Goal: Task Accomplishment & Management: Manage account settings

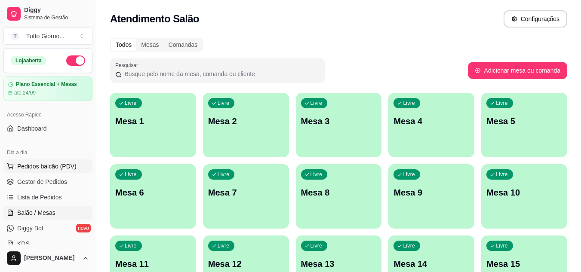
click at [62, 171] on button "Pedidos balcão (PDV)" at bounding box center [47, 167] width 89 height 14
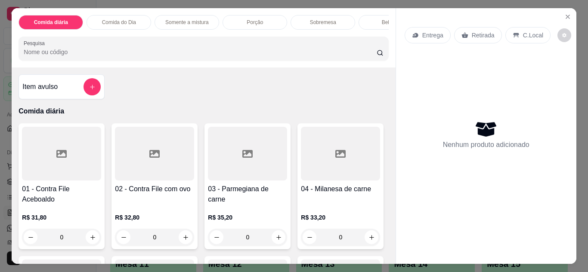
click at [428, 31] on p "Entrega" at bounding box center [432, 35] width 21 height 9
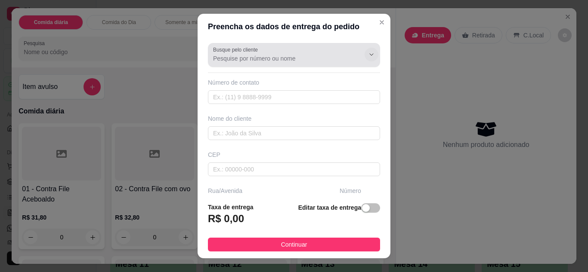
click at [353, 57] on div "Preencha os dados de entrega do pedido Busque pelo cliente Número de contato No…" at bounding box center [294, 136] width 588 height 272
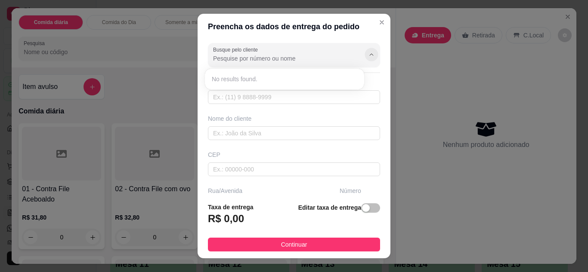
click at [368, 57] on icon "Show suggestions" at bounding box center [371, 54] width 7 height 7
click at [328, 59] on input "Busque pelo cliente" at bounding box center [282, 58] width 138 height 9
type input "[PERSON_NAME] CONTABILDADE"
click at [292, 98] on input "text" at bounding box center [294, 97] width 172 height 14
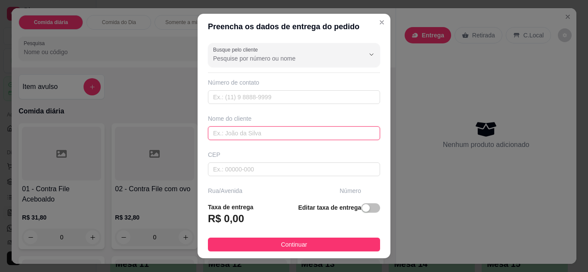
click at [277, 136] on input "text" at bounding box center [294, 133] width 172 height 14
type input "ANDRESSA"
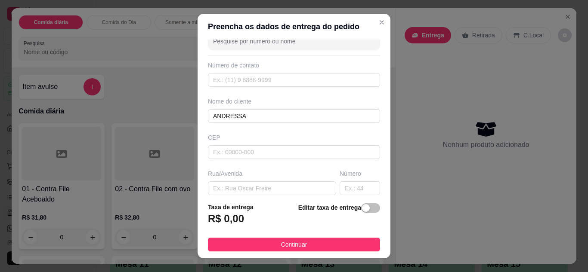
scroll to position [34, 0]
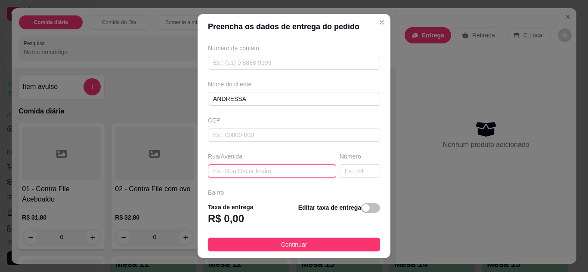
click at [290, 168] on input "text" at bounding box center [272, 171] width 128 height 14
type input "ALMIRANTE [PERSON_NAME]"
click at [343, 170] on input "text" at bounding box center [359, 171] width 40 height 14
type input "339"
click at [377, 199] on footer "Taxa de entrega R$ 0,00 Editar taxa de entrega Continuar" at bounding box center [293, 227] width 193 height 63
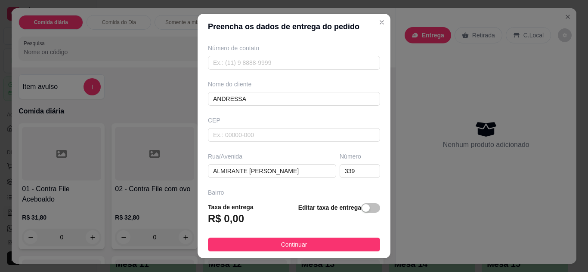
click at [377, 199] on footer "Taxa de entrega R$ 0,00 Editar taxa de entrega Continuar" at bounding box center [293, 227] width 193 height 63
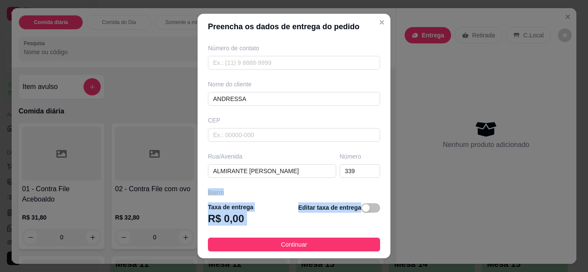
drag, startPoint x: 377, startPoint y: 199, endPoint x: 375, endPoint y: 193, distance: 6.3
click at [375, 193] on section "Preencha os dados de entrega do pedido Busque pelo cliente Número de contato No…" at bounding box center [293, 136] width 193 height 245
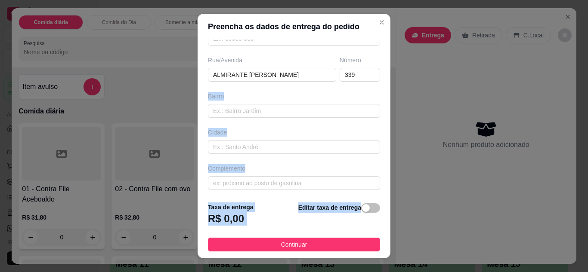
scroll to position [133, 0]
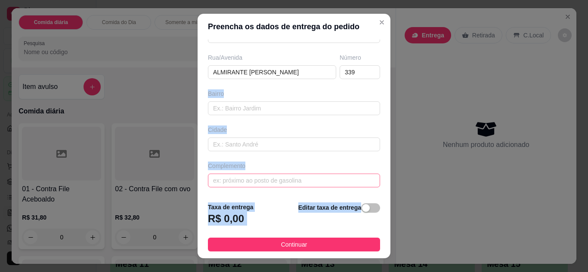
click at [295, 180] on input "text" at bounding box center [294, 181] width 172 height 14
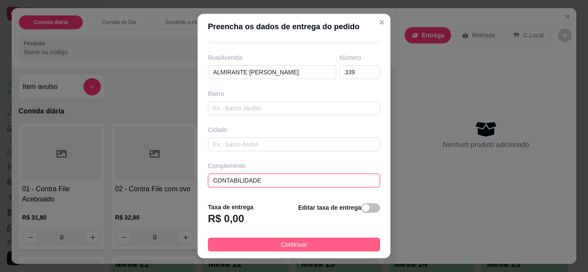
type input "CONTABILIDADE"
click at [287, 250] on button "Continuar" at bounding box center [294, 245] width 172 height 14
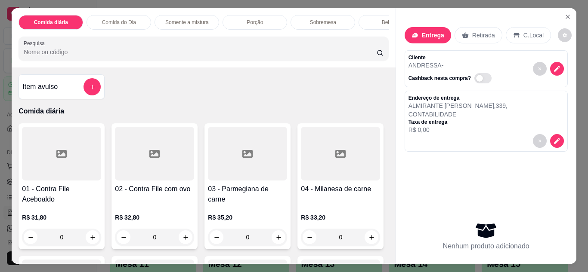
click at [120, 20] on p "Comida do Dia" at bounding box center [119, 22] width 34 height 7
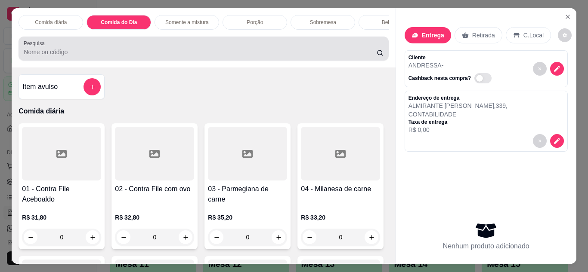
scroll to position [23, 0]
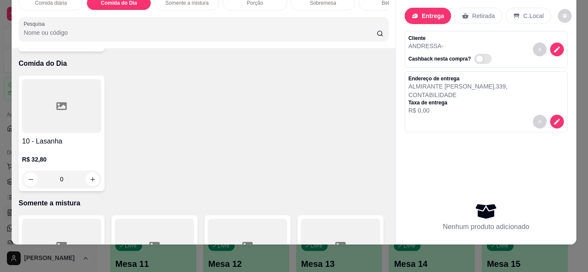
click at [87, 172] on div "0" at bounding box center [61, 179] width 79 height 17
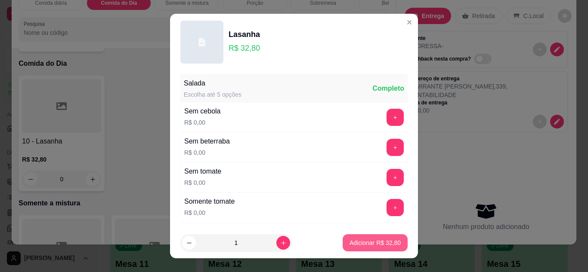
click at [366, 239] on p "Adicionar R$ 32,80" at bounding box center [374, 243] width 51 height 9
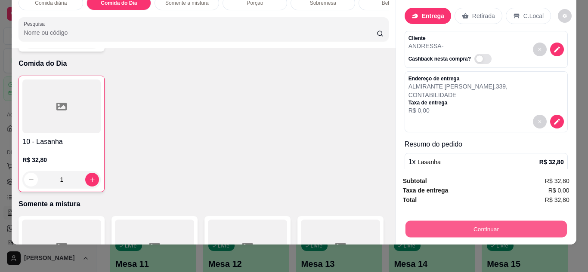
click at [520, 227] on button "Continuar" at bounding box center [485, 229] width 161 height 17
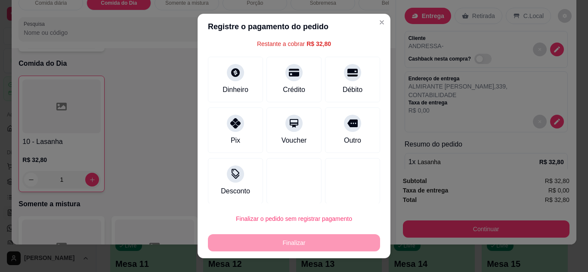
scroll to position [38, 0]
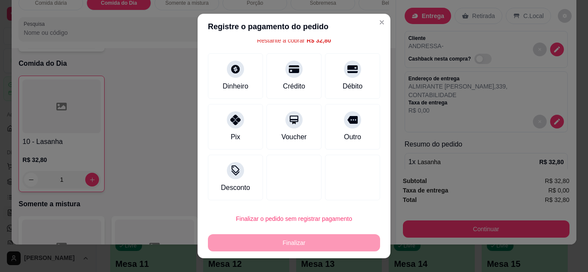
click at [323, 246] on div "Finalizar" at bounding box center [294, 242] width 172 height 17
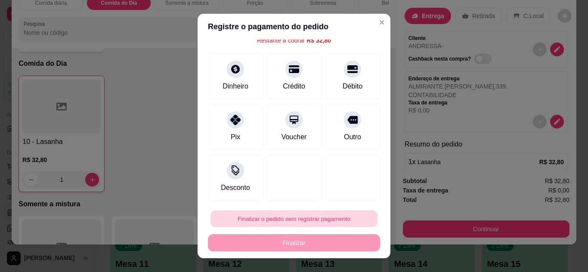
click at [323, 225] on button "Finalizar o pedido sem registrar pagamento" at bounding box center [293, 219] width 167 height 17
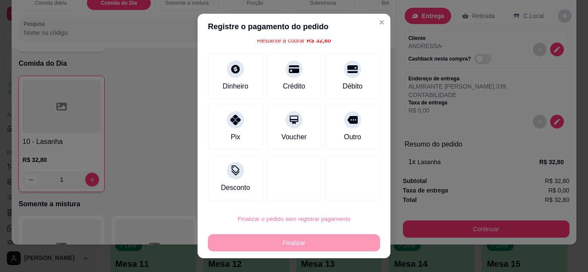
click at [343, 197] on button "Confirmar" at bounding box center [342, 194] width 31 height 13
type input "0"
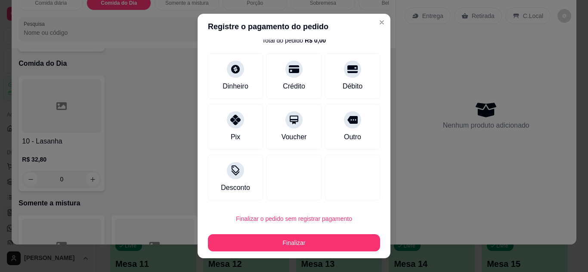
type input "R$ 0,00"
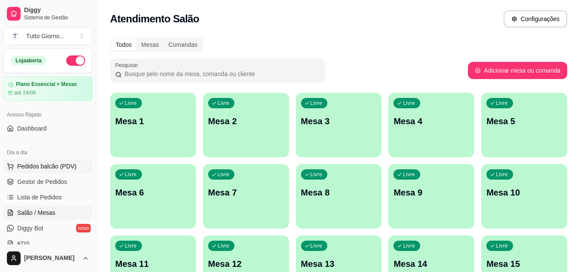
click at [60, 172] on button "Pedidos balcão (PDV)" at bounding box center [47, 167] width 89 height 14
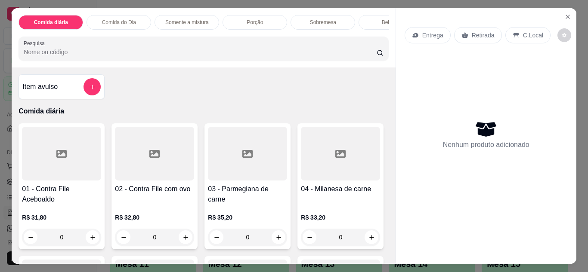
click at [423, 36] on p "Entrega" at bounding box center [432, 35] width 21 height 9
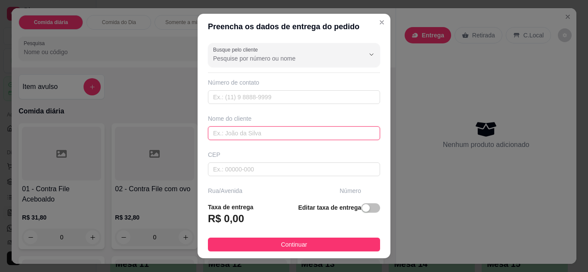
click at [273, 132] on input "text" at bounding box center [294, 133] width 172 height 14
type input "CLEIDE"
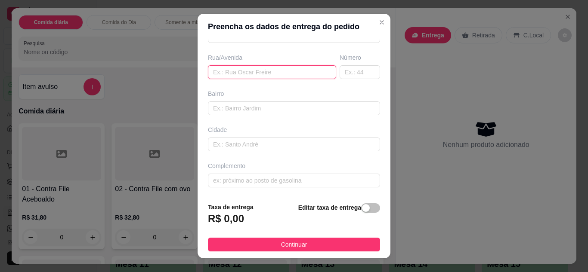
click at [293, 77] on input "text" at bounding box center [272, 72] width 128 height 14
type input "ALMIRANTE [PERSON_NAME]"
click at [345, 68] on input "text" at bounding box center [359, 72] width 40 height 14
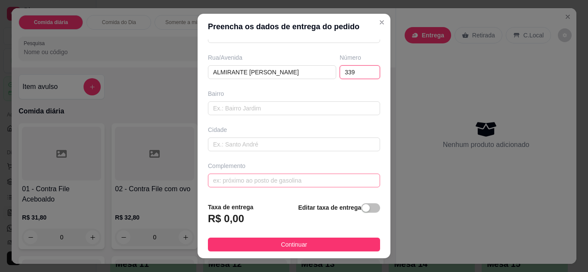
type input "339"
click at [289, 176] on input "text" at bounding box center [294, 181] width 172 height 14
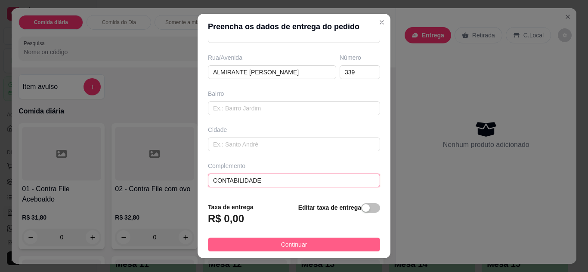
type input "CONTABILIDADE"
click at [292, 248] on span "Continuar" at bounding box center [294, 244] width 26 height 9
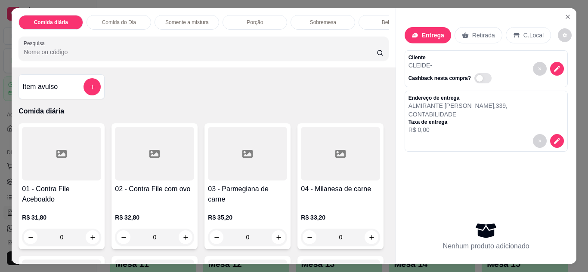
click at [127, 19] on p "Comida do Dia" at bounding box center [119, 22] width 34 height 7
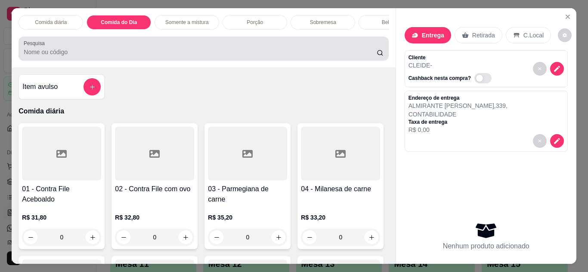
scroll to position [23, 0]
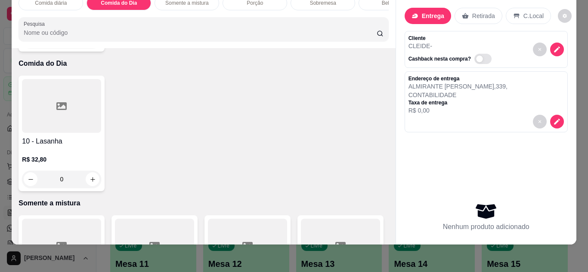
click at [91, 171] on div "0" at bounding box center [61, 179] width 79 height 17
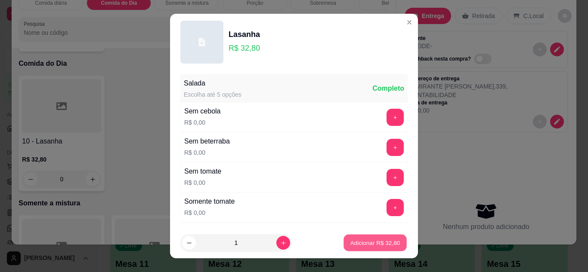
click at [351, 250] on button "Adicionar R$ 32,80" at bounding box center [374, 243] width 63 height 17
type input "1"
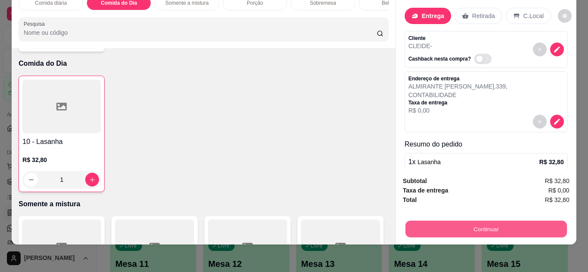
click at [450, 221] on button "Continuar" at bounding box center [485, 229] width 161 height 17
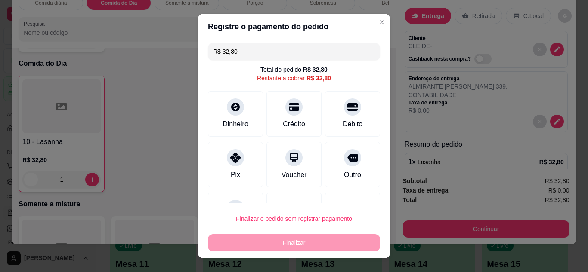
click at [371, 199] on div "R$ 32,80 Total do pedido R$ 32,80 Restante a cobrar R$ 32,80 Dinheiro Crédito D…" at bounding box center [293, 122] width 193 height 164
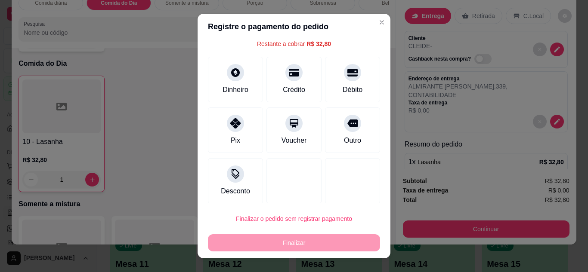
scroll to position [38, 0]
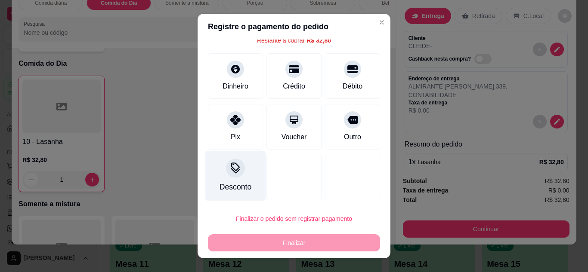
click at [228, 184] on div "Desconto" at bounding box center [235, 187] width 32 height 11
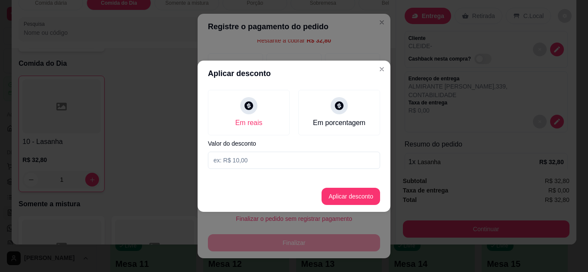
click at [301, 161] on input at bounding box center [294, 160] width 172 height 17
type input "3,90"
click at [358, 201] on button "Aplicar desconto" at bounding box center [351, 196] width 56 height 17
type input "R$ 28,90"
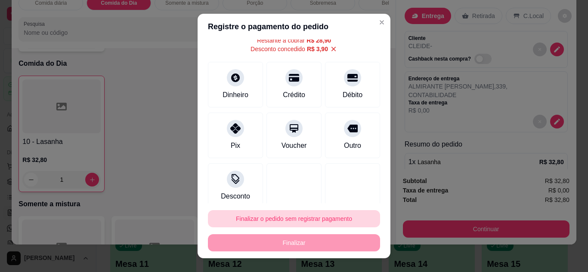
click at [342, 216] on button "Finalizar o pedido sem registrar pagamento" at bounding box center [294, 218] width 172 height 17
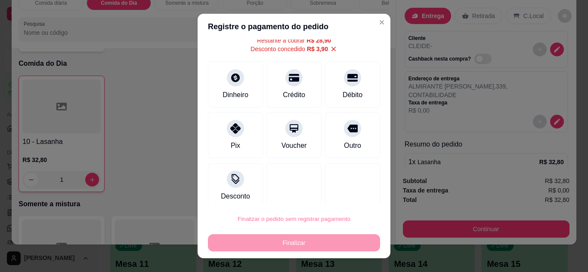
click at [340, 190] on button "Confirmar" at bounding box center [342, 194] width 31 height 13
type input "0"
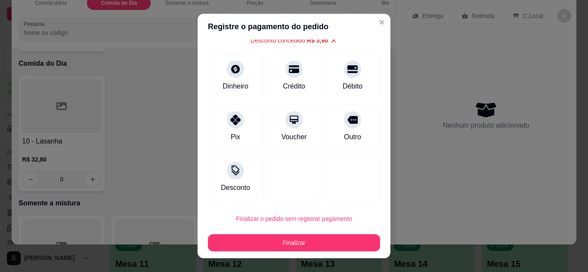
type input "-R$ 3,90"
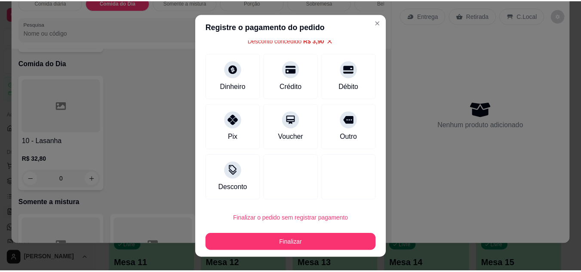
scroll to position [29, 0]
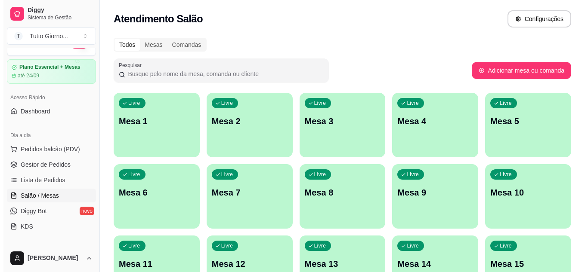
scroll to position [34, 0]
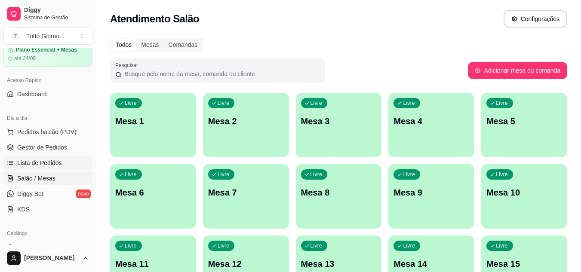
click at [52, 165] on span "Lista de Pedidos" at bounding box center [39, 163] width 45 height 9
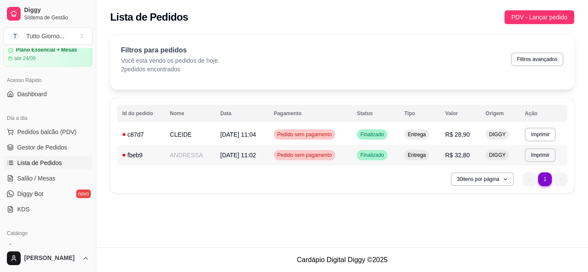
click at [325, 157] on span "Pedido sem pagamento" at bounding box center [304, 155] width 58 height 7
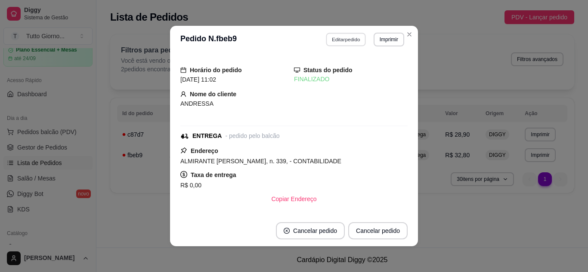
click at [334, 41] on button "Editar pedido" at bounding box center [346, 39] width 40 height 13
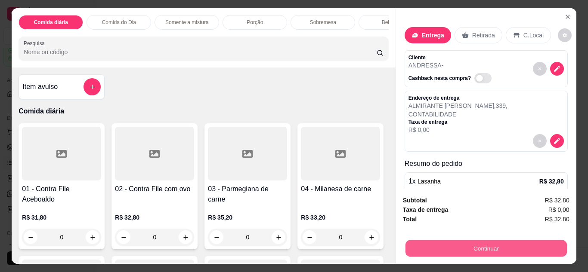
click at [502, 248] on button "Continuar" at bounding box center [485, 248] width 161 height 17
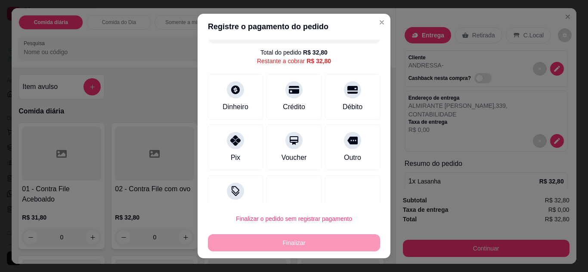
scroll to position [34, 0]
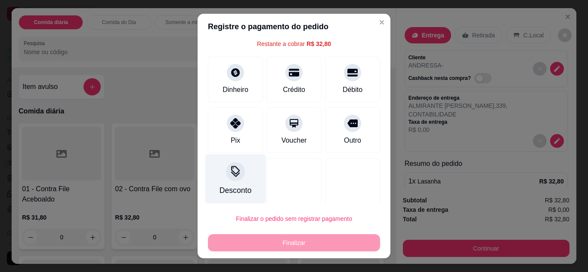
click at [228, 181] on div "Desconto" at bounding box center [235, 179] width 61 height 50
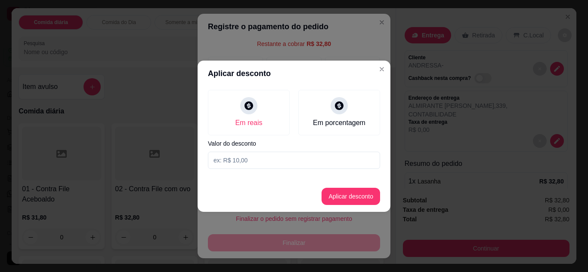
click at [245, 160] on input at bounding box center [294, 160] width 172 height 17
type input "3,90"
click at [353, 190] on button "Aplicar desconto" at bounding box center [351, 196] width 56 height 17
type input "R$ 28,90"
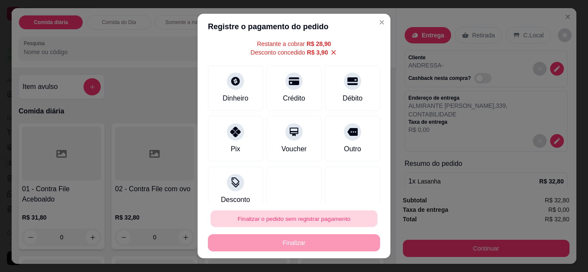
click at [323, 221] on button "Finalizar o pedido sem registrar pagamento" at bounding box center [293, 219] width 167 height 17
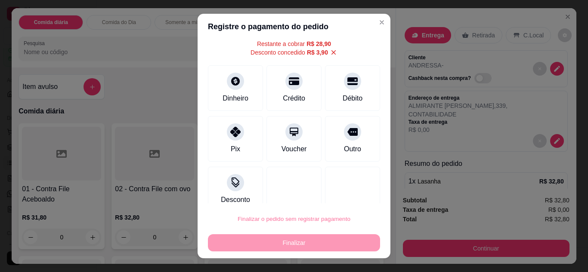
click at [338, 197] on button "Confirmar" at bounding box center [342, 194] width 31 height 13
type input "0"
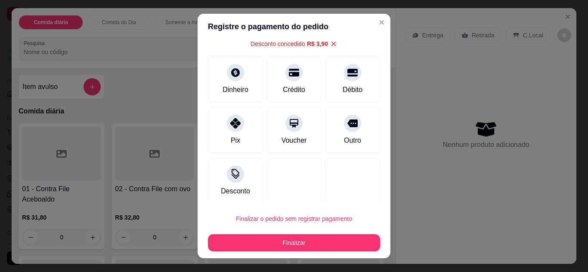
type input "-R$ 3,90"
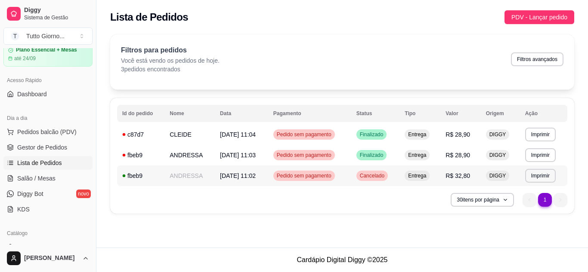
click at [374, 176] on span "Cancelado" at bounding box center [372, 175] width 28 height 7
click at [52, 178] on span "Salão / Mesas" at bounding box center [36, 178] width 38 height 9
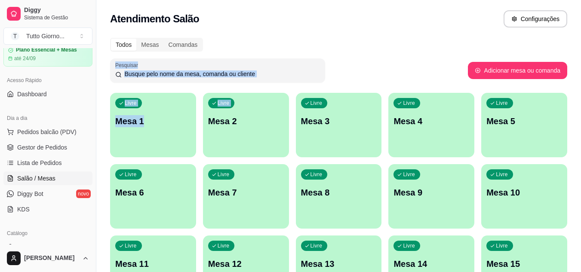
drag, startPoint x: 345, startPoint y: 34, endPoint x: 202, endPoint y: 160, distance: 190.7
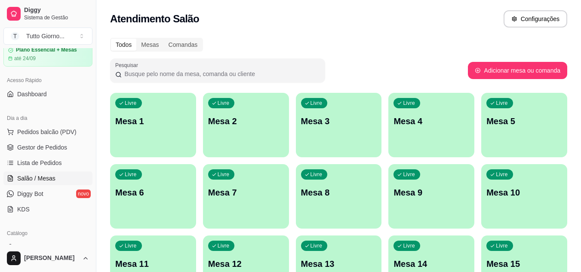
click at [337, 15] on div "Atendimento Salão Configurações" at bounding box center [338, 18] width 457 height 17
click at [45, 163] on span "Lista de Pedidos" at bounding box center [39, 163] width 45 height 9
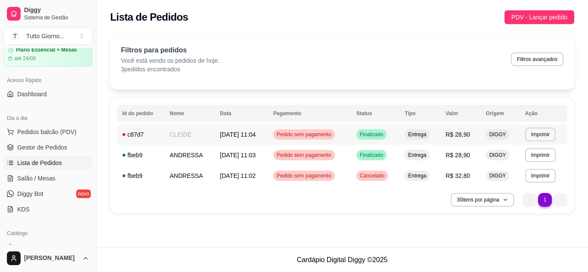
click at [330, 135] on span "Pedido sem pagamento" at bounding box center [304, 134] width 58 height 7
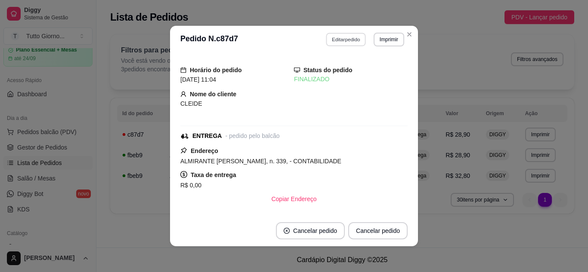
click at [344, 42] on button "Editar pedido" at bounding box center [346, 39] width 40 height 13
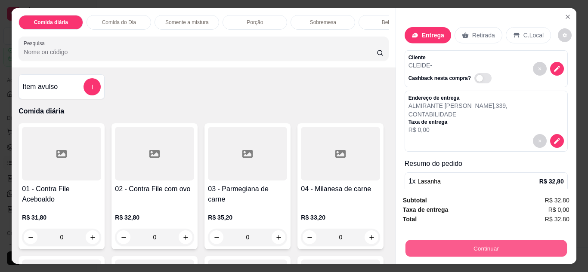
click at [487, 252] on button "Continuar" at bounding box center [485, 248] width 161 height 17
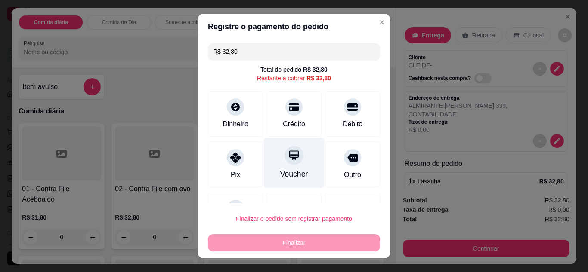
click at [282, 166] on div "Voucher" at bounding box center [294, 163] width 61 height 50
type input "R$ 0,00"
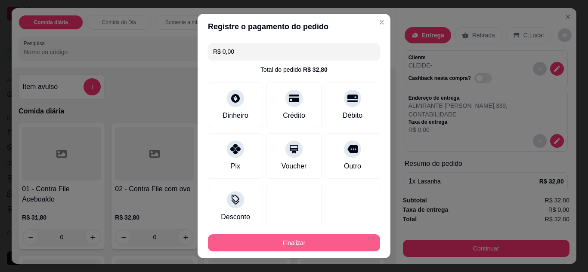
click at [328, 245] on button "Finalizar" at bounding box center [294, 242] width 172 height 17
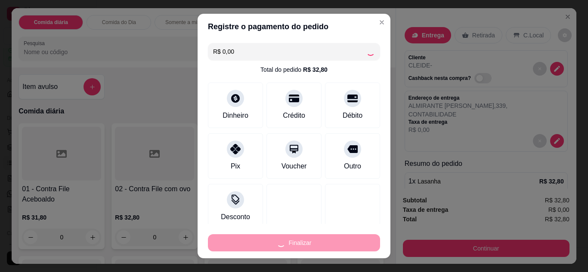
type input "0"
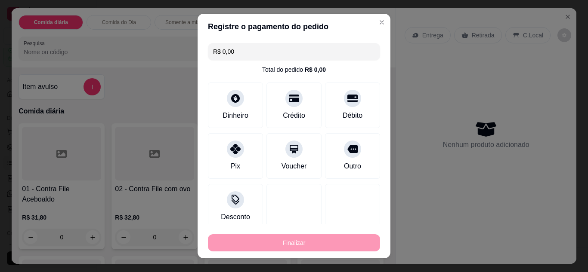
type input "-R$ 32,80"
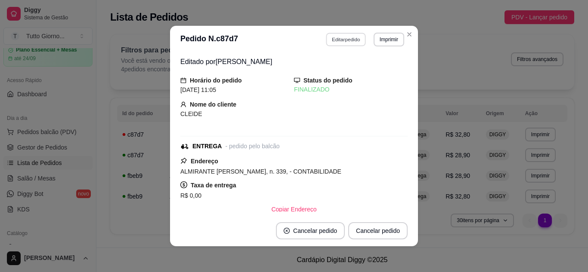
click at [350, 41] on button "Editar pedido" at bounding box center [346, 39] width 40 height 13
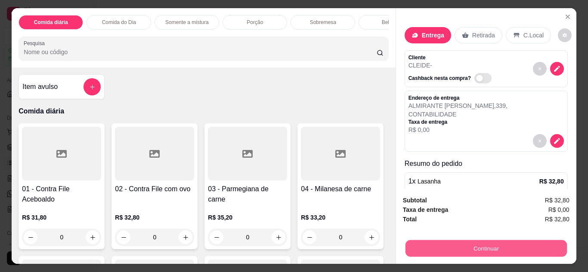
click at [489, 248] on button "Continuar" at bounding box center [485, 248] width 161 height 17
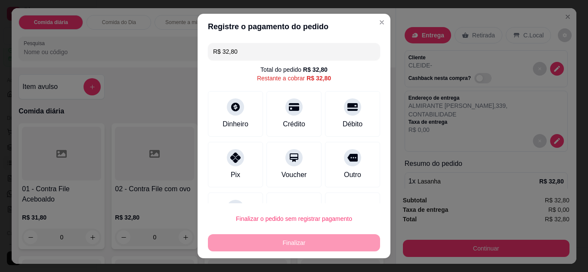
scroll to position [17, 0]
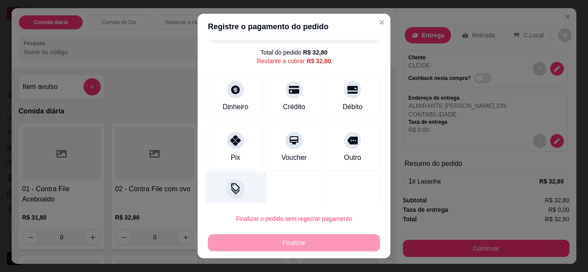
click at [230, 194] on icon at bounding box center [235, 188] width 11 height 11
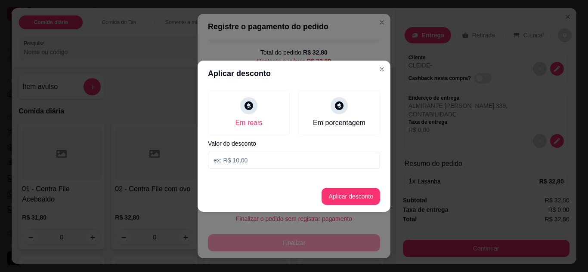
click at [284, 154] on input at bounding box center [294, 160] width 172 height 17
type input "3,90"
click at [360, 195] on button "Aplicar desconto" at bounding box center [350, 196] width 58 height 17
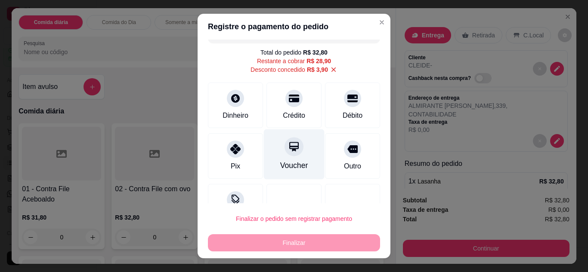
click at [286, 156] on div at bounding box center [293, 146] width 19 height 19
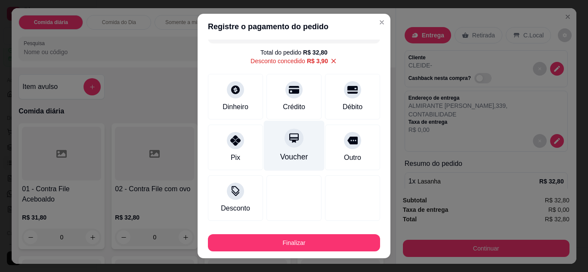
type input "R$ 0,00"
click at [283, 149] on div "Voucher" at bounding box center [294, 145] width 61 height 50
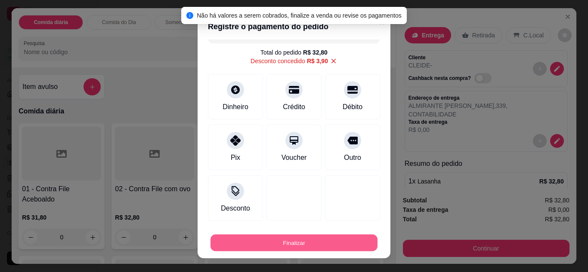
click at [290, 246] on button "Finalizar" at bounding box center [293, 243] width 167 height 17
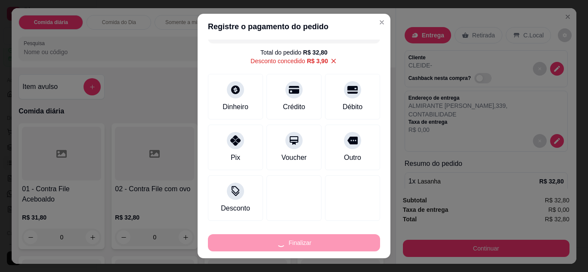
type input "0"
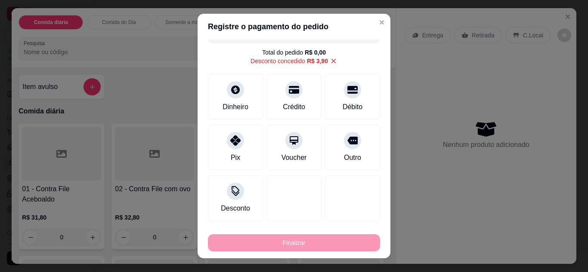
type input "-R$ 32,80"
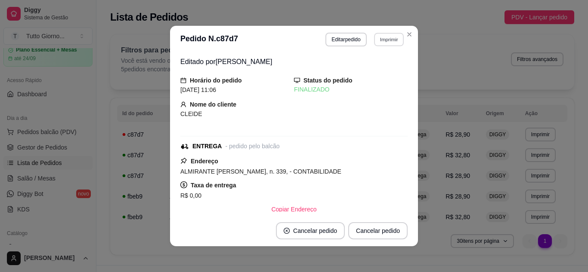
click at [387, 40] on button "Imprimir" at bounding box center [389, 39] width 30 height 13
click at [379, 74] on button "IMPRESSORA" at bounding box center [370, 69] width 60 height 13
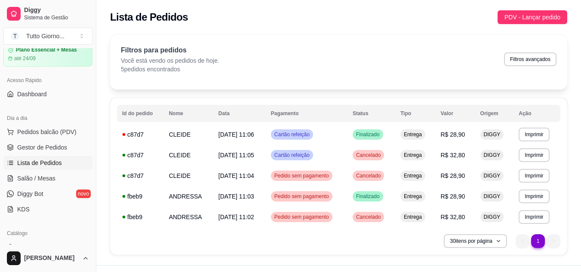
click at [490, 119] on th "Origem" at bounding box center [494, 113] width 39 height 17
click at [372, 178] on span "Cancelado" at bounding box center [368, 175] width 28 height 7
click at [314, 195] on span "Pedido sem pagamento" at bounding box center [302, 196] width 58 height 7
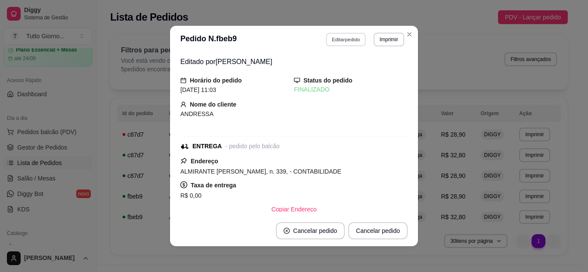
click at [342, 43] on button "Editar pedido" at bounding box center [346, 39] width 40 height 13
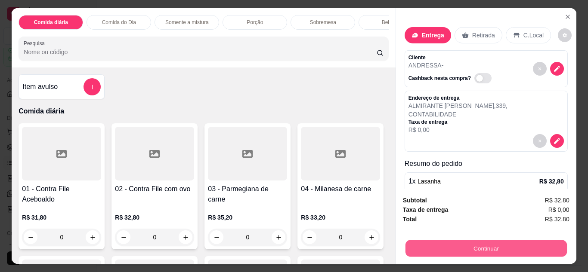
click at [487, 248] on button "Continuar" at bounding box center [485, 248] width 161 height 17
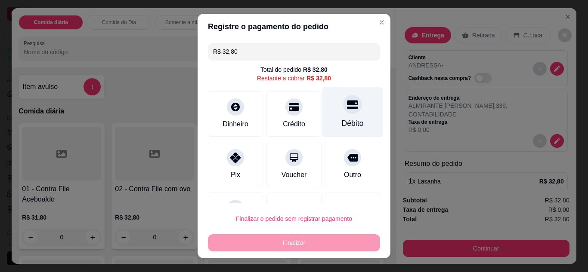
click at [342, 118] on div "Débito" at bounding box center [353, 123] width 22 height 11
type input "R$ 0,00"
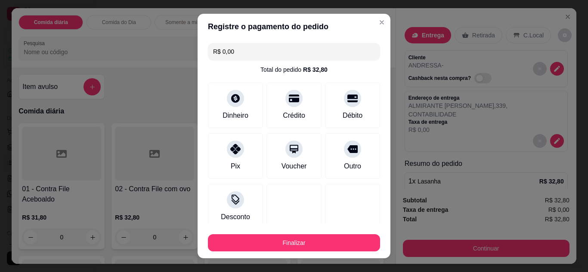
click at [254, 57] on input "R$ 0,00" at bounding box center [294, 51] width 162 height 17
click at [234, 193] on icon at bounding box center [235, 197] width 11 height 11
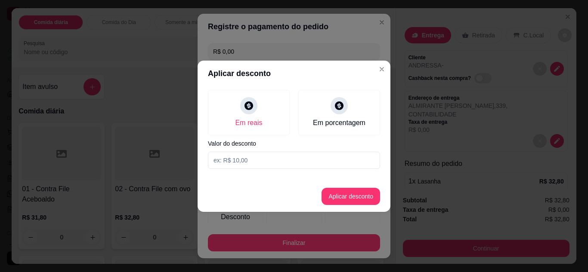
click at [239, 164] on input at bounding box center [294, 160] width 172 height 17
type input "3,90"
click at [357, 200] on button "Aplicar desconto" at bounding box center [351, 196] width 56 height 17
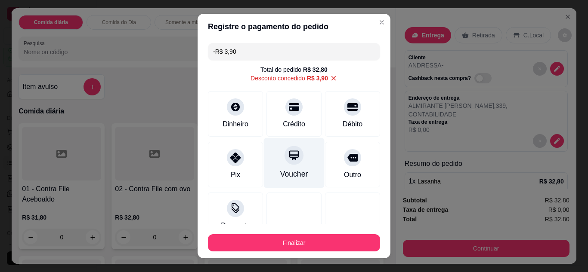
click at [289, 172] on div "Voucher" at bounding box center [294, 174] width 28 height 11
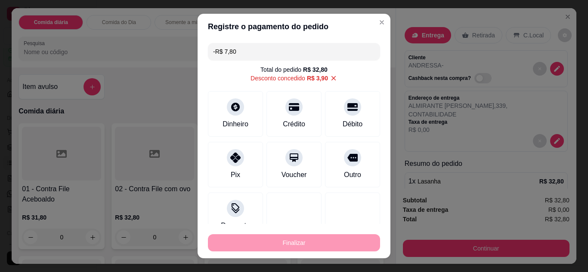
click at [303, 56] on input "-R$ 7,80" at bounding box center [294, 51] width 162 height 17
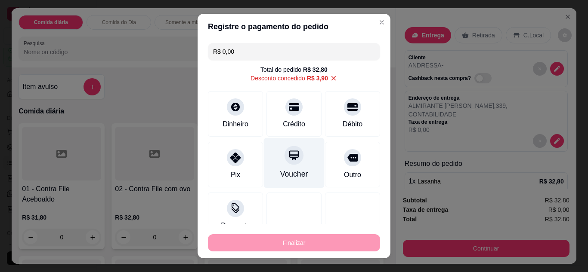
click at [289, 156] on icon at bounding box center [293, 155] width 9 height 9
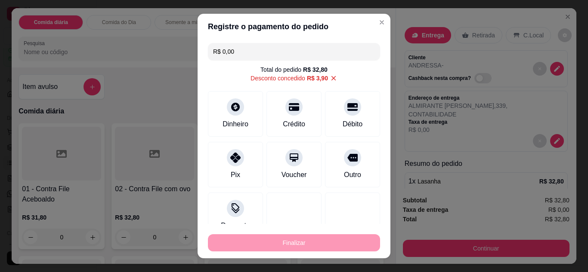
click at [237, 46] on input "R$ 0,00" at bounding box center [294, 51] width 162 height 17
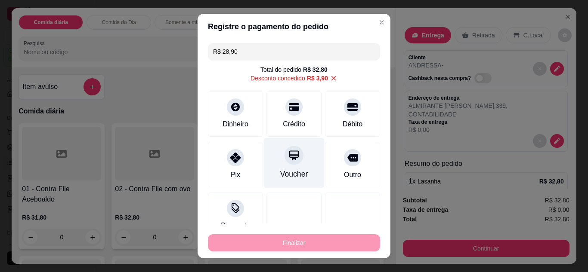
click at [293, 172] on div "Voucher" at bounding box center [294, 174] width 28 height 11
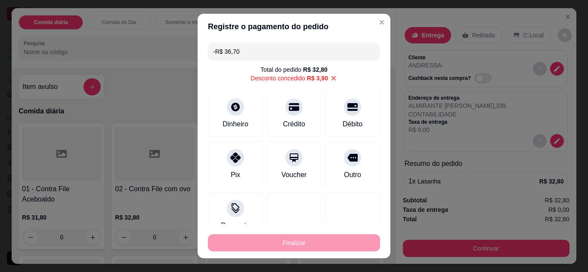
click at [297, 243] on div "Finalizar" at bounding box center [294, 242] width 172 height 17
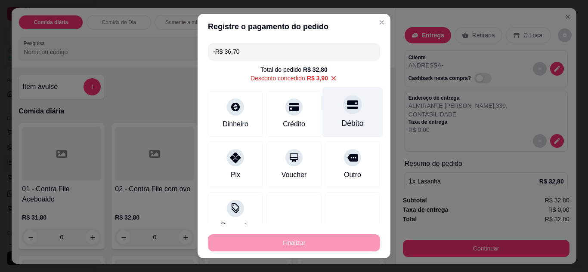
click at [347, 107] on icon at bounding box center [352, 104] width 11 height 11
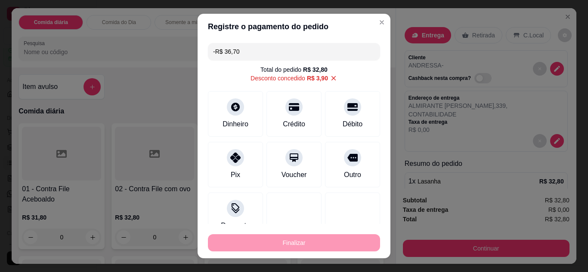
click at [260, 58] on input "-R$ 36,70" at bounding box center [294, 51] width 162 height 17
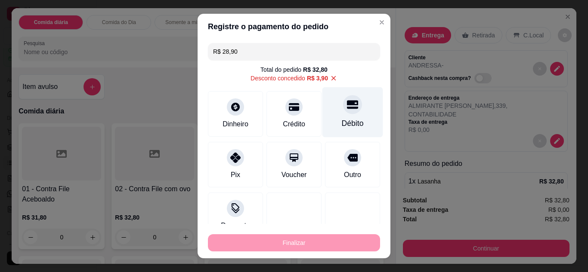
click at [330, 111] on div "Débito" at bounding box center [352, 112] width 61 height 50
type input "-R$ 65,60"
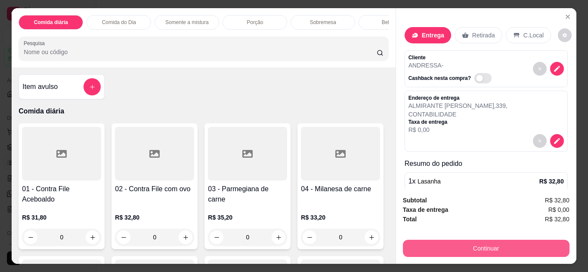
drag, startPoint x: 489, startPoint y: 264, endPoint x: 490, endPoint y: 245, distance: 19.4
click at [490, 245] on div "Comida diária Comida do Dia Somente a mistura Porção Sobremesa Bebidas Sucos Ce…" at bounding box center [294, 136] width 588 height 272
click at [490, 245] on button "Continuar" at bounding box center [485, 248] width 161 height 17
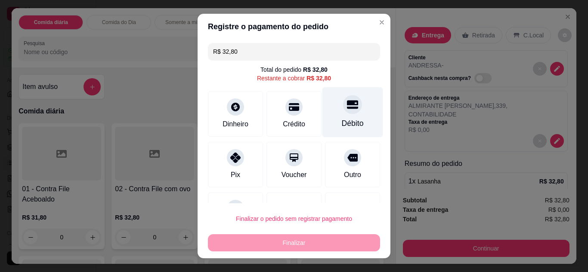
click at [347, 110] on icon at bounding box center [352, 104] width 11 height 11
type input "R$ 0,00"
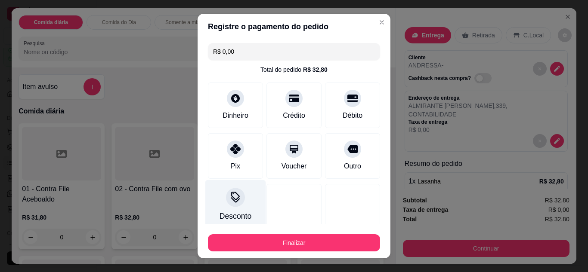
click at [238, 216] on div "Desconto" at bounding box center [235, 216] width 32 height 11
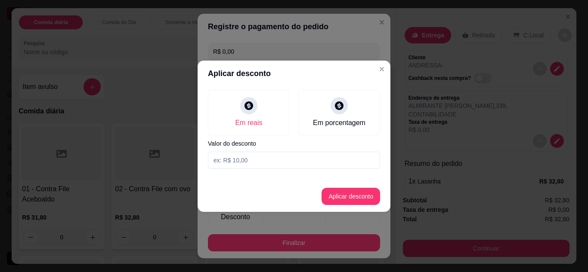
click at [264, 159] on input at bounding box center [294, 160] width 172 height 17
type input "3,90"
click at [373, 201] on button "Aplicar desconto" at bounding box center [351, 196] width 56 height 17
type input "-R$ 3,90"
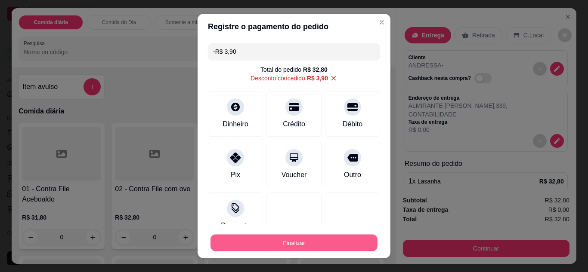
click at [333, 250] on button "Finalizar" at bounding box center [293, 243] width 167 height 17
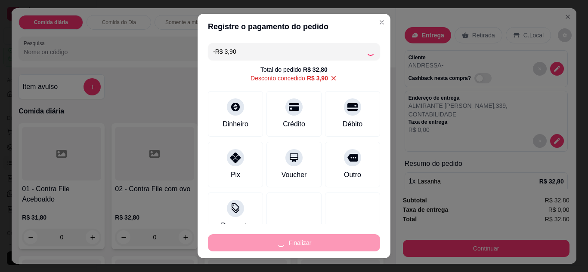
type input "0"
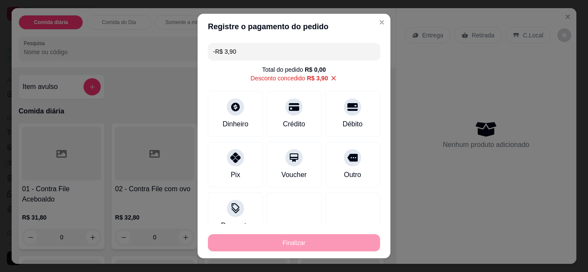
type input "-R$ 36,70"
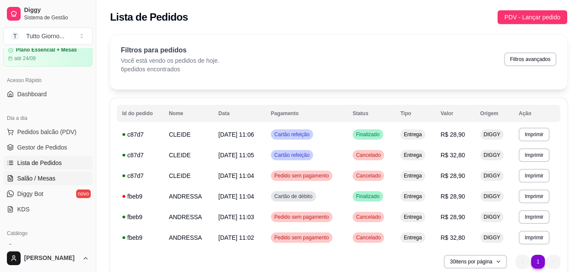
click at [47, 182] on span "Salão / Mesas" at bounding box center [36, 178] width 38 height 9
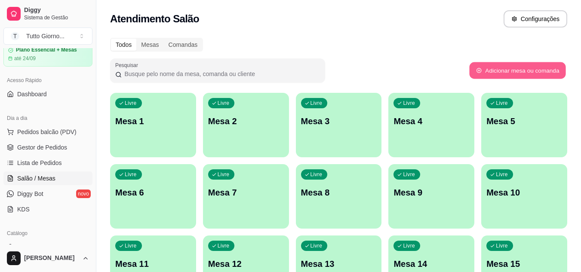
click at [514, 67] on button "Adicionar mesa ou comanda" at bounding box center [517, 70] width 96 height 17
select select "TABLE"
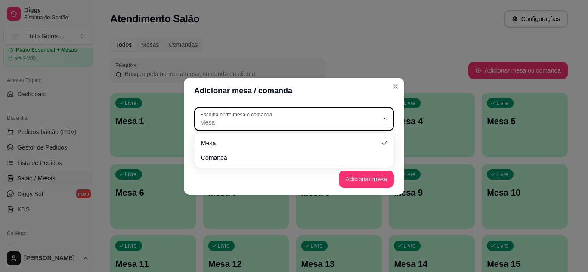
click at [386, 121] on icon "button" at bounding box center [384, 119] width 7 height 7
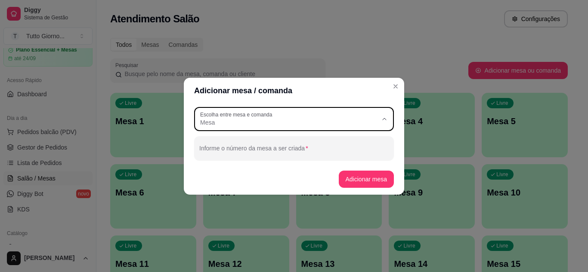
click at [374, 157] on span "Comanda" at bounding box center [290, 157] width 170 height 8
type input "CARD"
select select "CARD"
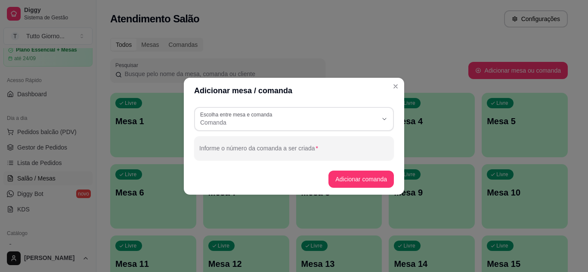
scroll to position [8, 0]
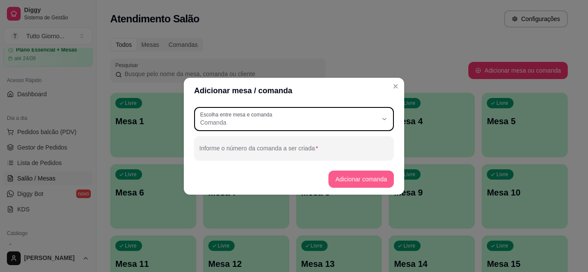
click at [372, 176] on button "Adicionar comanda" at bounding box center [360, 179] width 65 height 17
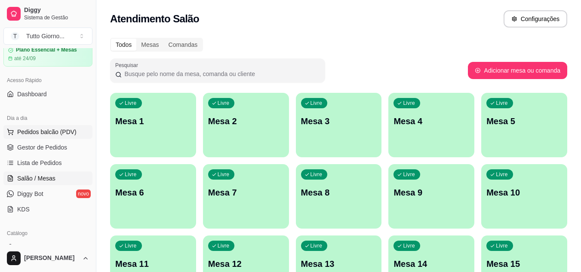
click at [58, 135] on span "Pedidos balcão (PDV)" at bounding box center [46, 132] width 59 height 9
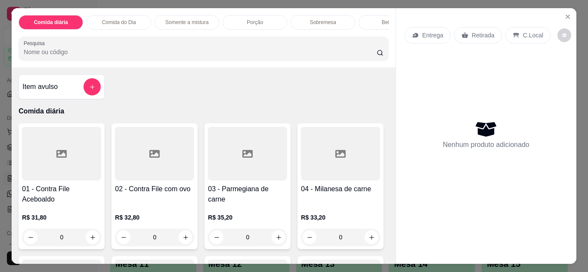
click at [424, 34] on p "Entrega" at bounding box center [432, 35] width 21 height 9
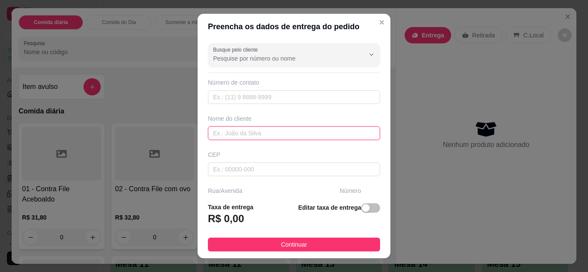
click at [267, 135] on input "text" at bounding box center [294, 133] width 172 height 14
type input "GILVETE ZELADAORA"
click at [372, 189] on div "Busque pelo cliente Número de contato Nome do cliente GILVETE ZELADAORA CEP Rua…" at bounding box center [293, 118] width 193 height 157
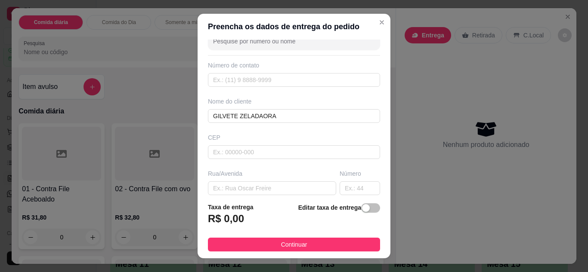
scroll to position [34, 0]
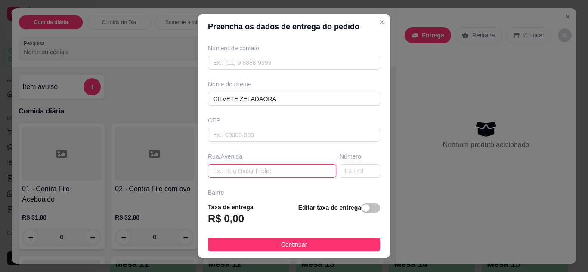
click at [237, 173] on input "text" at bounding box center [272, 171] width 128 height 14
type input "ALMIRANTE [PERSON_NAME]"
click at [344, 175] on input "text" at bounding box center [359, 171] width 40 height 14
type input "322"
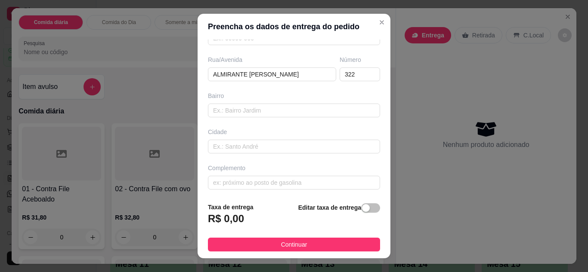
scroll to position [133, 0]
click at [345, 186] on input "text" at bounding box center [294, 181] width 172 height 14
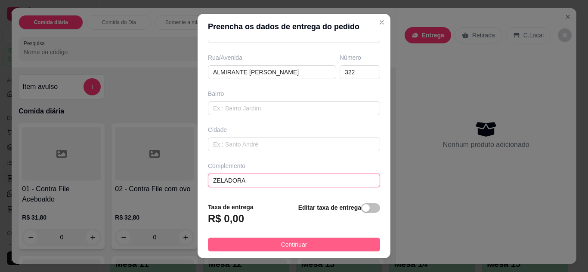
type input "ZELADORA"
click at [323, 248] on button "Continuar" at bounding box center [294, 245] width 172 height 14
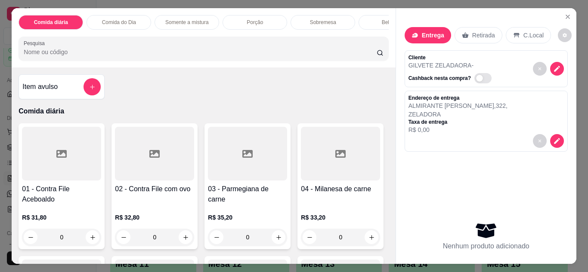
click at [128, 20] on p "Comida do Dia" at bounding box center [119, 22] width 34 height 7
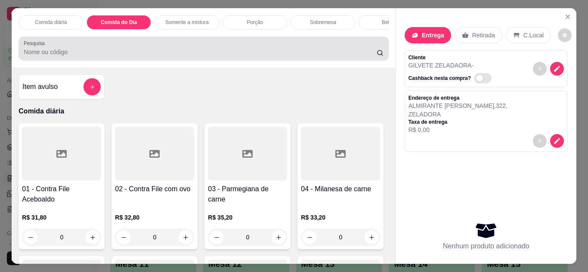
scroll to position [23, 0]
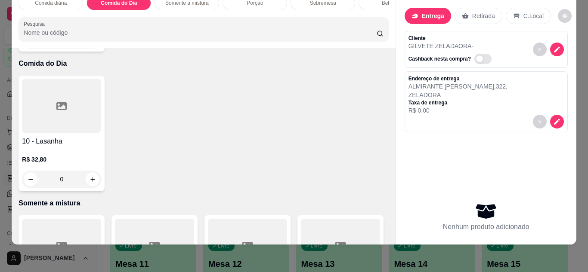
click at [91, 171] on div "0" at bounding box center [61, 179] width 79 height 17
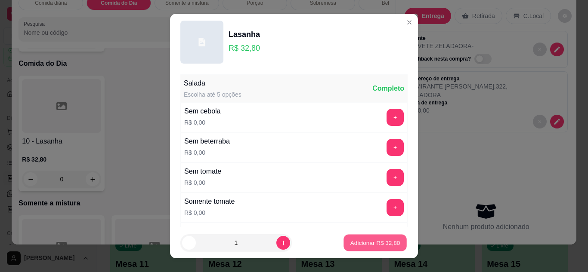
click at [363, 245] on p "Adicionar R$ 32,80" at bounding box center [375, 243] width 50 height 8
type input "1"
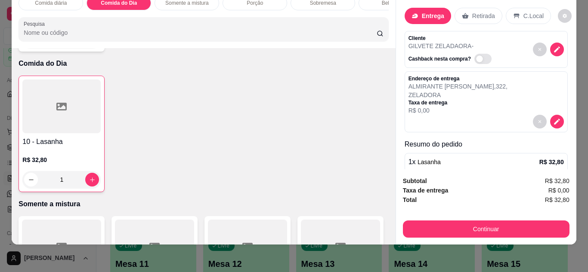
click at [477, 234] on div "Subtotal R$ 32,80 Taxa de entrega R$ 0,00 Total R$ 32,80 Continuar" at bounding box center [486, 206] width 180 height 75
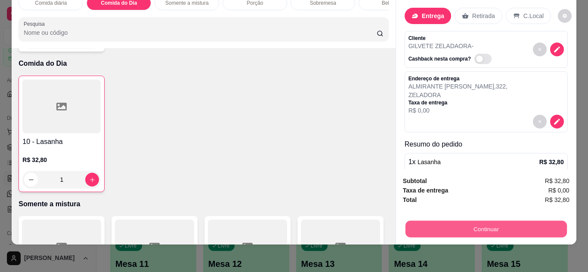
click at [475, 224] on button "Continuar" at bounding box center [485, 229] width 161 height 17
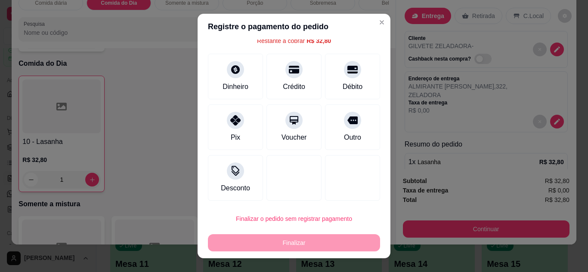
scroll to position [38, 0]
click at [233, 176] on div at bounding box center [235, 168] width 19 height 19
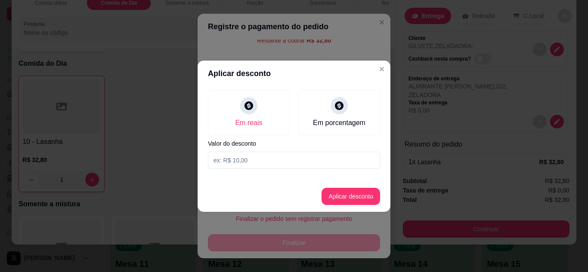
click at [251, 158] on input at bounding box center [294, 160] width 172 height 17
type input "3,90"
click at [367, 195] on button "Aplicar desconto" at bounding box center [351, 196] width 56 height 17
type input "R$ 28,90"
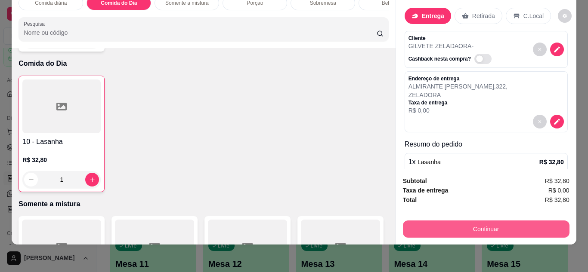
click at [502, 221] on button "Continuar" at bounding box center [486, 229] width 166 height 17
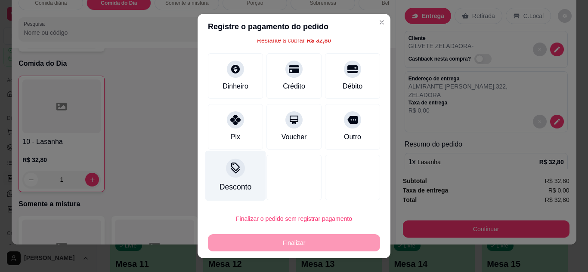
click at [226, 172] on div at bounding box center [235, 168] width 19 height 19
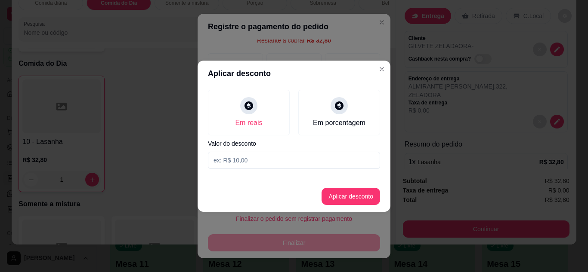
click at [242, 163] on input at bounding box center [294, 160] width 172 height 17
type input "3,90"
click at [353, 193] on button "Aplicar desconto" at bounding box center [351, 196] width 56 height 17
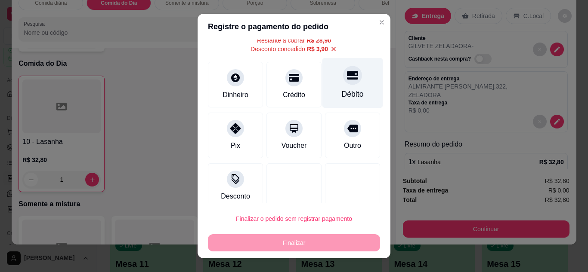
click at [347, 79] on icon at bounding box center [352, 75] width 11 height 9
type input "R$ 0,00"
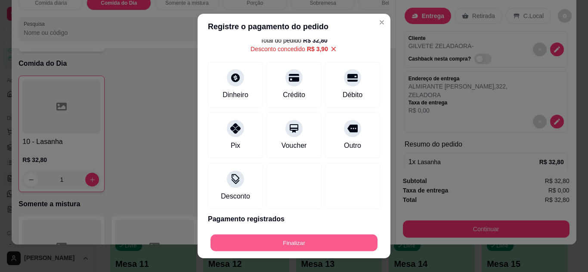
click at [302, 240] on button "Finalizar" at bounding box center [293, 243] width 167 height 17
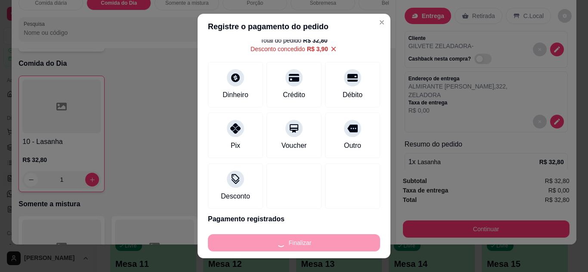
type input "0"
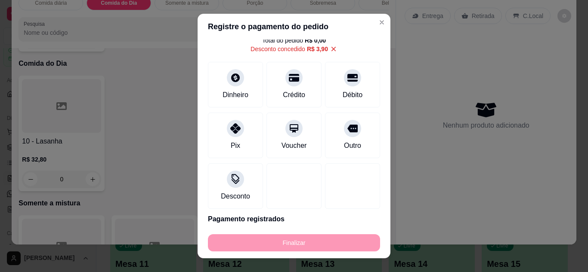
type input "-R$ 32,80"
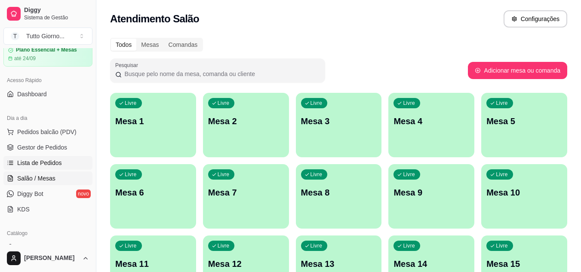
click at [60, 163] on link "Lista de Pedidos" at bounding box center [47, 163] width 89 height 14
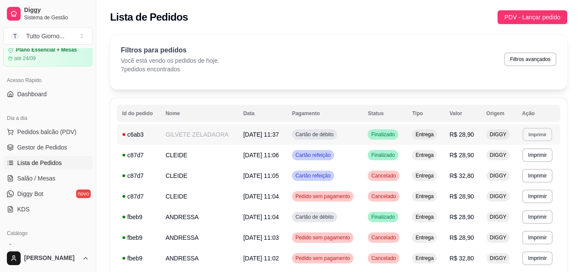
click at [543, 135] on button "Imprimir" at bounding box center [538, 134] width 30 height 13
click at [524, 166] on button "IMPRESSORA" at bounding box center [522, 165] width 62 height 14
click at [44, 181] on span "Salão / Mesas" at bounding box center [36, 178] width 38 height 9
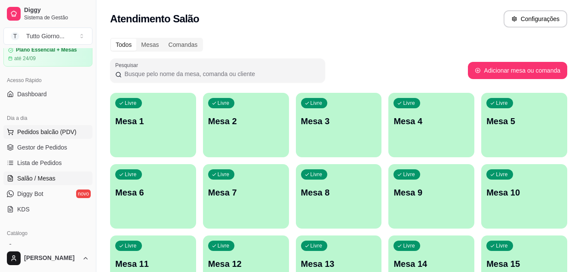
click at [22, 130] on span "Pedidos balcão (PDV)" at bounding box center [46, 132] width 59 height 9
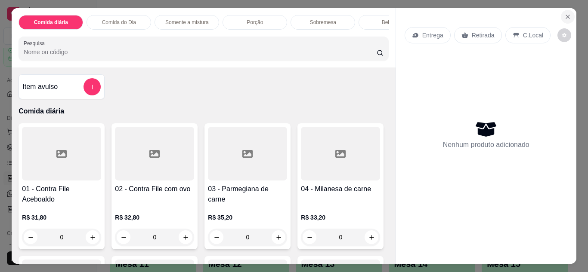
click at [566, 13] on icon "Close" at bounding box center [567, 16] width 7 height 7
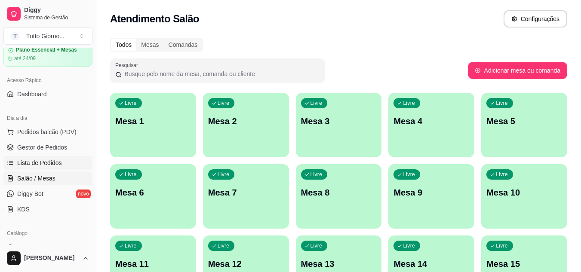
click at [37, 168] on link "Lista de Pedidos" at bounding box center [47, 163] width 89 height 14
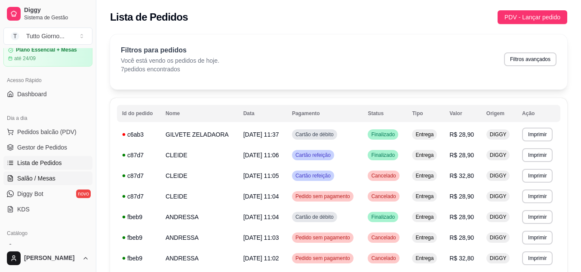
click at [48, 182] on span "Salão / Mesas" at bounding box center [36, 178] width 38 height 9
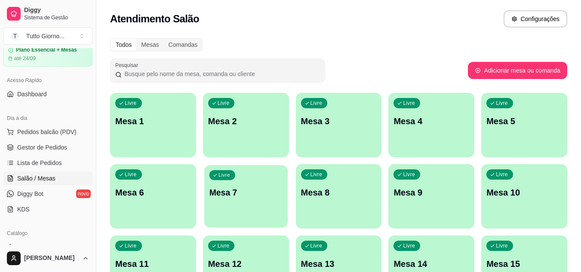
click at [254, 194] on p "Mesa 7" at bounding box center [246, 193] width 74 height 12
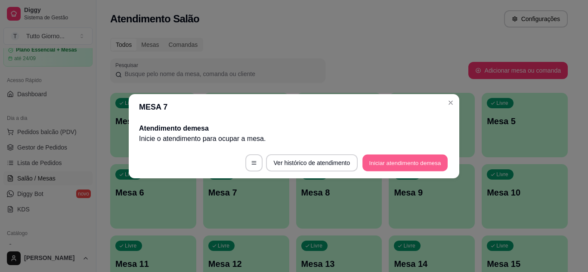
click at [400, 165] on button "Iniciar atendimento de mesa" at bounding box center [404, 162] width 85 height 17
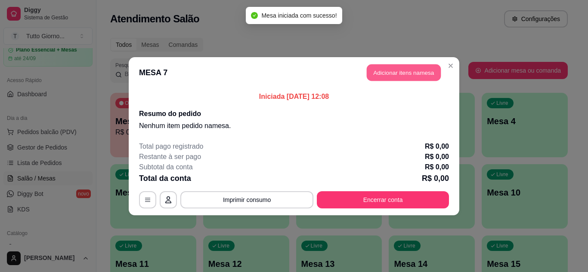
click at [430, 68] on button "Adicionar itens na mesa" at bounding box center [403, 72] width 74 height 17
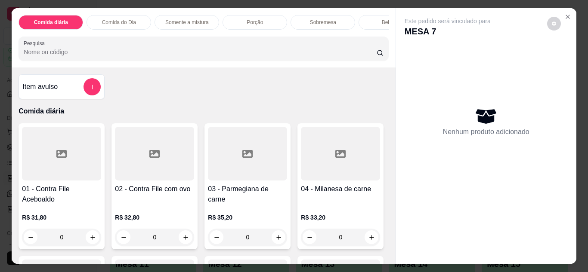
click at [179, 245] on div "0" at bounding box center [154, 237] width 79 height 17
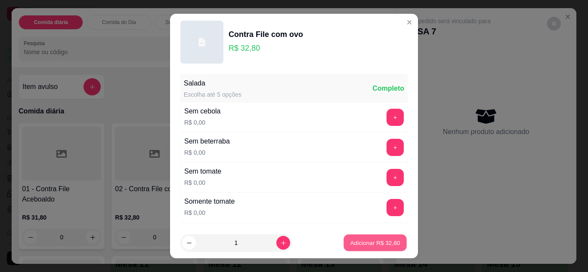
click at [383, 237] on button "Adicionar R$ 32,80" at bounding box center [374, 243] width 63 height 17
type input "1"
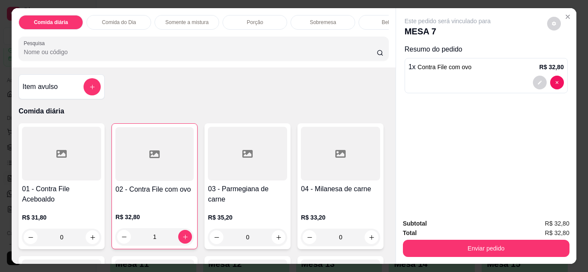
click at [121, 22] on p "Comida do Dia" at bounding box center [119, 22] width 34 height 7
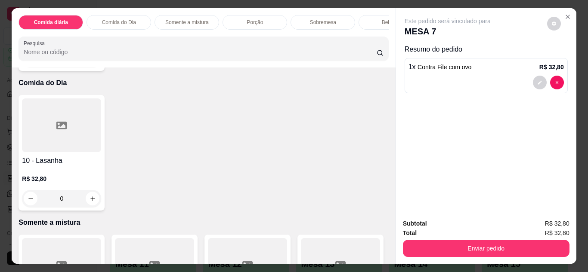
scroll to position [23, 0]
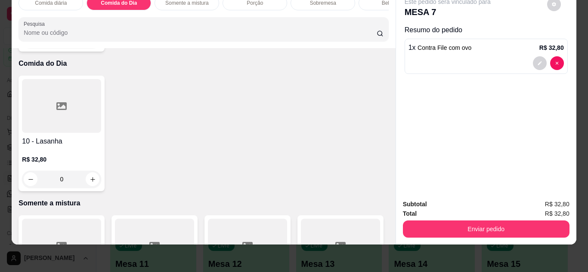
click at [85, 171] on div "0" at bounding box center [61, 179] width 79 height 17
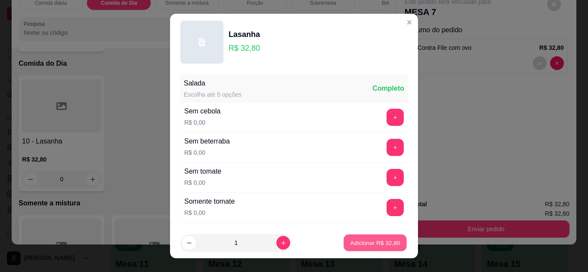
click at [357, 247] on p "Adicionar R$ 32,80" at bounding box center [375, 243] width 50 height 8
type input "1"
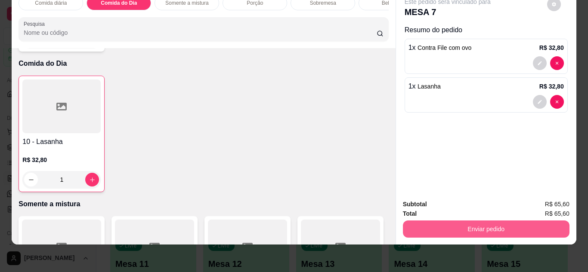
click at [480, 224] on button "Enviar pedido" at bounding box center [486, 229] width 166 height 17
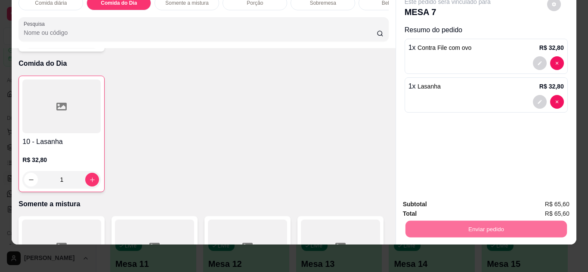
click at [476, 200] on button "Não registrar e enviar pedido" at bounding box center [457, 202] width 87 height 16
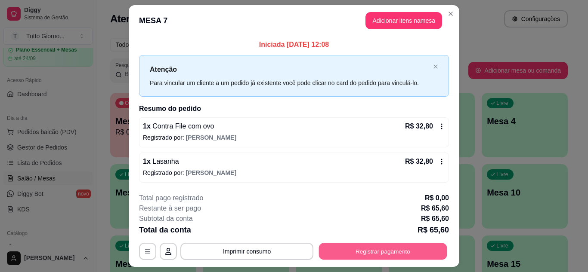
click at [366, 247] on button "Registrar pagamento" at bounding box center [383, 251] width 128 height 17
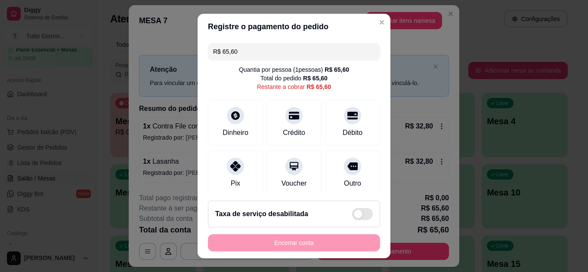
click at [373, 190] on div "R$ 65,60 Quantia por pessoa ( 1 pessoas) R$ 65,60 Total do pedido R$ 65,60 Rest…" at bounding box center [293, 117] width 193 height 155
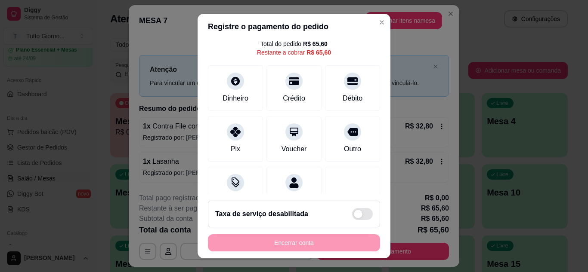
scroll to position [52, 0]
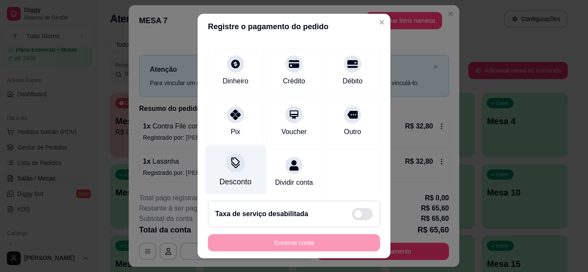
click at [237, 169] on div at bounding box center [235, 163] width 19 height 19
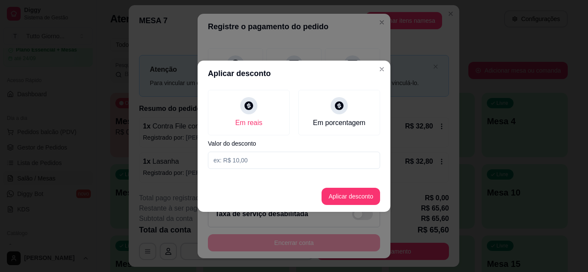
click at [248, 167] on input at bounding box center [294, 160] width 172 height 17
type input "7,80"
click at [338, 200] on button "Aplicar desconto" at bounding box center [351, 196] width 56 height 17
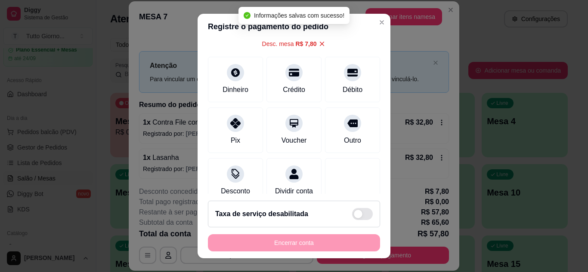
type input "R$ 57,80"
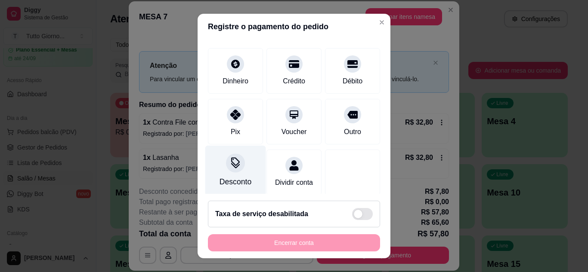
click at [238, 174] on div "Desconto" at bounding box center [235, 170] width 61 height 50
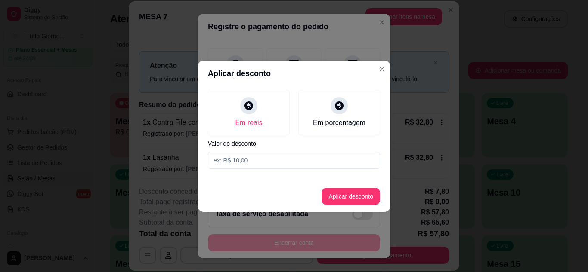
click at [247, 155] on input at bounding box center [294, 160] width 172 height 17
type input "10,60"
click at [355, 195] on button "Aplicar desconto" at bounding box center [351, 196] width 56 height 17
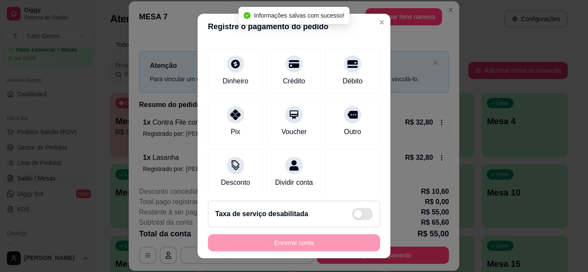
type input "R$ 55,00"
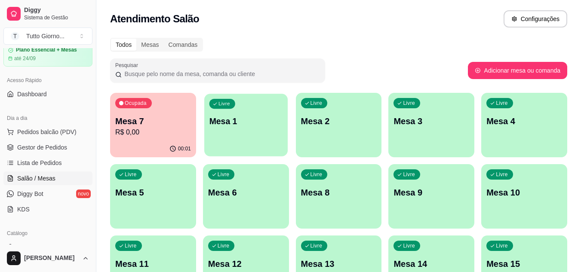
click at [249, 142] on div "Livre Mesa 1" at bounding box center [245, 120] width 83 height 52
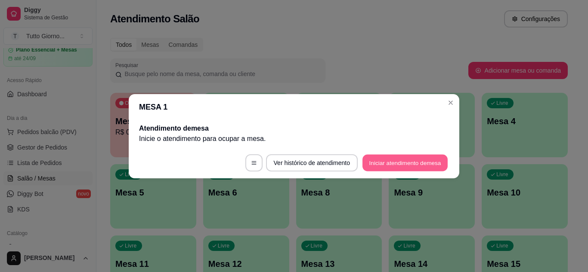
click at [383, 159] on button "Iniciar atendimento de mesa" at bounding box center [404, 162] width 85 height 17
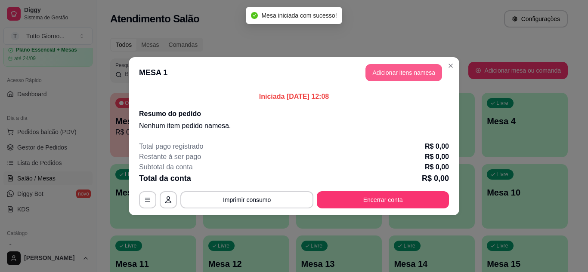
click at [408, 79] on button "Adicionar itens na mesa" at bounding box center [403, 72] width 77 height 17
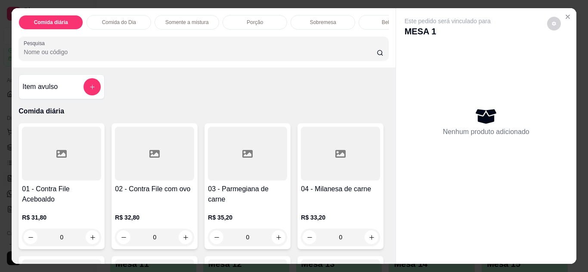
click at [136, 20] on div "Comida do Dia" at bounding box center [118, 22] width 65 height 15
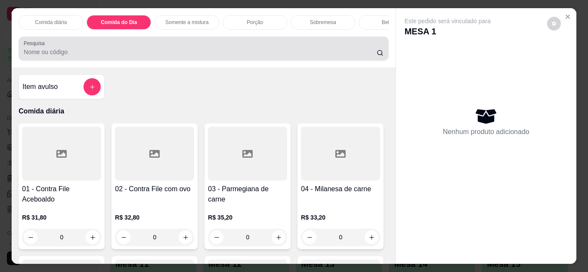
scroll to position [23, 0]
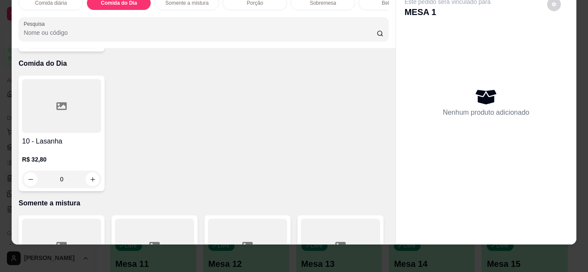
click at [89, 171] on div "0" at bounding box center [61, 179] width 79 height 17
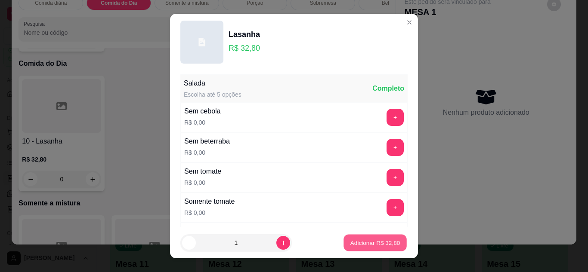
click at [379, 239] on p "Adicionar R$ 32,80" at bounding box center [375, 243] width 50 height 8
type input "1"
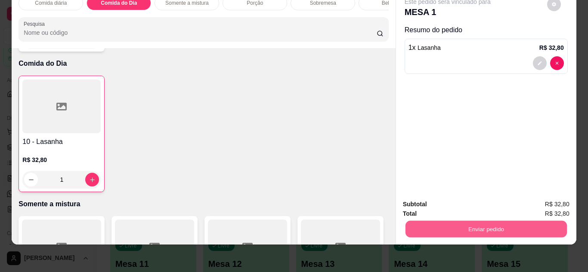
click at [468, 229] on button "Enviar pedido" at bounding box center [485, 229] width 161 height 17
click at [464, 198] on button "Não registrar e enviar pedido" at bounding box center [457, 202] width 87 height 16
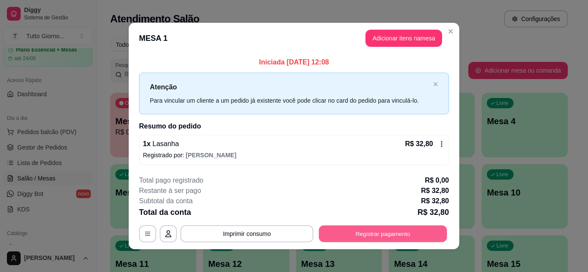
click at [396, 234] on button "Registrar pagamento" at bounding box center [383, 234] width 128 height 17
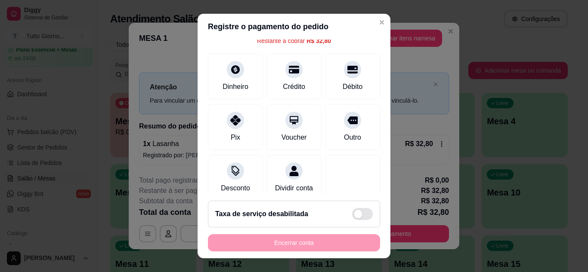
scroll to position [52, 0]
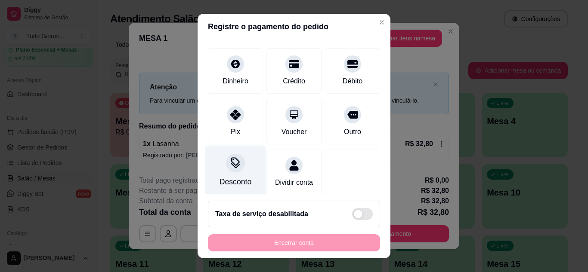
click at [228, 170] on div at bounding box center [235, 163] width 19 height 19
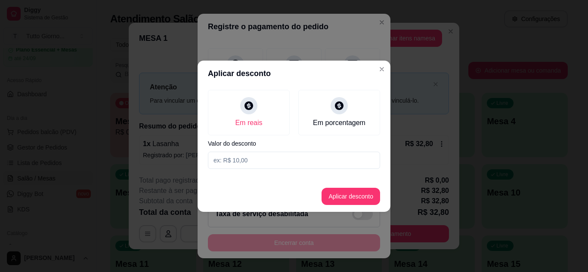
click at [252, 162] on input at bounding box center [294, 160] width 172 height 17
type input "3,90"
click at [358, 193] on button "Aplicar desconto" at bounding box center [351, 196] width 56 height 17
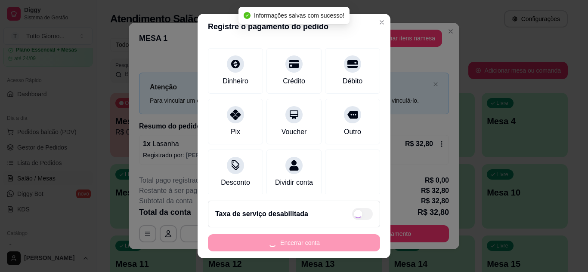
type input "R$ 28,90"
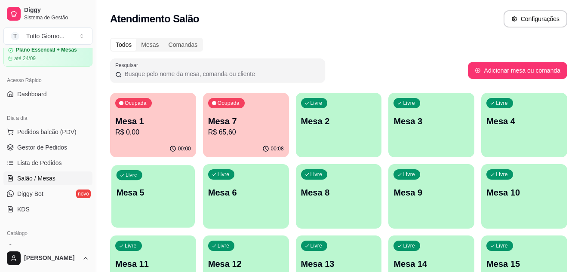
click at [163, 215] on div "Livre Mesa 5" at bounding box center [152, 191] width 83 height 52
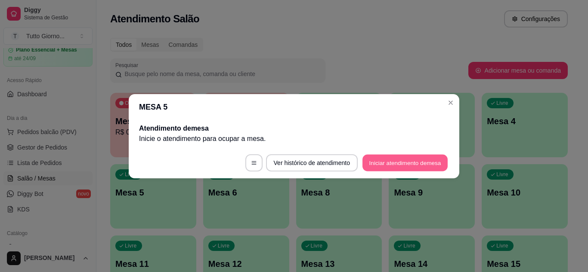
click at [394, 166] on button "Iniciar atendimento de mesa" at bounding box center [404, 162] width 85 height 17
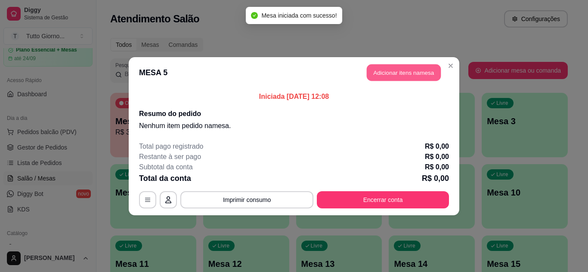
click at [416, 74] on button "Adicionar itens na mesa" at bounding box center [403, 72] width 74 height 17
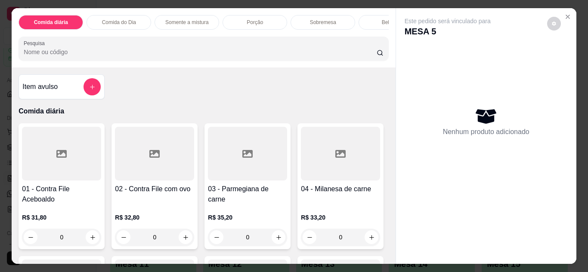
click at [85, 242] on div "0" at bounding box center [61, 237] width 79 height 17
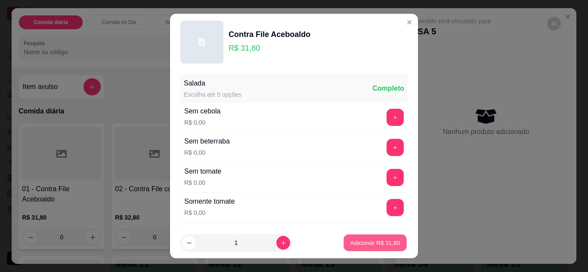
click at [343, 243] on button "Adicionar R$ 31,80" at bounding box center [374, 243] width 63 height 17
type input "1"
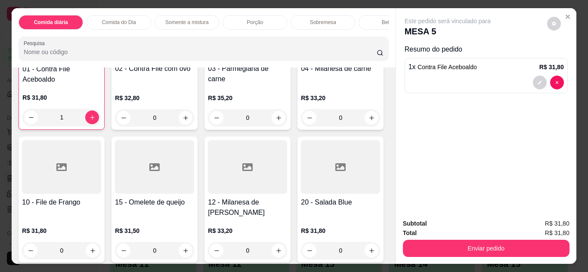
scroll to position [138, 0]
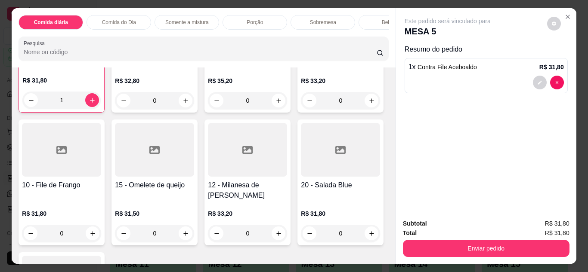
click at [101, 225] on div "0" at bounding box center [61, 233] width 79 height 17
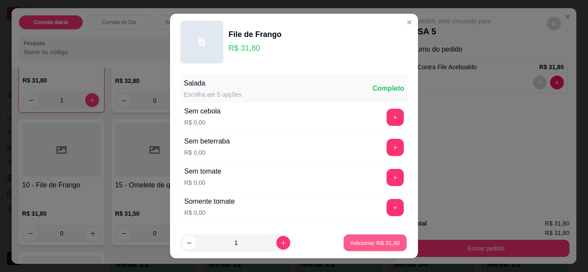
click at [350, 243] on p "Adicionar R$ 31,80" at bounding box center [375, 243] width 50 height 8
type input "1"
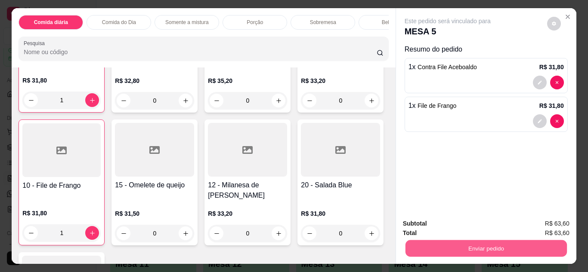
click at [492, 248] on button "Enviar pedido" at bounding box center [485, 248] width 161 height 17
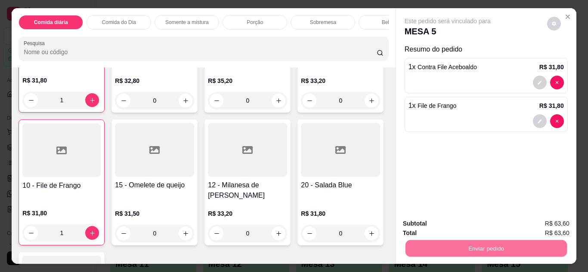
click at [474, 228] on button "Não registrar e enviar pedido" at bounding box center [457, 224] width 87 height 16
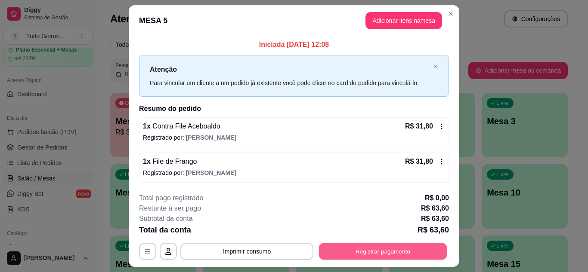
click at [382, 249] on button "Registrar pagamento" at bounding box center [383, 251] width 128 height 17
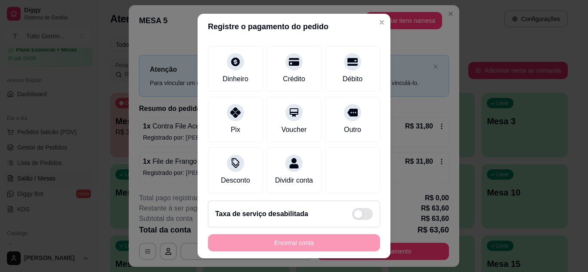
scroll to position [66, 0]
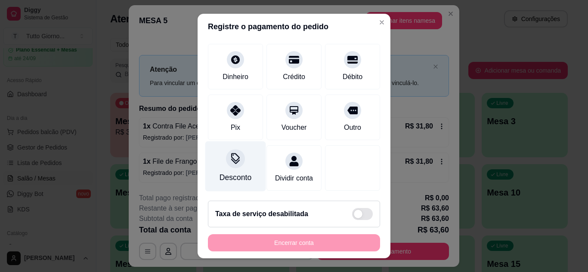
click at [230, 172] on div "Desconto" at bounding box center [235, 177] width 32 height 11
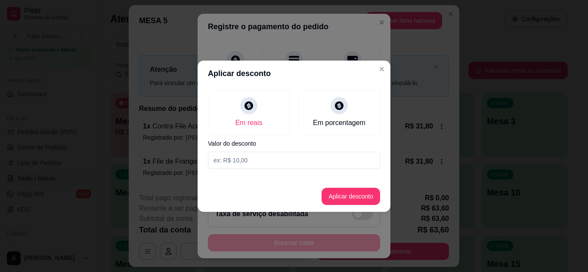
click at [246, 157] on input at bounding box center [294, 160] width 172 height 17
type input "5,80"
click at [350, 201] on button "Aplicar desconto" at bounding box center [351, 196] width 56 height 17
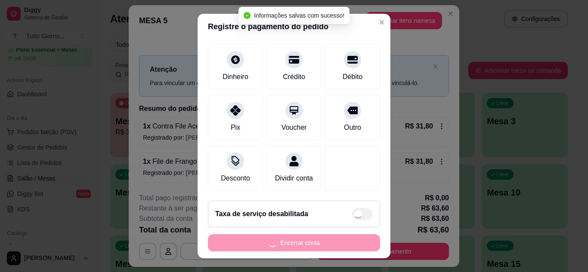
type input "R$ 57,80"
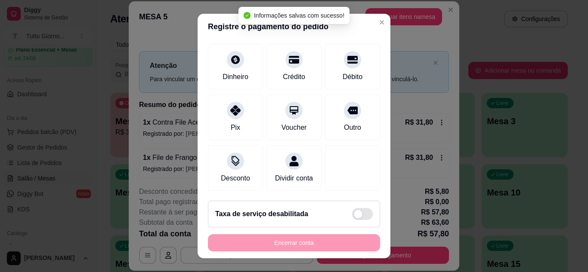
scroll to position [75, 0]
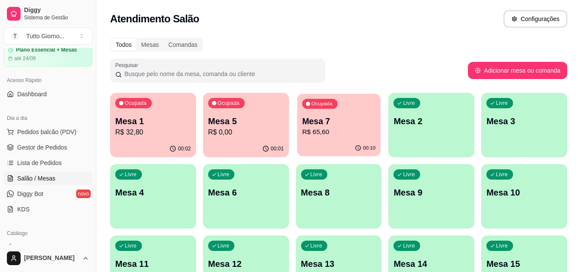
click at [355, 116] on p "Mesa 7" at bounding box center [339, 122] width 74 height 12
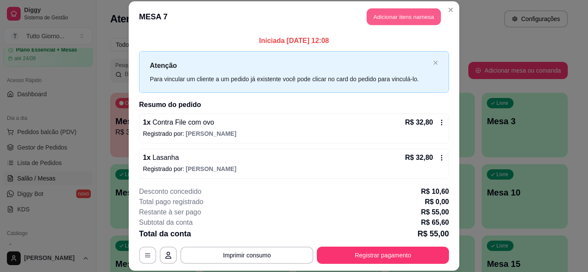
click at [400, 15] on button "Adicionar itens na mesa" at bounding box center [403, 17] width 74 height 17
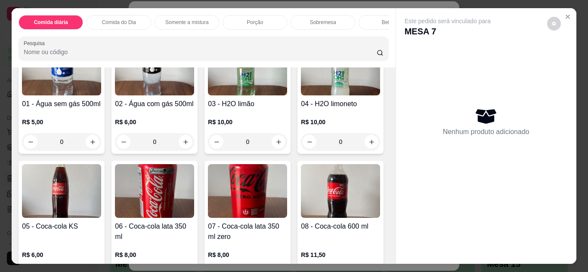
scroll to position [1359, 0]
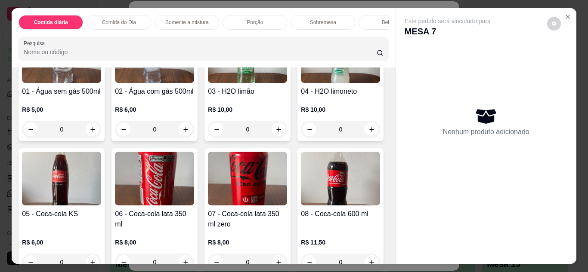
click at [301, 83] on img at bounding box center [340, 56] width 79 height 54
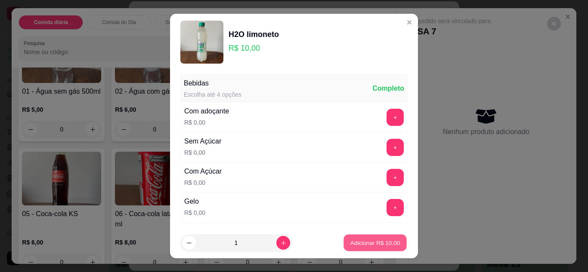
click at [352, 241] on p "Adicionar R$ 10,00" at bounding box center [375, 243] width 50 height 8
type input "1"
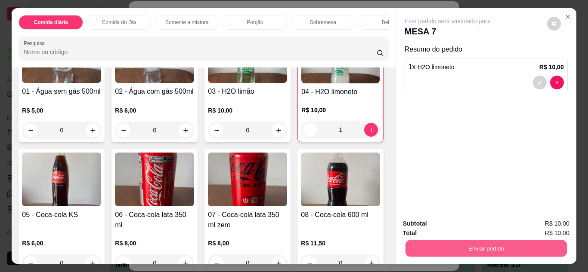
click at [481, 254] on button "Enviar pedido" at bounding box center [485, 248] width 161 height 17
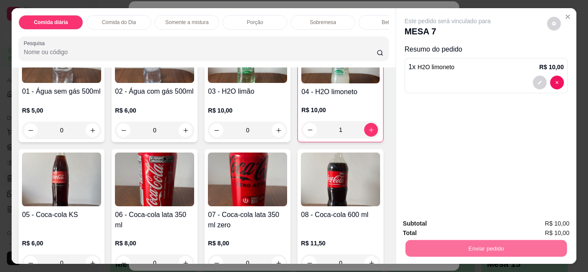
click at [474, 231] on button "Não registrar e enviar pedido" at bounding box center [457, 224] width 87 height 16
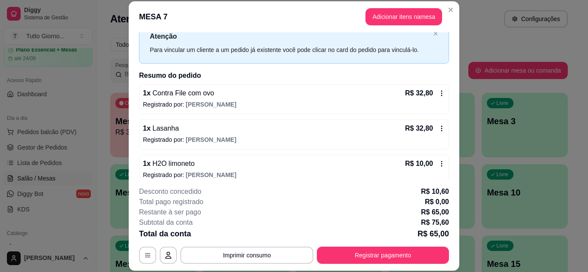
scroll to position [38, 0]
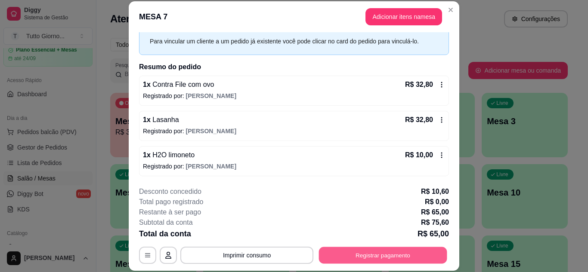
click at [387, 261] on button "Registrar pagamento" at bounding box center [383, 255] width 128 height 17
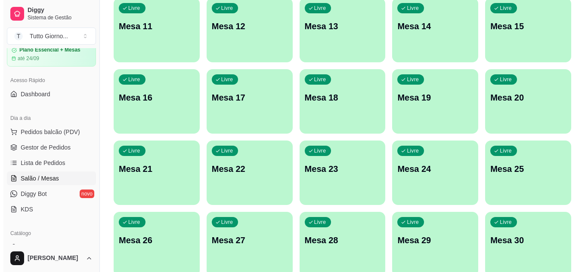
scroll to position [277, 0]
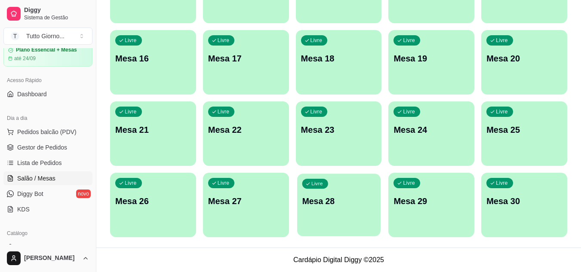
click at [346, 214] on div "Livre Mesa 28" at bounding box center [338, 200] width 83 height 52
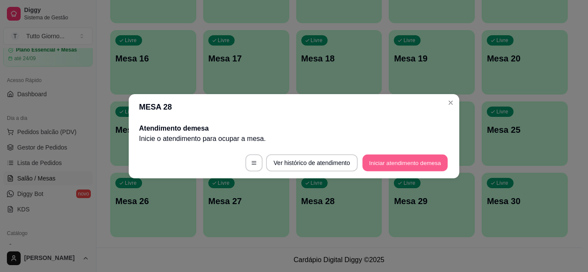
click at [410, 166] on button "Iniciar atendimento de mesa" at bounding box center [404, 162] width 85 height 17
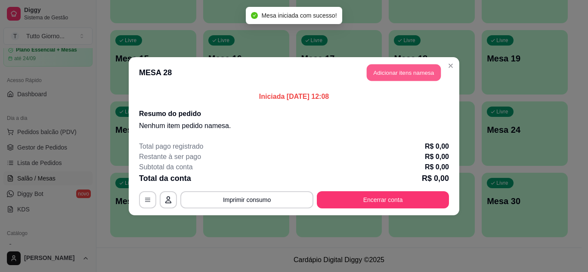
click at [413, 73] on button "Adicionar itens na mesa" at bounding box center [403, 72] width 74 height 17
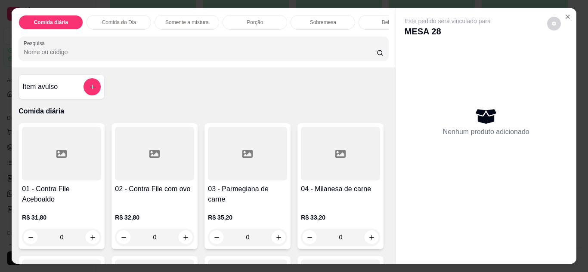
click at [89, 244] on div "0" at bounding box center [61, 237] width 79 height 17
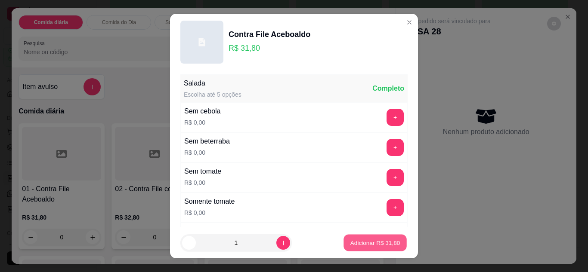
click at [368, 247] on p "Adicionar R$ 31,80" at bounding box center [375, 243] width 50 height 8
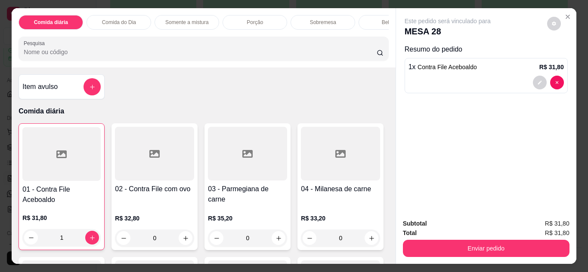
click at [89, 244] on div "1" at bounding box center [61, 237] width 78 height 17
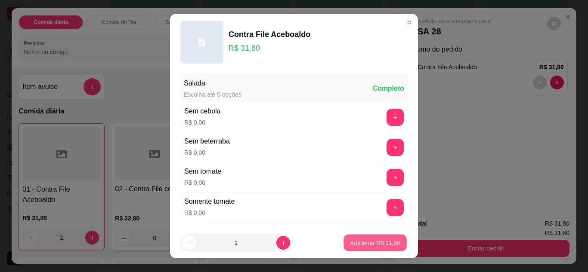
click at [363, 241] on p "Adicionar R$ 31,80" at bounding box center [375, 243] width 50 height 8
type input "2"
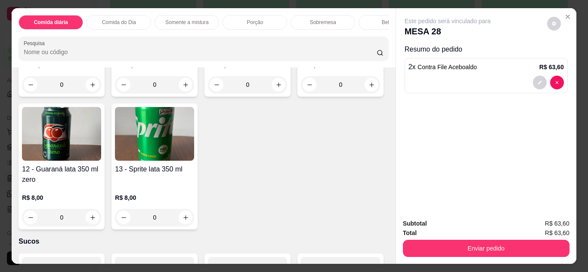
scroll to position [1671, 0]
click at [115, 93] on div "0" at bounding box center [154, 84] width 79 height 17
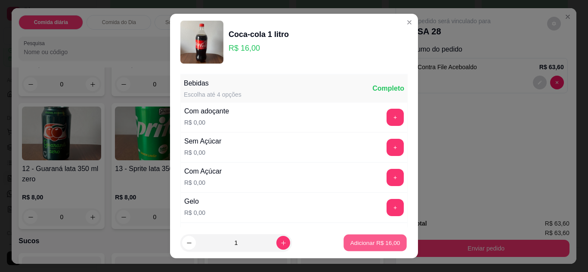
click at [377, 245] on p "Adicionar R$ 16,00" at bounding box center [375, 243] width 50 height 8
type input "1"
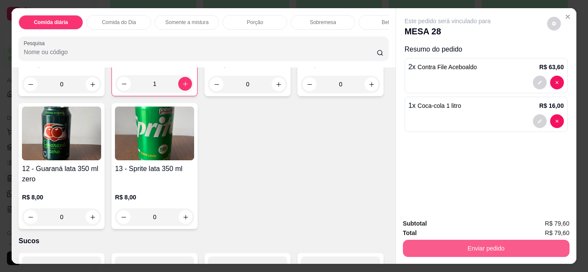
click at [505, 242] on button "Enviar pedido" at bounding box center [486, 248] width 166 height 17
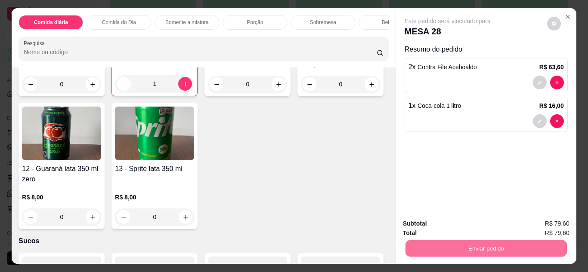
click at [468, 225] on button "Não registrar e enviar pedido" at bounding box center [457, 224] width 87 height 16
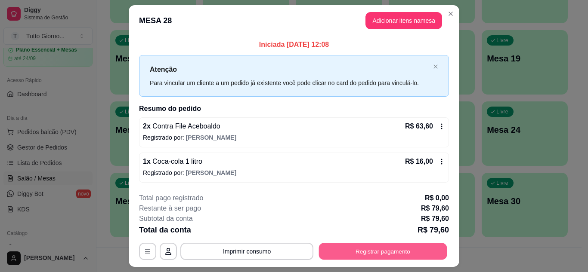
click at [416, 249] on button "Registrar pagamento" at bounding box center [383, 251] width 128 height 17
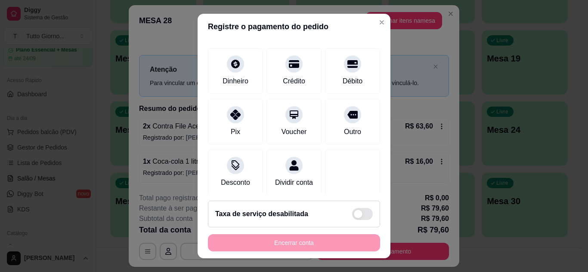
scroll to position [66, 0]
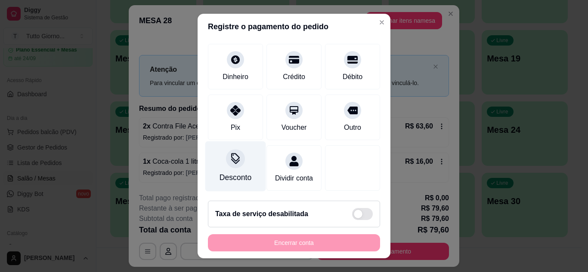
click at [233, 153] on icon at bounding box center [235, 158] width 11 height 11
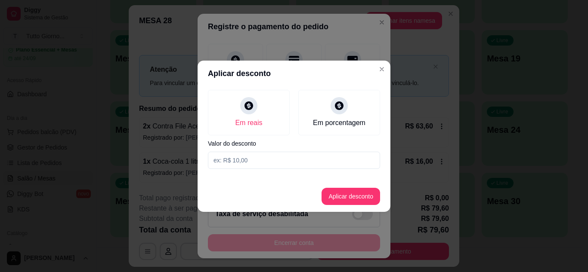
click at [256, 159] on input at bounding box center [294, 160] width 172 height 17
type input "6,80"
click at [335, 196] on button "Aplicar desconto" at bounding box center [351, 196] width 56 height 17
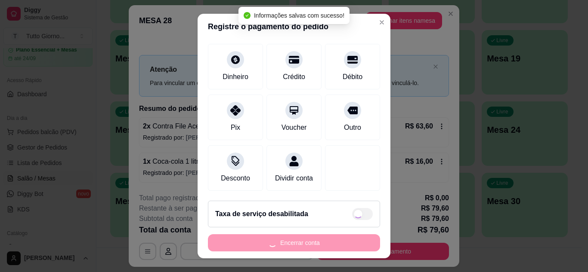
type input "R$ 72,80"
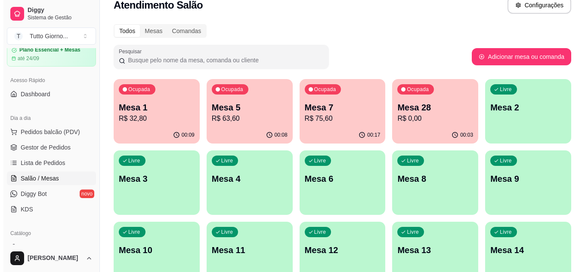
scroll to position [0, 0]
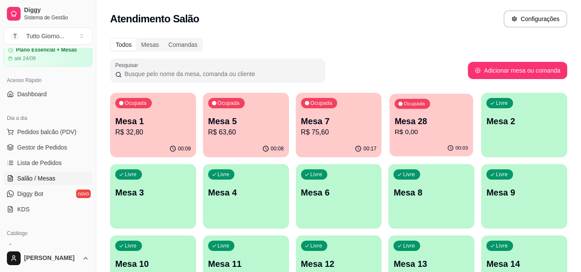
click at [409, 117] on p "Mesa 28" at bounding box center [432, 122] width 74 height 12
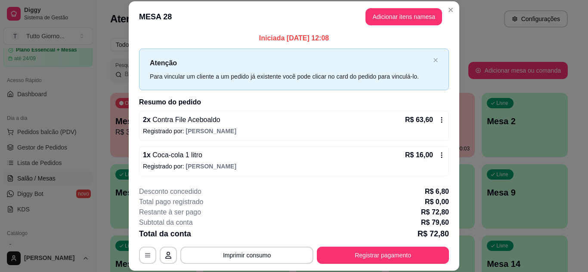
scroll to position [2, 0]
click at [402, 12] on button "Adicionar itens na mesa" at bounding box center [403, 17] width 74 height 17
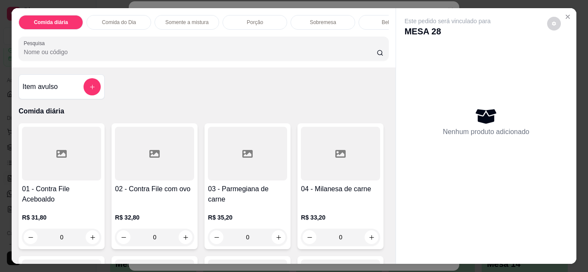
scroll to position [68, 0]
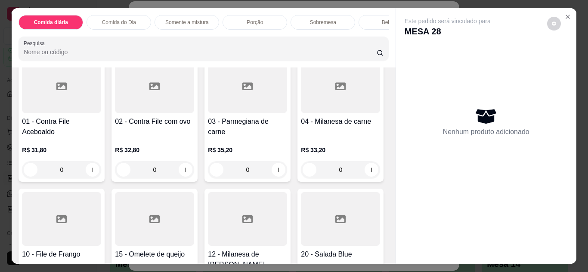
click at [91, 178] on div "0" at bounding box center [61, 169] width 79 height 17
click at [89, 177] on div "0" at bounding box center [61, 169] width 79 height 17
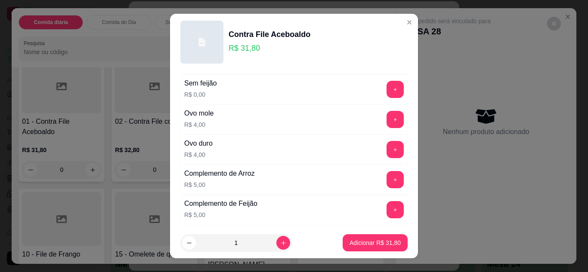
scroll to position [266, 0]
click at [387, 124] on button "+" at bounding box center [395, 119] width 17 height 17
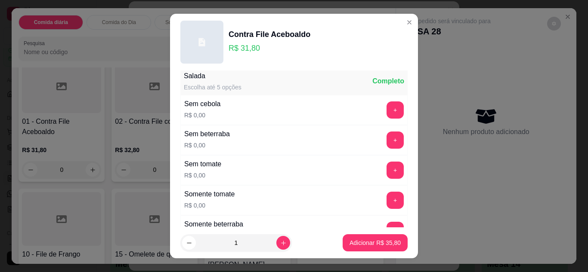
scroll to position [0, 0]
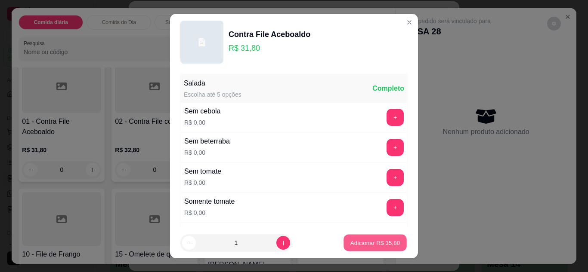
click at [362, 242] on p "Adicionar R$ 35,80" at bounding box center [375, 243] width 50 height 8
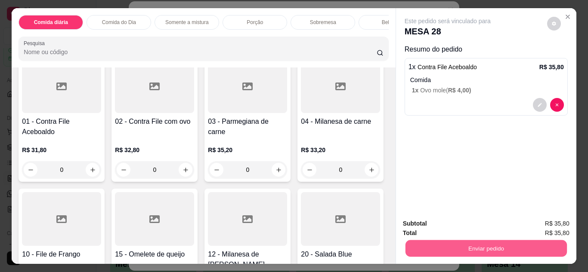
click at [483, 252] on button "Enviar pedido" at bounding box center [485, 248] width 161 height 17
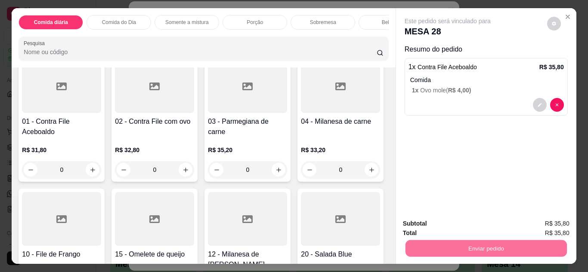
click at [474, 229] on button "Não registrar e enviar pedido" at bounding box center [457, 224] width 87 height 16
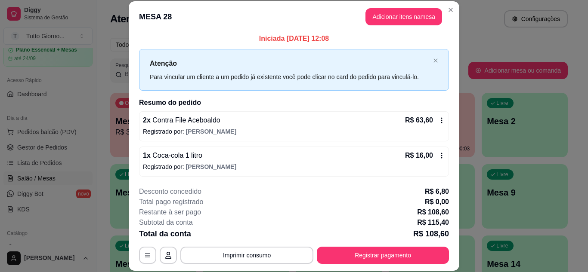
click at [438, 124] on icon at bounding box center [441, 120] width 7 height 7
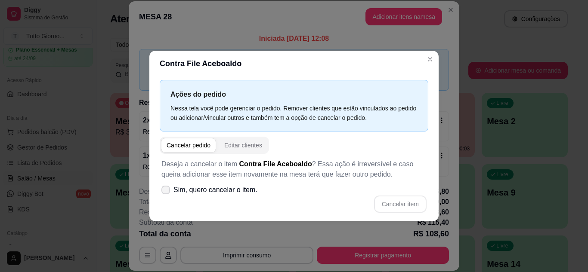
click at [161, 189] on span at bounding box center [165, 190] width 9 height 9
click at [161, 191] on input "Sim, quero cancelar o item." at bounding box center [164, 194] width 6 height 6
checkbox input "true"
click at [397, 205] on button "Cancelar item" at bounding box center [399, 204] width 51 height 17
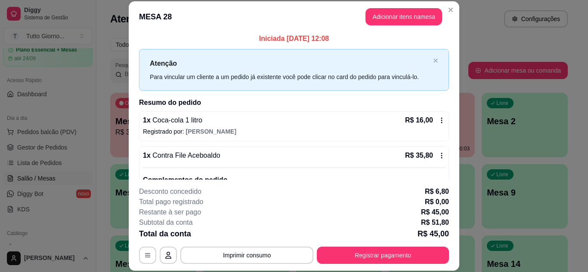
click at [431, 59] on div "Atenção Para vincular um cliente a um pedido já existente você pode clicar no c…" at bounding box center [294, 70] width 310 height 42
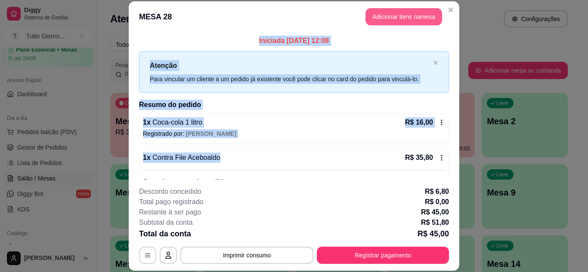
drag, startPoint x: 242, startPoint y: 93, endPoint x: 406, endPoint y: 19, distance: 180.2
click at [406, 19] on section "**********" at bounding box center [294, 136] width 330 height 270
click at [406, 19] on button "Adicionar itens na mesa" at bounding box center [403, 17] width 74 height 17
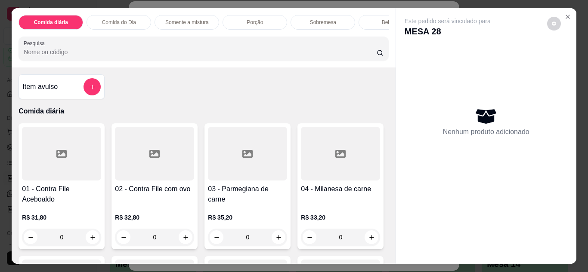
click at [74, 209] on div "R$ 31,80 0" at bounding box center [61, 225] width 79 height 41
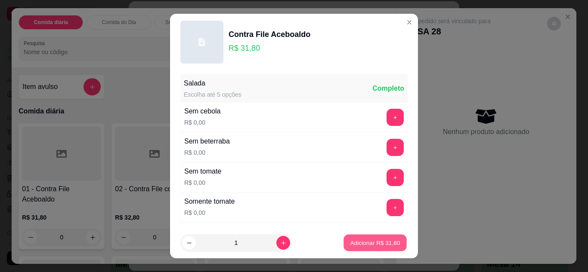
click at [351, 248] on button "Adicionar R$ 31,80" at bounding box center [374, 243] width 63 height 17
type input "1"
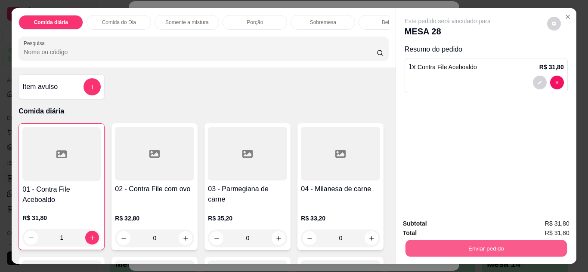
click at [500, 246] on button "Enviar pedido" at bounding box center [485, 248] width 161 height 17
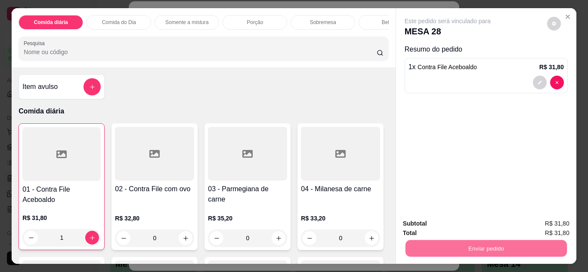
click at [468, 226] on button "Não registrar e enviar pedido" at bounding box center [456, 224] width 89 height 16
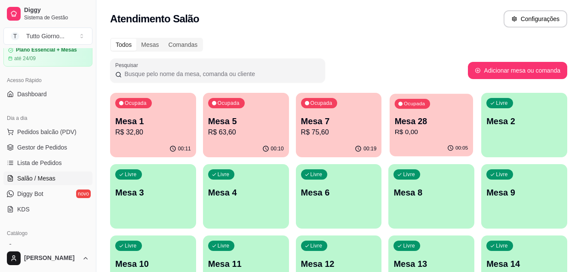
click at [422, 138] on div "Ocupada Mesa 28 R$ 0,00" at bounding box center [431, 117] width 83 height 46
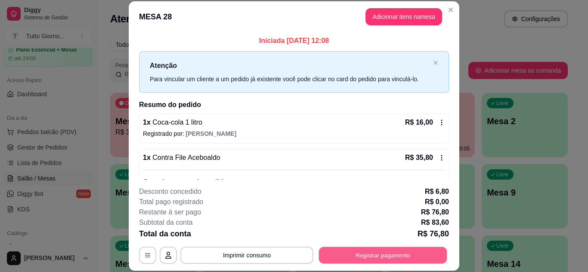
click at [353, 256] on button "Registrar pagamento" at bounding box center [383, 255] width 128 height 17
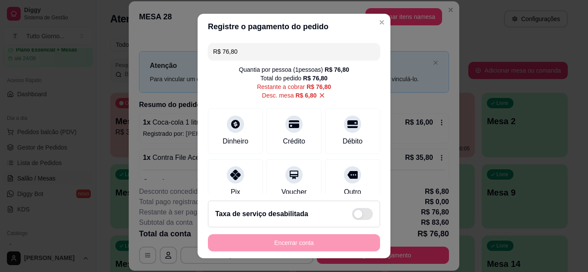
click at [246, 50] on input "R$ 76,80" at bounding box center [294, 51] width 162 height 17
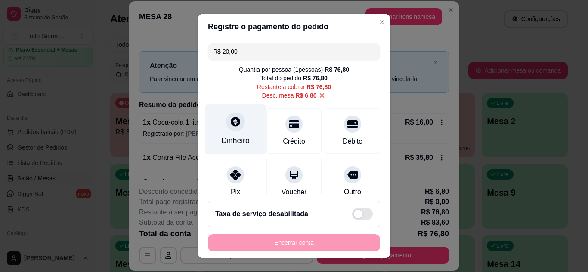
click at [230, 130] on div at bounding box center [235, 121] width 19 height 19
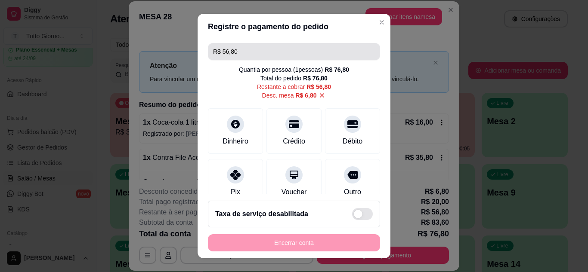
scroll to position [120, 0]
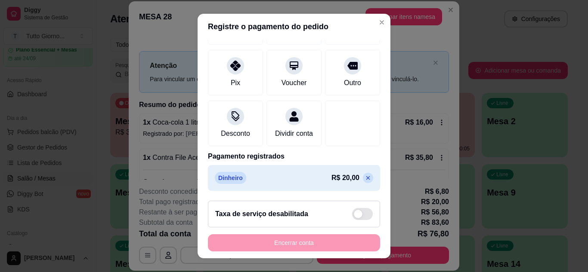
click at [364, 176] on icon at bounding box center [367, 178] width 7 height 7
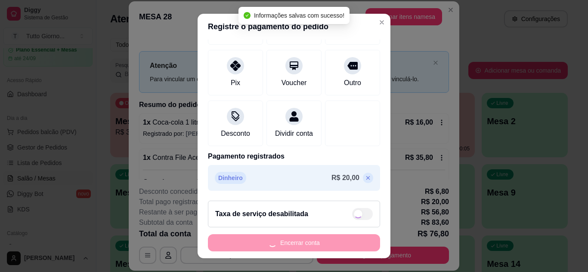
type input "R$ 76,80"
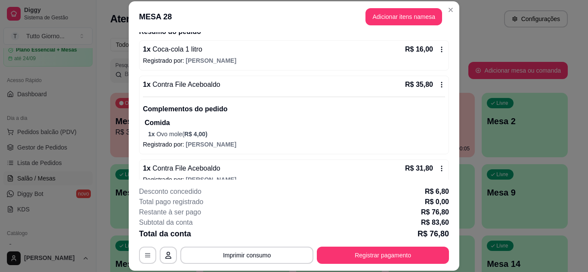
scroll to position [74, 0]
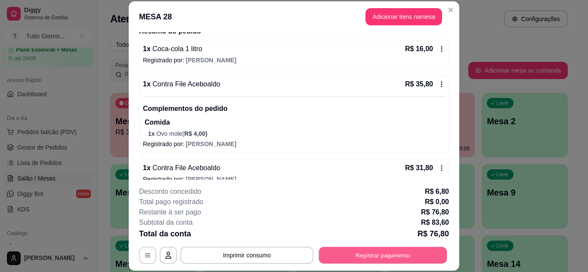
click at [365, 257] on button "Registrar pagamento" at bounding box center [383, 255] width 128 height 17
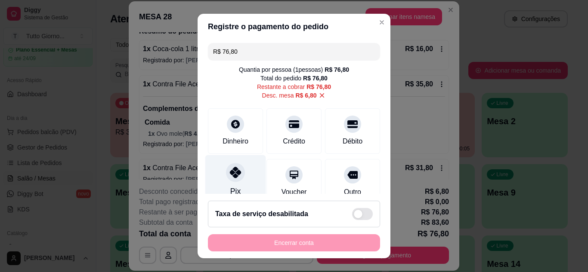
scroll to position [75, 0]
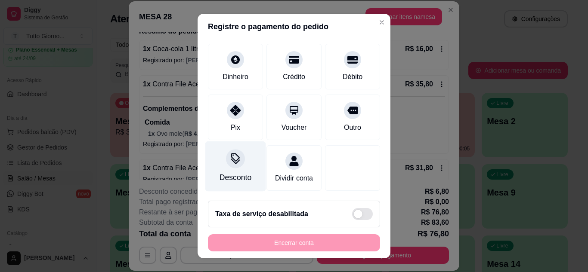
click at [235, 157] on div "Desconto" at bounding box center [235, 166] width 61 height 50
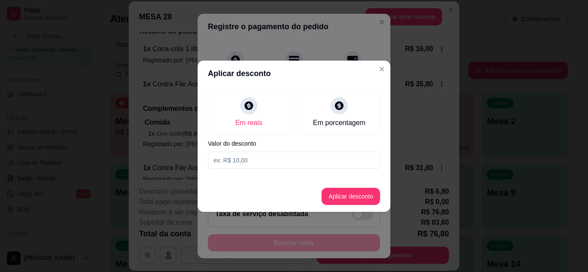
click at [258, 161] on input at bounding box center [294, 160] width 172 height 17
type input "8,80"
click at [342, 196] on button "Aplicar desconto" at bounding box center [351, 196] width 56 height 17
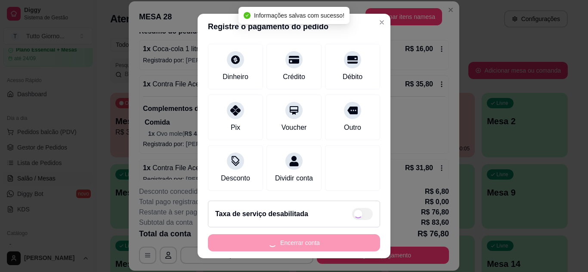
type input "R$ 74,80"
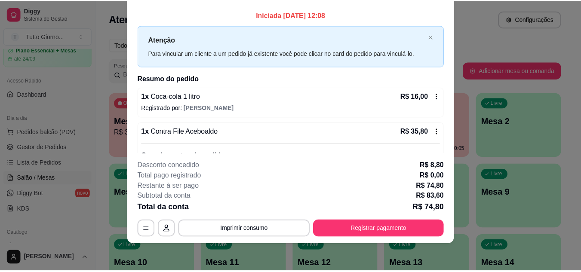
scroll to position [0, 0]
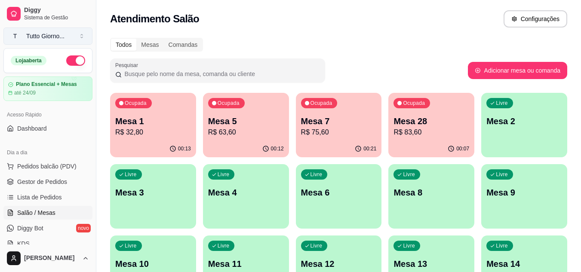
click at [44, 33] on div "Tutto Giorno ..." at bounding box center [45, 36] width 38 height 9
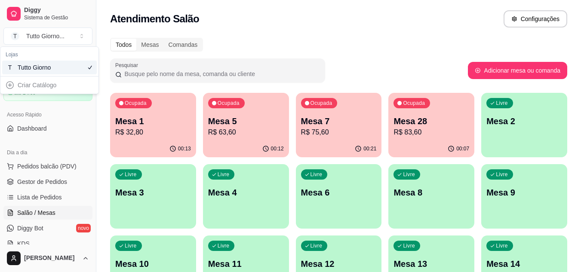
click at [43, 66] on div "Tutto Giorno" at bounding box center [37, 67] width 39 height 9
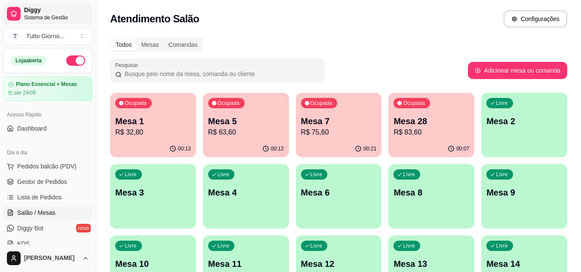
click at [47, 19] on span "Sistema de Gestão" at bounding box center [56, 17] width 65 height 7
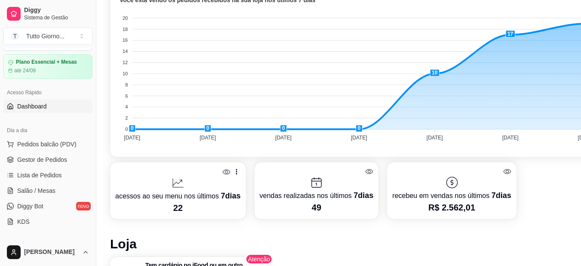
scroll to position [244, 0]
click at [534, 130] on foreignobject at bounding box center [358, 70] width 486 height 151
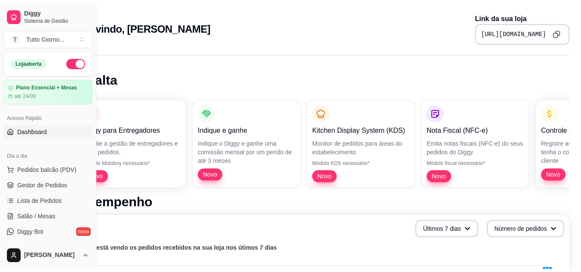
scroll to position [0, 0]
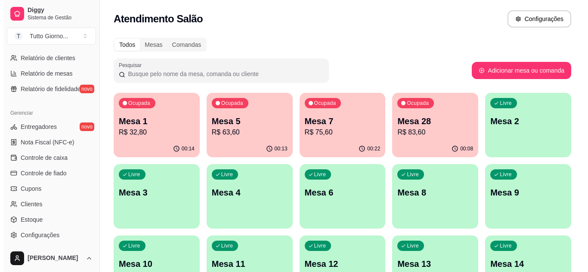
scroll to position [288, 0]
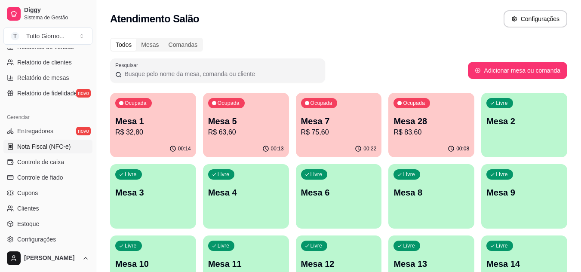
click at [39, 143] on span "Nota Fiscal (NFC-e)" at bounding box center [43, 146] width 53 height 9
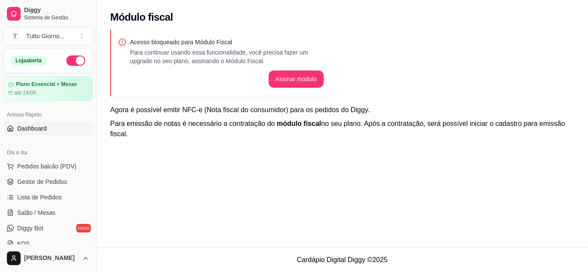
click at [36, 129] on span "Dashboard" at bounding box center [32, 128] width 30 height 9
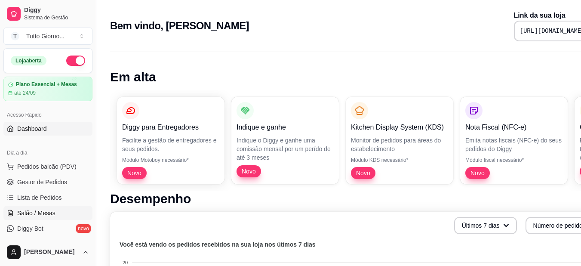
click at [33, 212] on span "Salão / Mesas" at bounding box center [36, 213] width 38 height 9
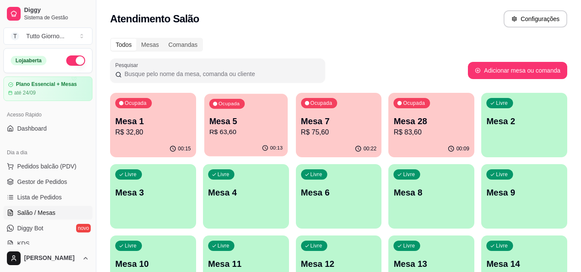
click at [251, 136] on p "R$ 63,60" at bounding box center [246, 132] width 74 height 10
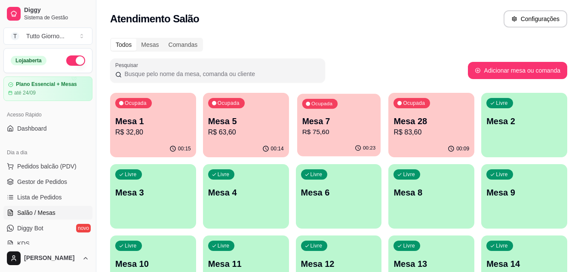
click at [333, 119] on p "Mesa 7" at bounding box center [339, 122] width 74 height 12
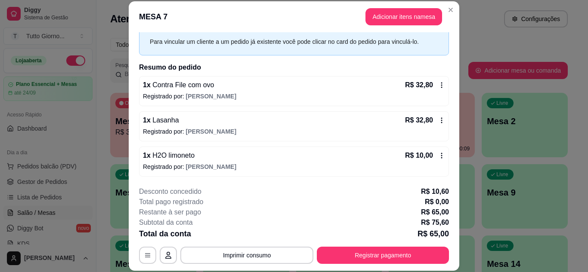
scroll to position [36, 0]
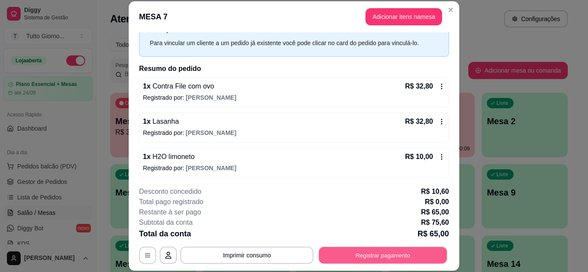
click at [368, 258] on button "Registrar pagamento" at bounding box center [383, 255] width 128 height 17
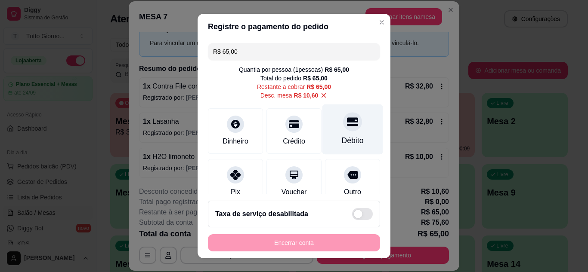
click at [343, 127] on div at bounding box center [352, 121] width 19 height 19
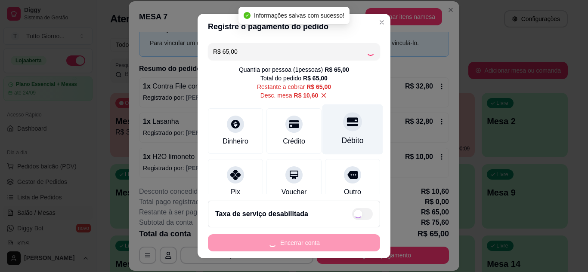
type input "R$ 0,00"
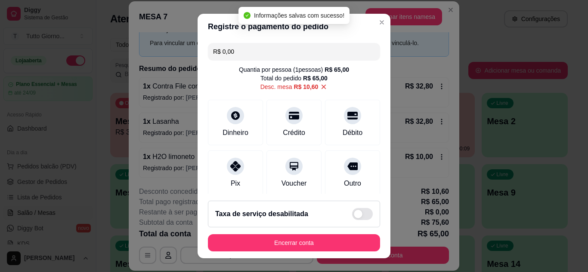
scroll to position [14, 0]
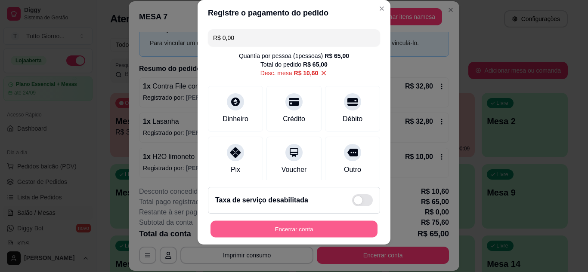
click at [292, 230] on button "Encerrar conta" at bounding box center [293, 229] width 167 height 17
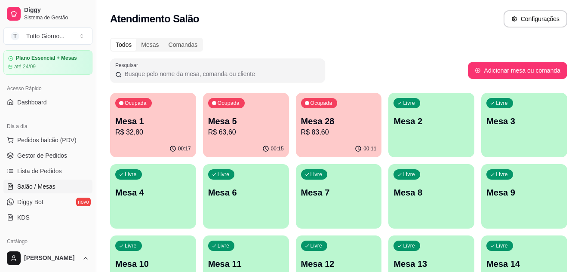
scroll to position [28, 0]
click at [49, 166] on span "Lista de Pedidos" at bounding box center [39, 170] width 45 height 9
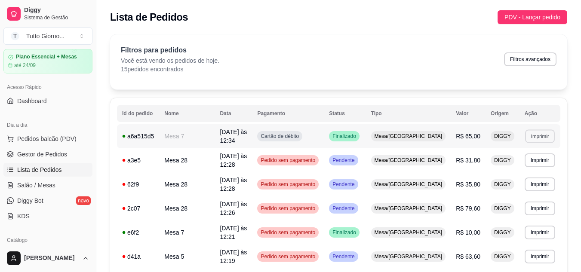
click at [541, 133] on button "Imprimir" at bounding box center [540, 135] width 30 height 13
click at [511, 163] on button "IMPRESSORA" at bounding box center [524, 164] width 60 height 13
click at [44, 187] on span "Salão / Mesas" at bounding box center [36, 185] width 38 height 9
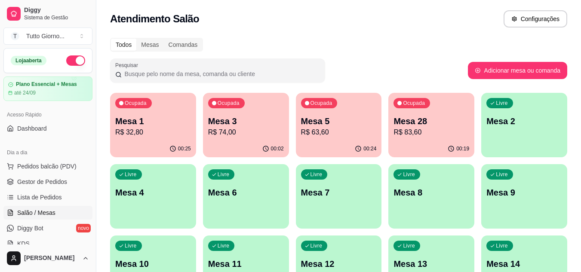
click at [164, 116] on p "Mesa 1" at bounding box center [153, 121] width 76 height 12
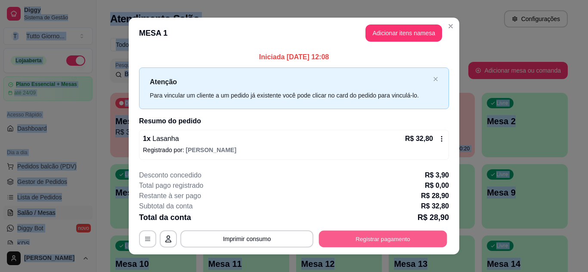
click at [367, 235] on button "Registrar pagamento" at bounding box center [383, 239] width 128 height 17
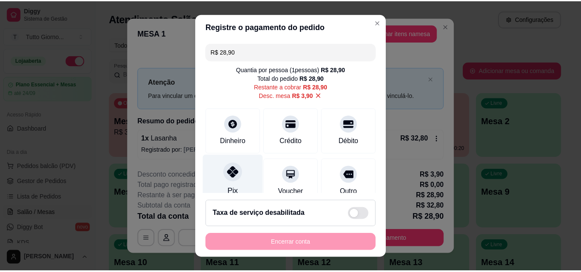
scroll to position [75, 0]
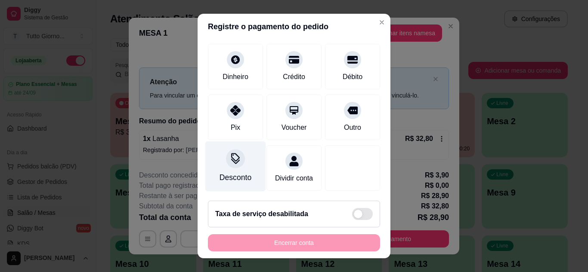
click at [233, 154] on icon at bounding box center [235, 158] width 11 height 11
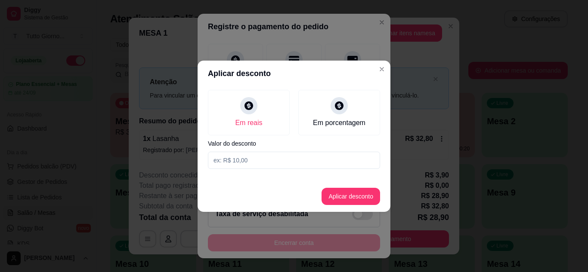
click at [250, 160] on input at bounding box center [294, 160] width 172 height 17
type input "6,70"
click at [335, 193] on button "Aplicar desconto" at bounding box center [351, 196] width 56 height 17
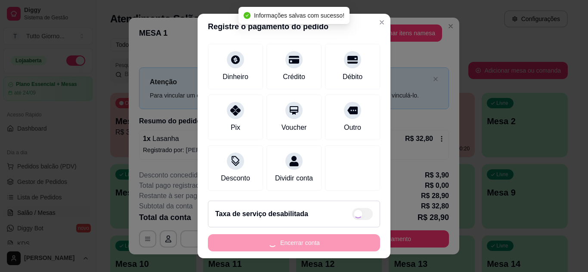
type input "R$ 26,10"
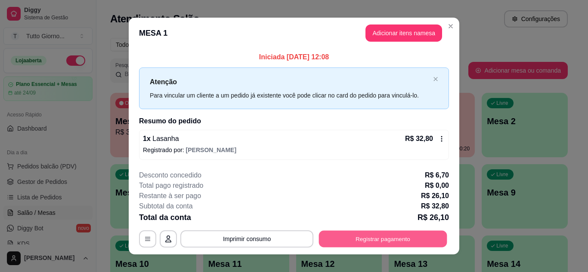
click at [374, 237] on button "Registrar pagamento" at bounding box center [383, 239] width 128 height 17
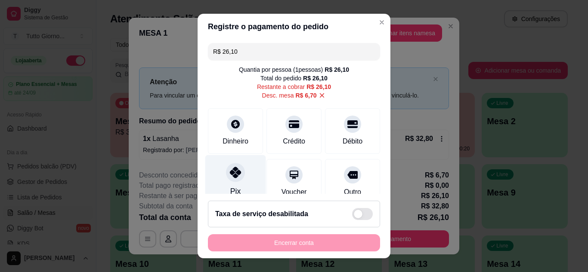
click at [230, 177] on icon at bounding box center [235, 172] width 11 height 11
type input "R$ 0,00"
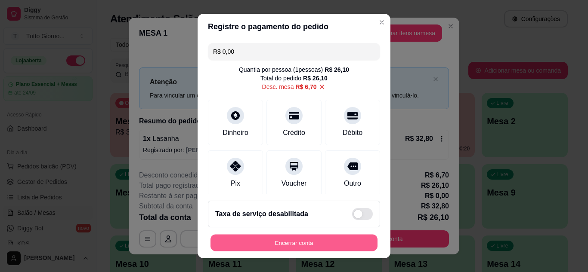
click at [286, 240] on button "Encerrar conta" at bounding box center [293, 243] width 167 height 17
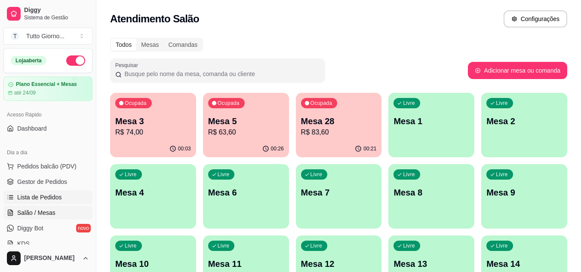
click at [46, 200] on span "Lista de Pedidos" at bounding box center [39, 197] width 45 height 9
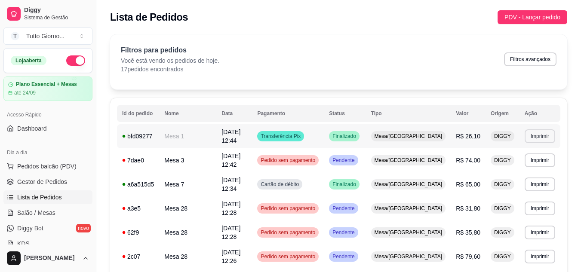
click at [540, 133] on button "Imprimir" at bounding box center [540, 136] width 31 height 14
click at [525, 165] on button "IMPRESSORA" at bounding box center [524, 164] width 60 height 13
click at [43, 217] on link "Salão / Mesas" at bounding box center [47, 213] width 89 height 14
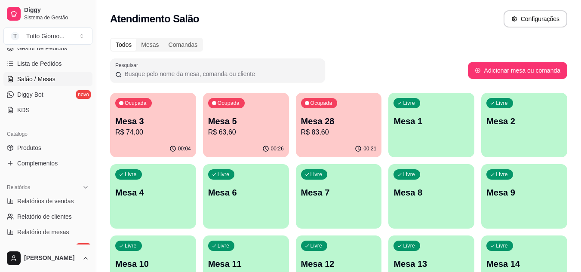
scroll to position [134, 0]
click at [40, 149] on span "Produtos" at bounding box center [29, 147] width 24 height 9
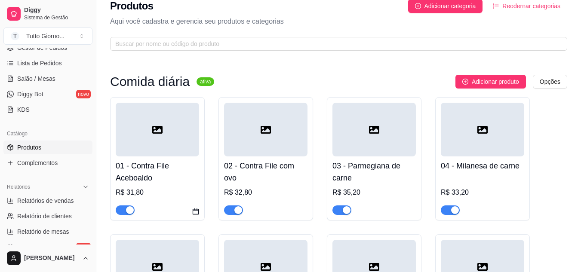
scroll to position [11, 0]
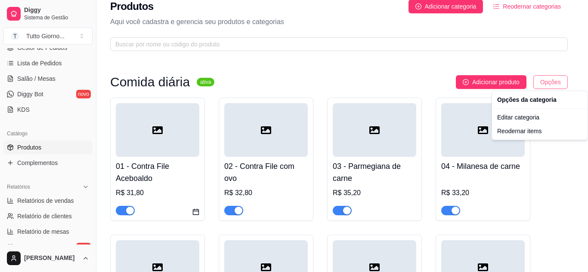
click at [558, 85] on html "Diggy Sistema de Gestão T Tutto Giorno ... Loja aberta Plano Essencial + Mesas …" at bounding box center [294, 125] width 588 height 272
click at [518, 134] on div "Reodernar items" at bounding box center [539, 131] width 92 height 14
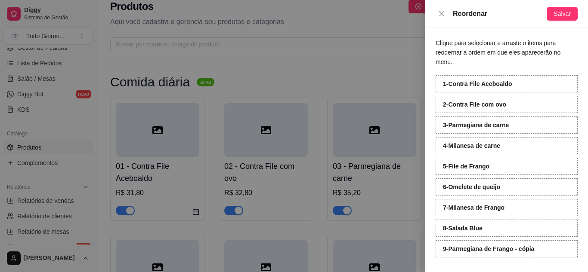
click at [488, 246] on strong "9 - Parmegiana de Frango - cópia" at bounding box center [488, 249] width 91 height 7
click at [440, 14] on icon "close" at bounding box center [441, 13] width 7 height 7
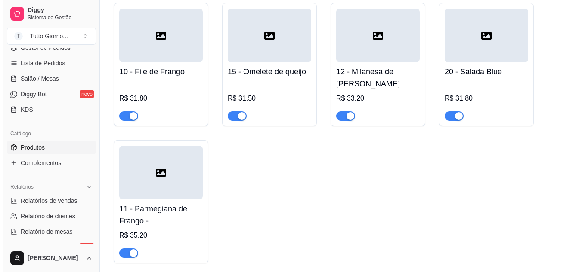
scroll to position [242, 0]
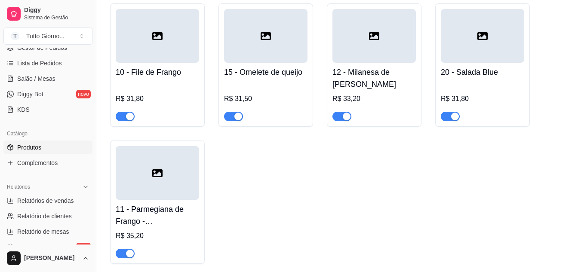
click at [146, 219] on h4 "11 - Parmegiana de Frango - cópia" at bounding box center [157, 215] width 83 height 24
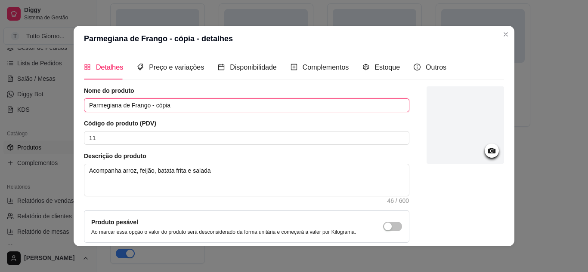
click at [169, 106] on input "Parmegiana de Frango - cópia" at bounding box center [246, 105] width 325 height 14
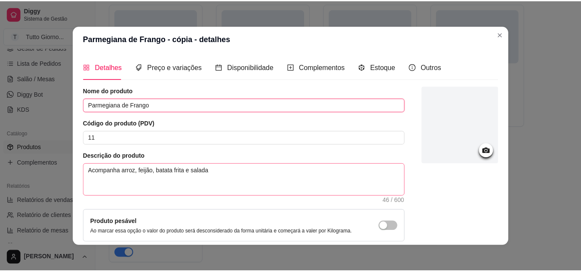
scroll to position [78, 0]
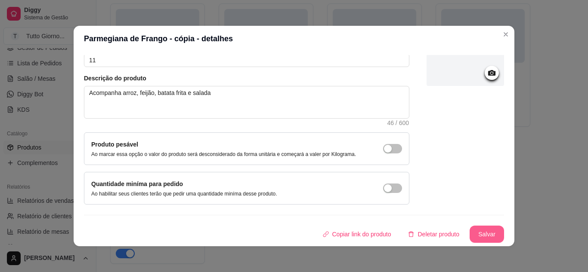
type input "Parmegiana de Frango"
click at [481, 236] on button "Salvar" at bounding box center [487, 234] width 34 height 17
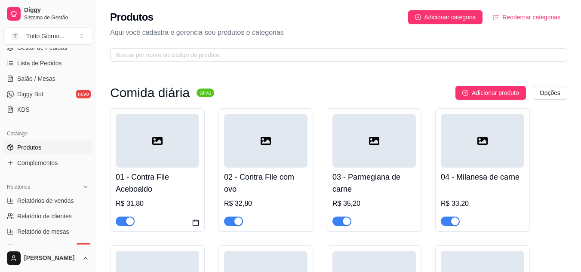
scroll to position [39, 0]
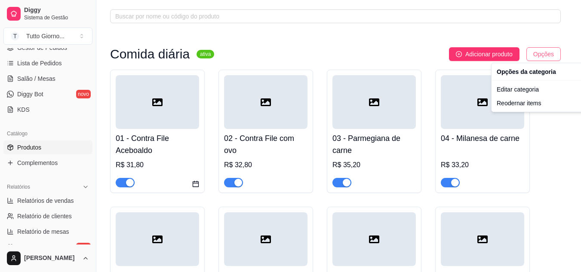
click at [547, 51] on html "Diggy Sistema de Gestão T Tutto Giorno ... Loja aberta Plano Essencial + Mesas …" at bounding box center [290, 97] width 581 height 272
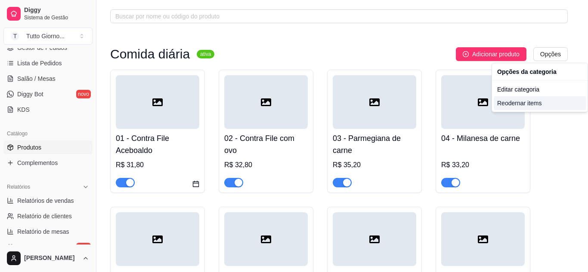
click at [516, 107] on div "Reodernar items" at bounding box center [539, 103] width 92 height 14
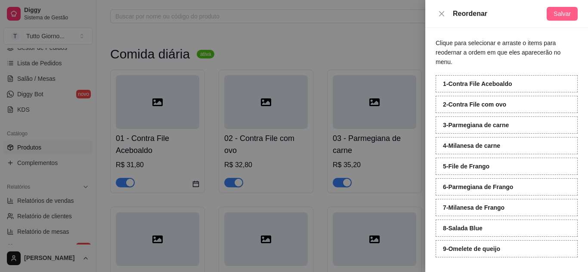
click at [569, 13] on span "Salvar" at bounding box center [561, 13] width 17 height 9
click at [563, 9] on span "Salvar" at bounding box center [561, 13] width 17 height 9
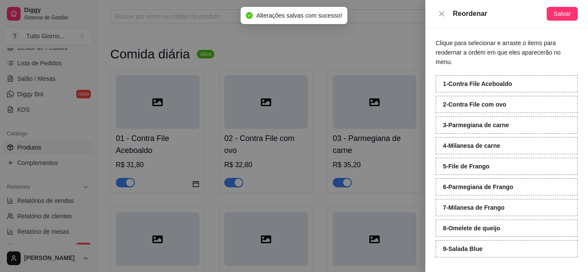
click at [363, 38] on div at bounding box center [294, 136] width 588 height 272
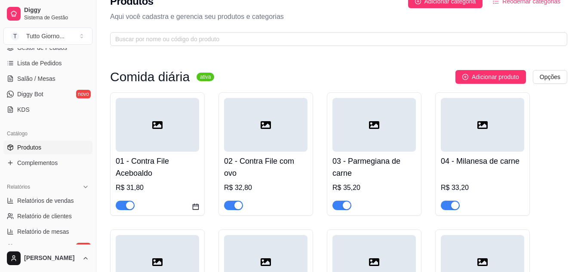
scroll to position [0, 0]
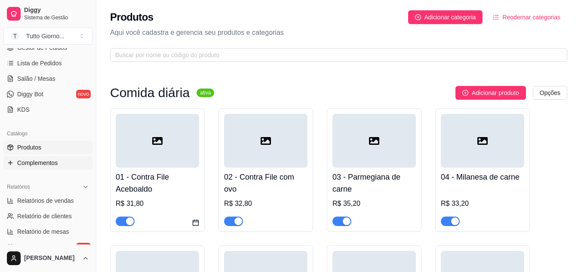
click at [43, 165] on span "Complementos" at bounding box center [37, 163] width 40 height 9
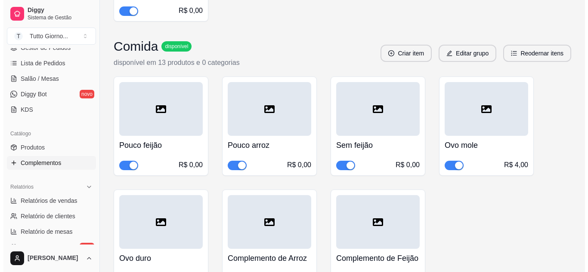
scroll to position [739, 0]
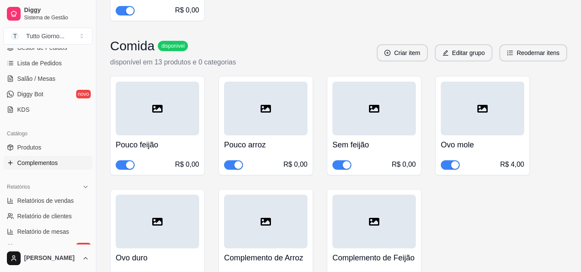
click at [358, 135] on div at bounding box center [373, 109] width 83 height 54
click at [412, 62] on button "Criar item" at bounding box center [402, 52] width 51 height 17
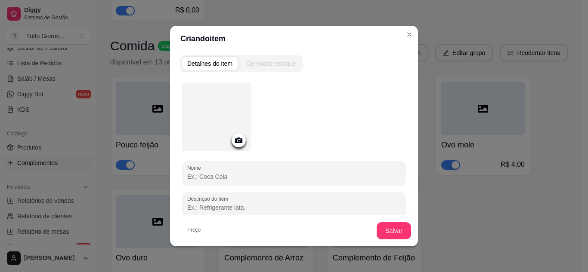
click at [213, 177] on input "Nome" at bounding box center [293, 176] width 213 height 9
type input "Sem Arroz"
click at [378, 231] on button "Salvar" at bounding box center [394, 231] width 34 height 17
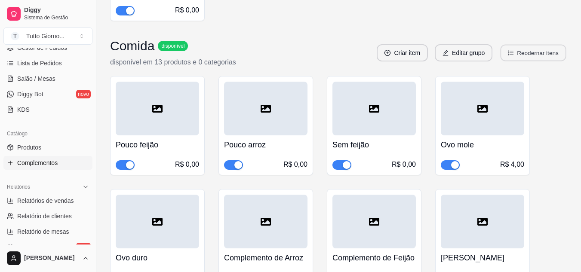
click at [523, 62] on button "Reodernar itens" at bounding box center [534, 53] width 66 height 17
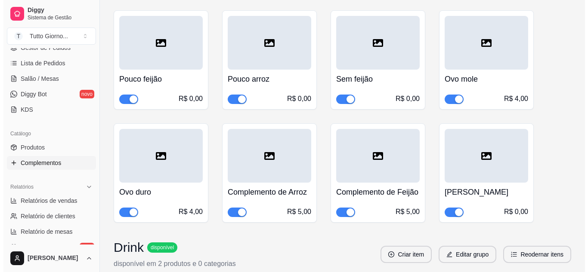
scroll to position [804, 0]
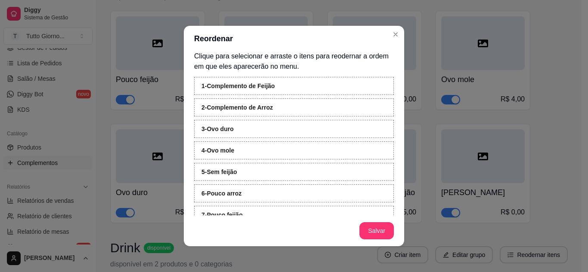
scroll to position [4, 0]
click at [375, 226] on button "Salvar" at bounding box center [377, 231] width 34 height 17
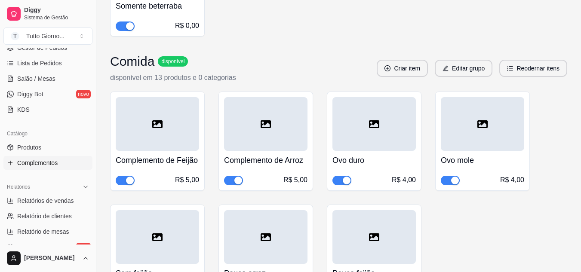
scroll to position [723, 0]
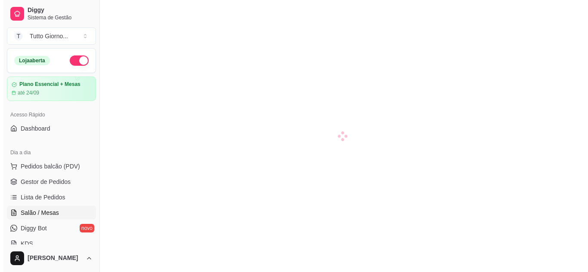
scroll to position [3, 0]
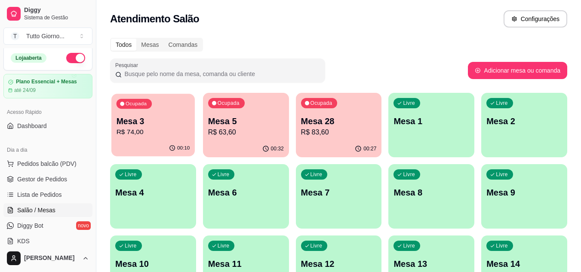
click at [157, 116] on p "Mesa 3" at bounding box center [154, 122] width 74 height 12
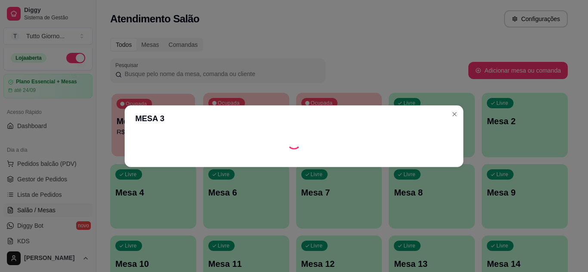
click at [157, 116] on body "Diggy Sistema de Gestão T Tutto Giorno ... Loja aberta Plano Essencial + Mesas …" at bounding box center [290, 136] width 581 height 272
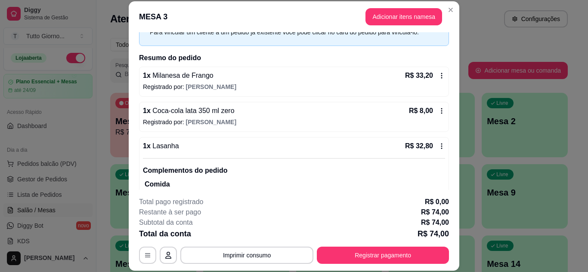
scroll to position [0, 0]
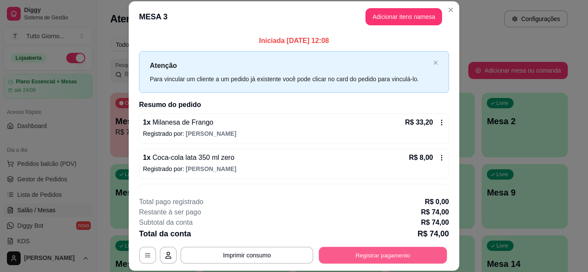
click at [386, 250] on button "Registrar pagamento" at bounding box center [383, 255] width 128 height 17
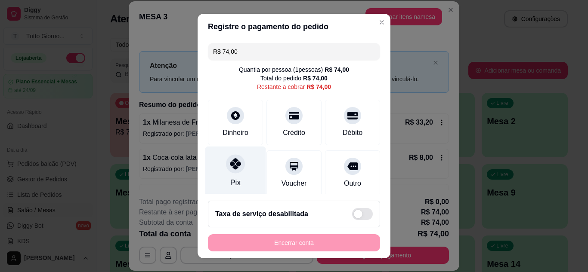
scroll to position [66, 0]
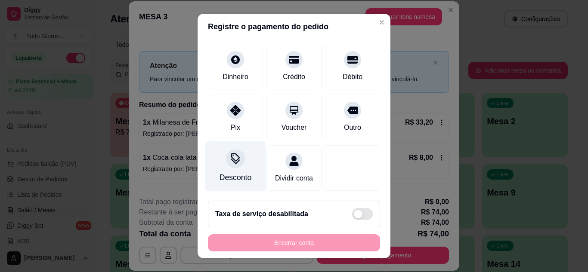
click at [231, 154] on icon at bounding box center [235, 158] width 11 height 11
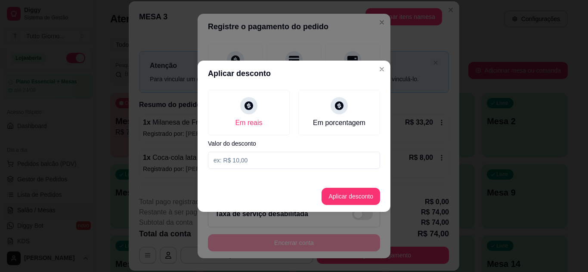
click at [234, 162] on input at bounding box center [294, 160] width 172 height 17
type input "8,90"
click at [335, 200] on button "Aplicar desconto" at bounding box center [351, 196] width 56 height 17
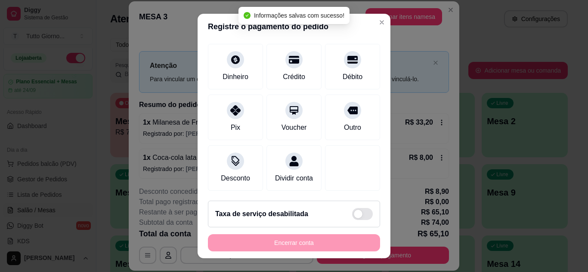
type input "R$ 65,10"
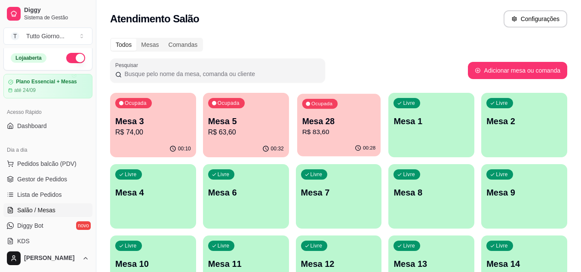
click at [353, 135] on p "R$ 83,60" at bounding box center [339, 132] width 74 height 10
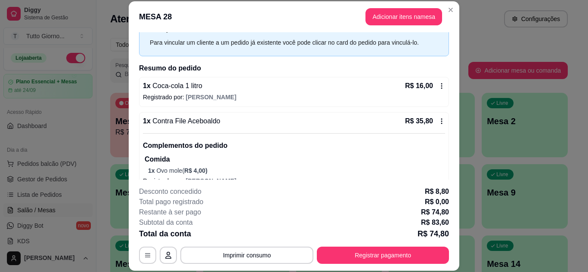
scroll to position [38, 0]
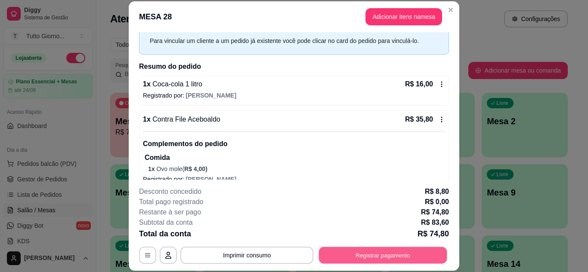
click at [401, 254] on button "Registrar pagamento" at bounding box center [383, 255] width 128 height 17
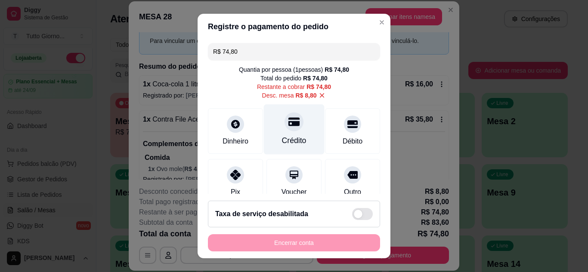
click at [283, 137] on div "Crédito" at bounding box center [294, 140] width 25 height 11
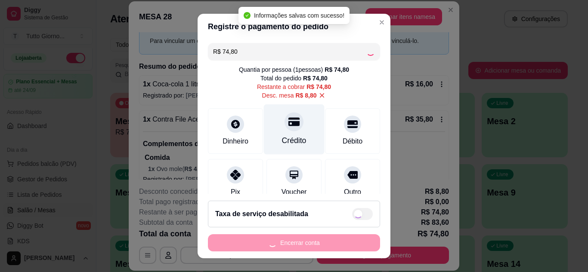
type input "R$ 0,00"
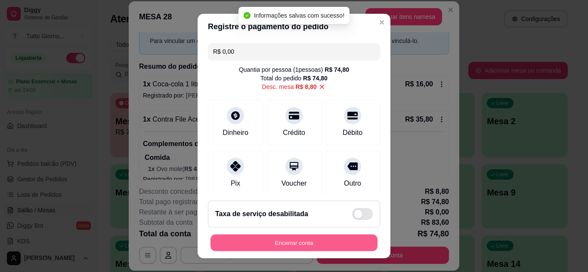
click at [291, 246] on button "Encerrar conta" at bounding box center [293, 243] width 167 height 17
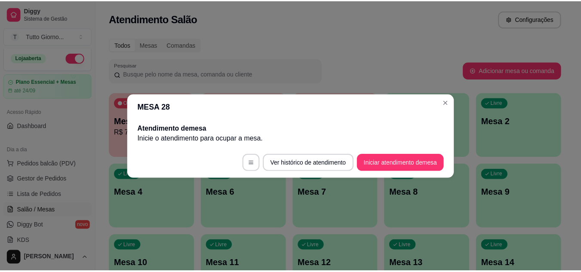
scroll to position [0, 0]
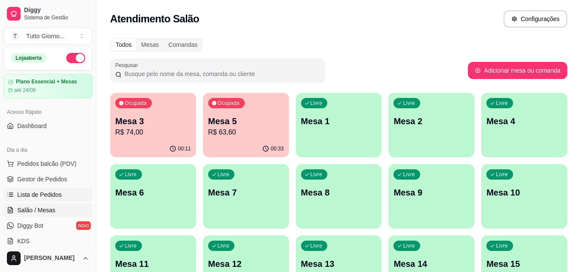
click at [44, 199] on link "Lista de Pedidos" at bounding box center [47, 195] width 89 height 14
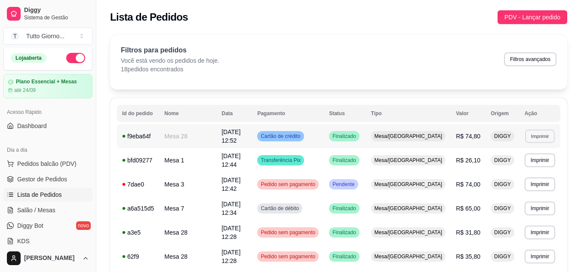
click at [537, 133] on button "Imprimir" at bounding box center [540, 135] width 30 height 13
click at [532, 163] on button "IMPRESSORA" at bounding box center [524, 164] width 60 height 13
click at [545, 133] on button "Imprimir" at bounding box center [540, 135] width 30 height 13
click at [527, 162] on button "IMPRESSORA" at bounding box center [524, 164] width 60 height 13
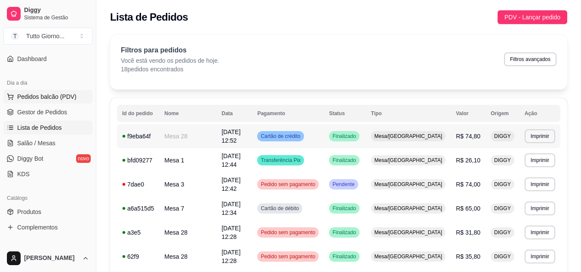
scroll to position [70, 0]
click at [39, 142] on span "Salão / Mesas" at bounding box center [36, 143] width 38 height 9
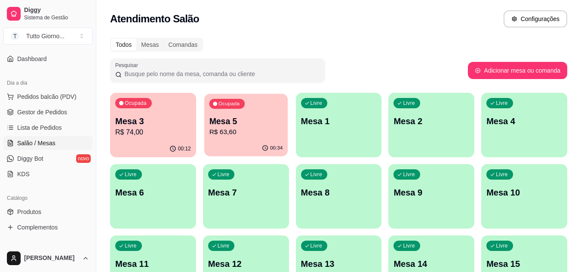
click at [239, 132] on p "R$ 63,60" at bounding box center [246, 132] width 74 height 10
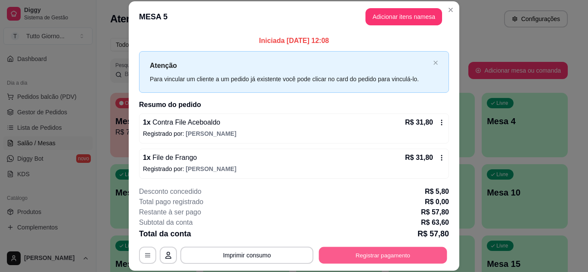
click at [370, 255] on button "Registrar pagamento" at bounding box center [383, 255] width 128 height 17
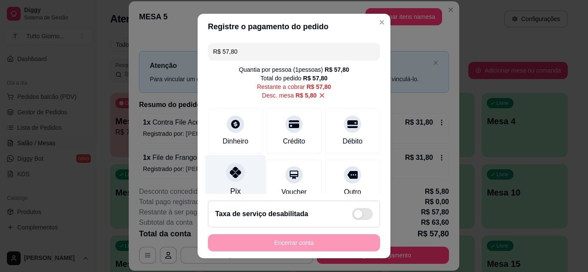
click at [231, 172] on icon at bounding box center [235, 172] width 11 height 11
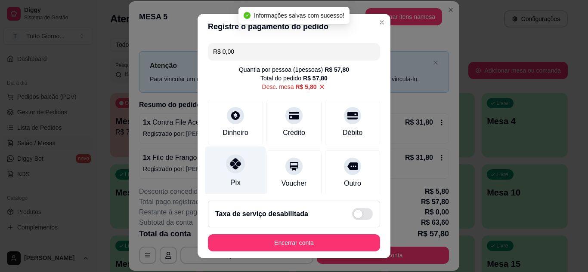
type input "R$ 0,00"
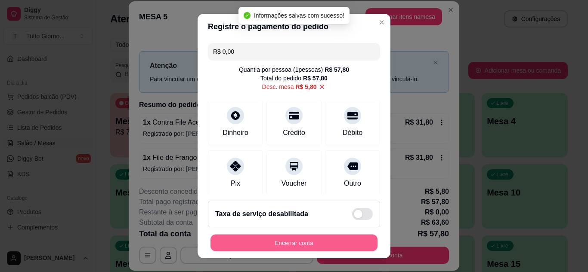
click at [289, 247] on button "Encerrar conta" at bounding box center [293, 243] width 167 height 17
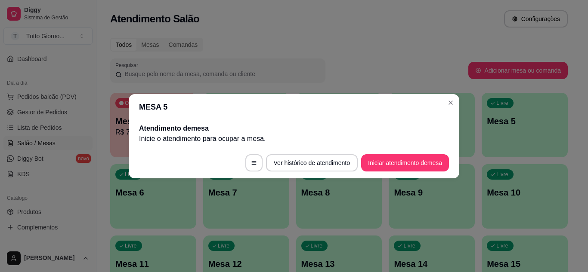
click at [441, 103] on header "MESA 5" at bounding box center [294, 107] width 330 height 26
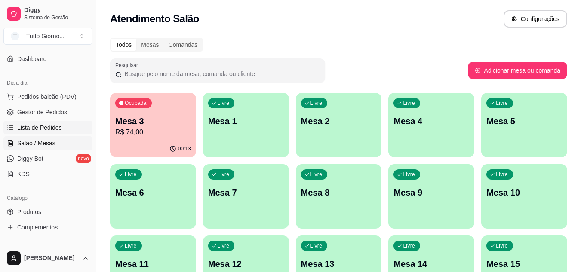
click at [52, 126] on span "Lista de Pedidos" at bounding box center [39, 127] width 45 height 9
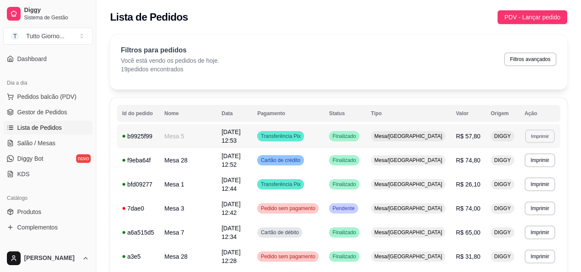
click at [536, 132] on button "Imprimir" at bounding box center [540, 135] width 30 height 13
click at [521, 166] on button "IMPRESSORA" at bounding box center [524, 164] width 60 height 13
click at [33, 148] on link "Salão / Mesas" at bounding box center [47, 143] width 89 height 14
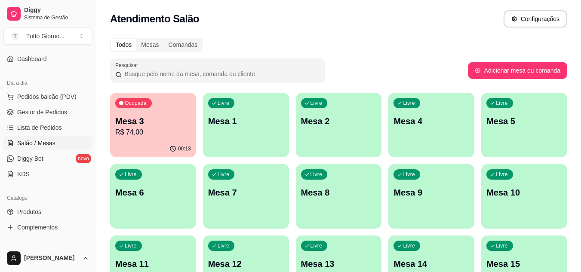
click at [33, 148] on link "Salão / Mesas" at bounding box center [47, 143] width 89 height 14
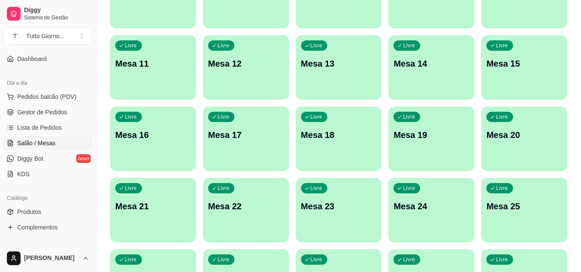
scroll to position [203, 0]
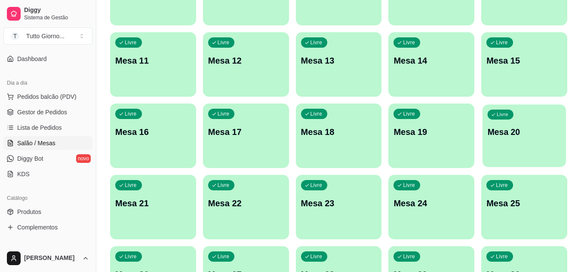
click at [517, 146] on div "Livre Mesa 20" at bounding box center [524, 131] width 83 height 52
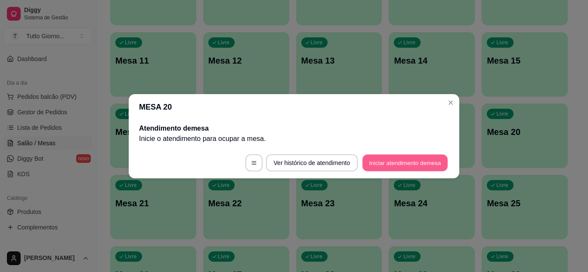
click at [393, 163] on button "Iniciar atendimento de mesa" at bounding box center [404, 162] width 85 height 17
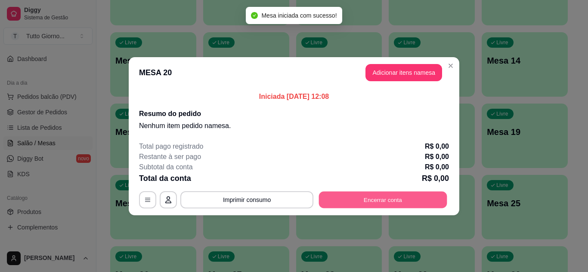
click at [375, 203] on button "Encerrar conta" at bounding box center [383, 199] width 128 height 17
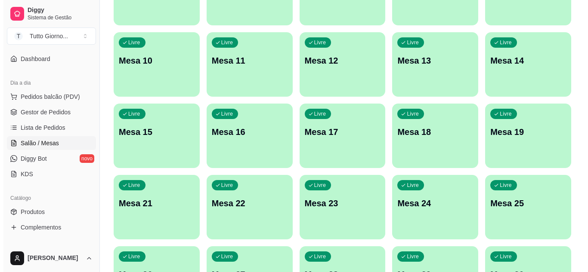
scroll to position [0, 0]
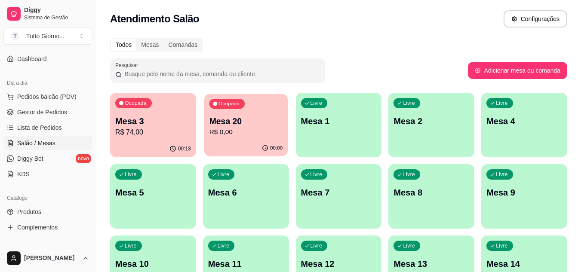
click at [272, 129] on p "R$ 0,00" at bounding box center [246, 132] width 74 height 10
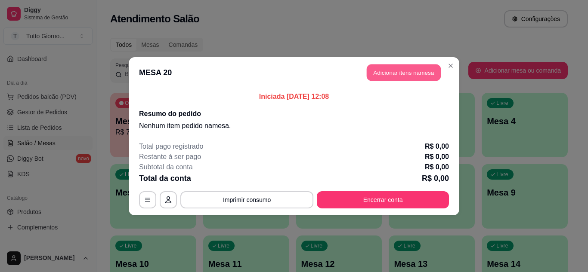
click at [385, 73] on button "Adicionar itens na mesa" at bounding box center [403, 72] width 74 height 17
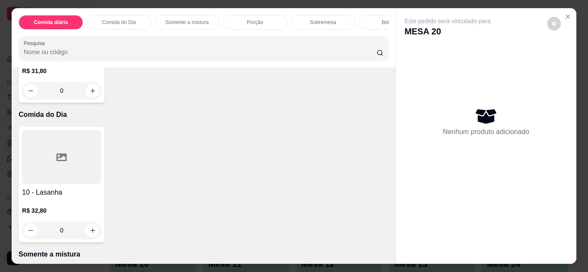
scroll to position [431, 0]
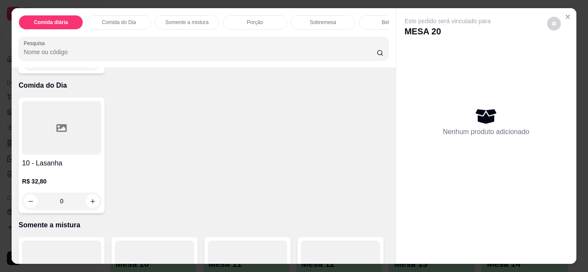
click at [77, 173] on div "R$ 32,80 0" at bounding box center [61, 189] width 79 height 41
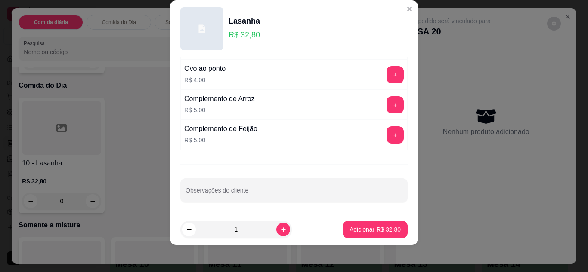
scroll to position [14, 0]
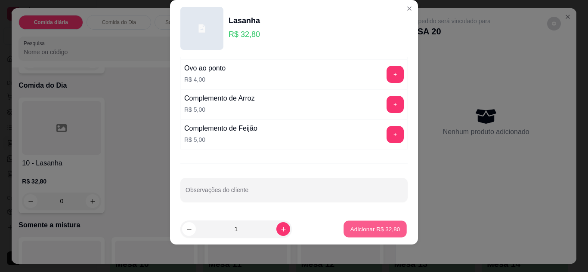
click at [368, 236] on button "Adicionar R$ 32,80" at bounding box center [374, 229] width 63 height 17
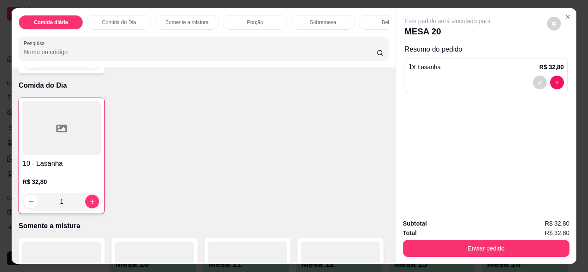
click at [87, 210] on div "1" at bounding box center [61, 201] width 78 height 17
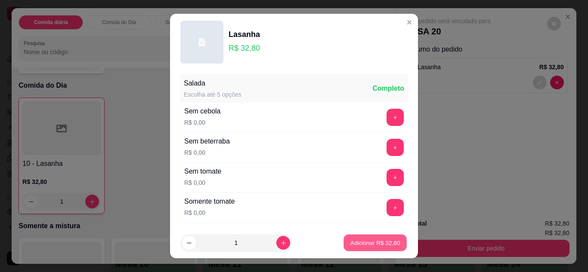
click at [369, 239] on p "Adicionar R$ 32,80" at bounding box center [375, 243] width 50 height 8
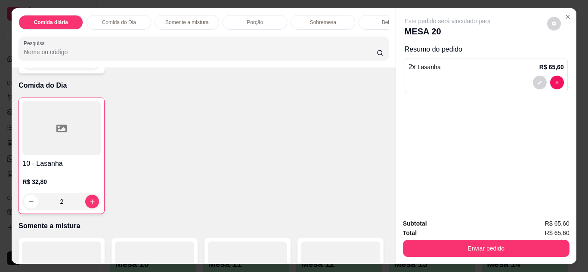
click at [87, 203] on div "2" at bounding box center [61, 201] width 78 height 17
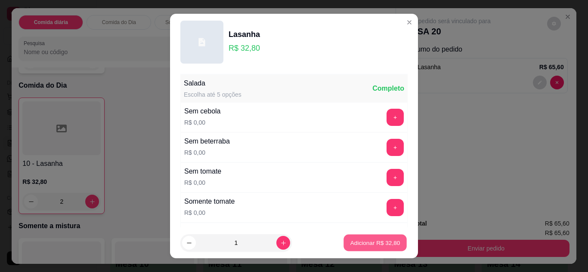
click at [368, 246] on p "Adicionar R$ 32,80" at bounding box center [375, 243] width 50 height 8
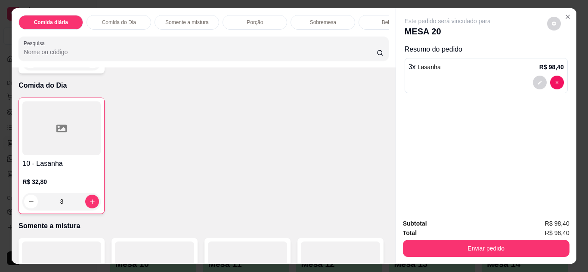
click at [86, 208] on div "3" at bounding box center [61, 201] width 78 height 17
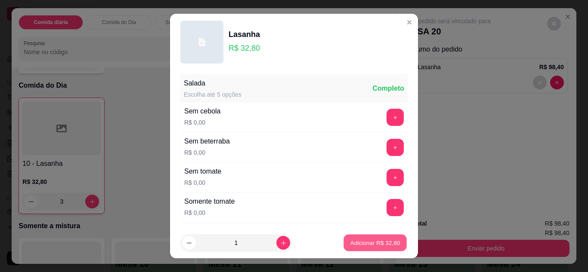
click at [361, 244] on p "Adicionar R$ 32,80" at bounding box center [375, 243] width 50 height 8
type input "4"
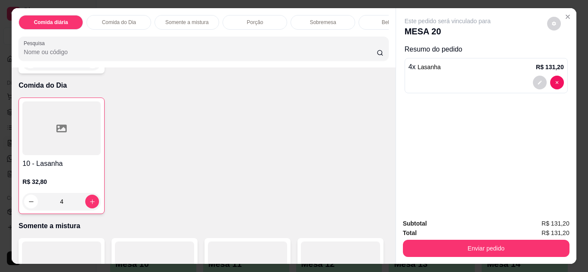
click at [89, 208] on div "4" at bounding box center [61, 201] width 78 height 17
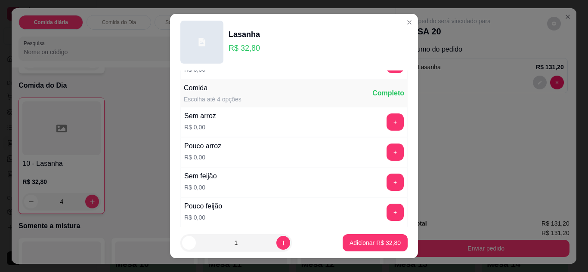
scroll to position [174, 0]
click at [387, 146] on button "+" at bounding box center [395, 151] width 17 height 17
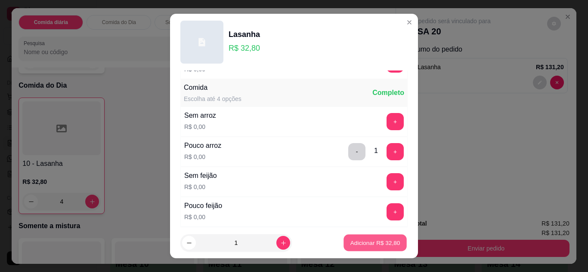
click at [360, 248] on button "Adicionar R$ 32,80" at bounding box center [374, 243] width 63 height 17
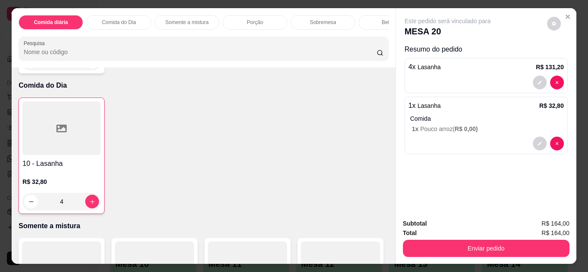
click at [94, 207] on div "4" at bounding box center [61, 201] width 78 height 17
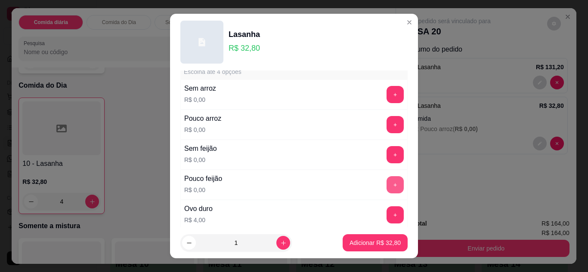
scroll to position [201, 0]
click at [387, 151] on button "+" at bounding box center [395, 154] width 17 height 17
click at [348, 151] on button "-" at bounding box center [356, 154] width 17 height 17
click at [387, 123] on button "+" at bounding box center [395, 124] width 17 height 17
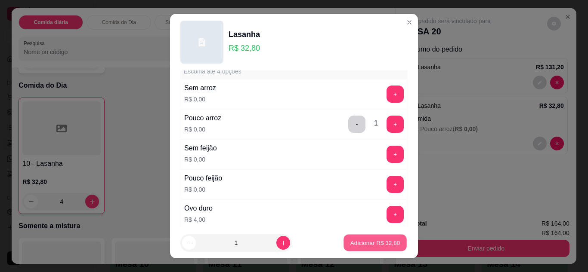
click at [378, 245] on p "Adicionar R$ 32,80" at bounding box center [375, 243] width 50 height 8
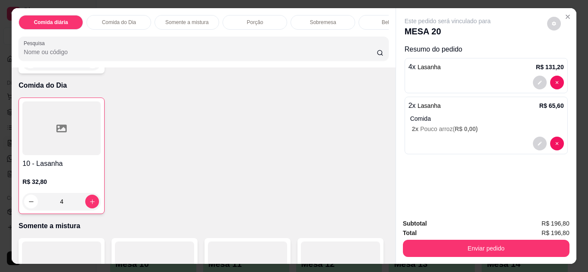
click at [88, 206] on div "4" at bounding box center [61, 201] width 78 height 17
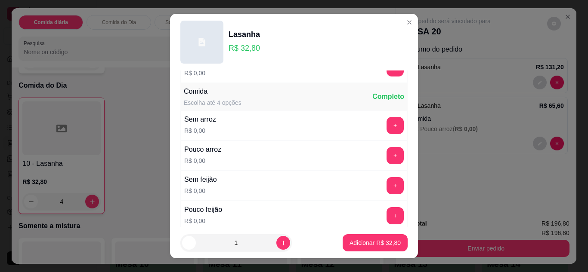
scroll to position [170, 0]
click at [387, 152] on button "+" at bounding box center [395, 155] width 17 height 17
click at [387, 190] on button "+" at bounding box center [395, 185] width 17 height 17
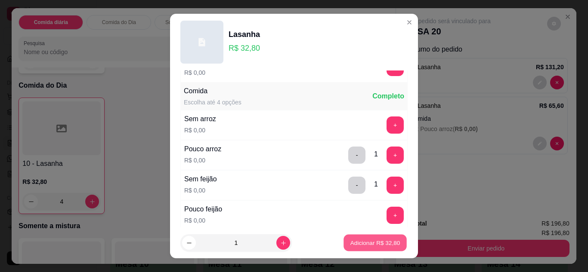
click at [363, 242] on p "Adicionar R$ 32,80" at bounding box center [375, 243] width 50 height 8
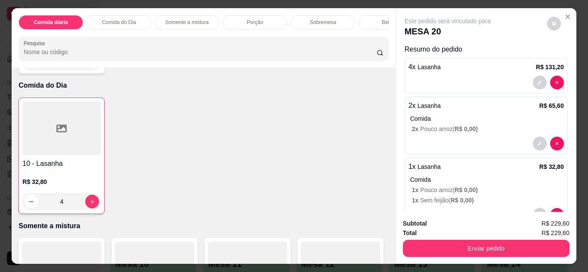
click at [382, 19] on p "Bebidas" at bounding box center [391, 22] width 18 height 7
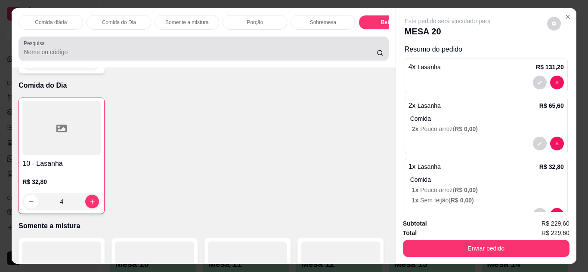
scroll to position [23, 0]
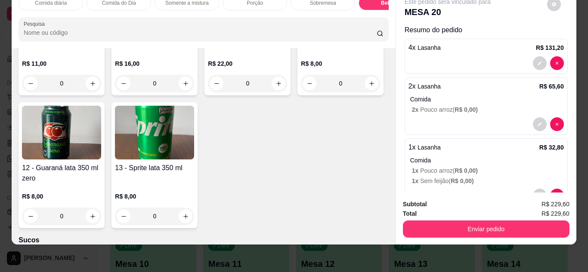
scroll to position [1643, 0]
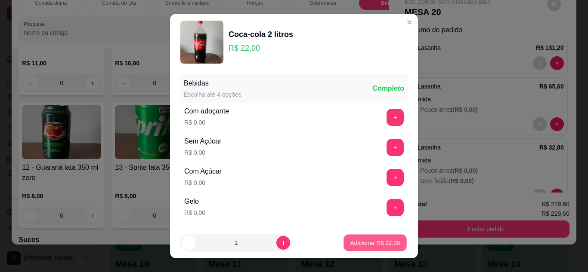
click at [363, 244] on p "Adicionar R$ 22,00" at bounding box center [375, 243] width 50 height 8
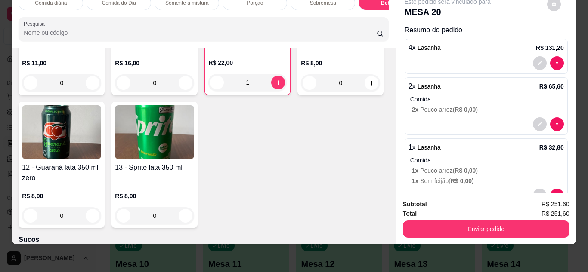
click at [208, 27] on img at bounding box center [247, 0] width 78 height 54
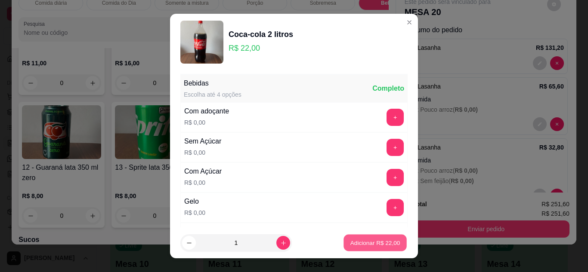
click at [363, 239] on p "Adicionar R$ 22,00" at bounding box center [375, 243] width 50 height 8
type input "2"
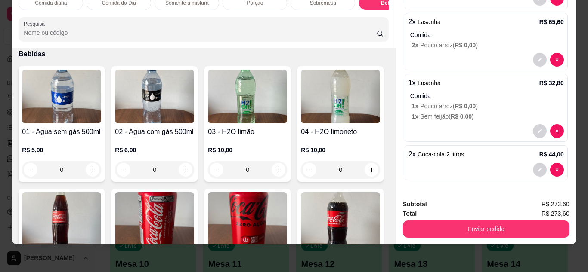
scroll to position [1290, 0]
click at [161, 104] on img at bounding box center [154, 97] width 79 height 54
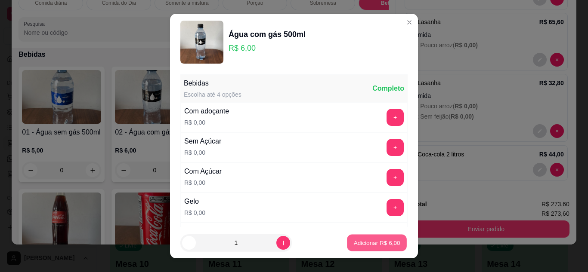
click at [367, 246] on p "Adicionar R$ 6,00" at bounding box center [376, 243] width 46 height 8
type input "1"
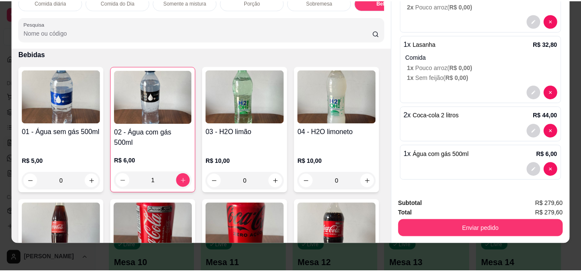
scroll to position [22, 0]
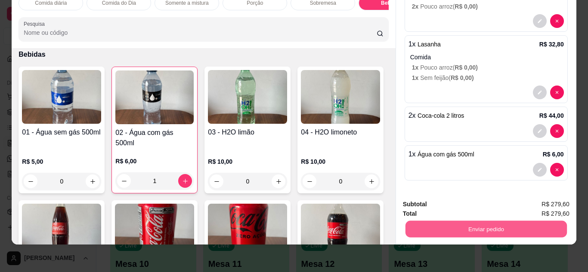
click at [473, 221] on button "Enviar pedido" at bounding box center [485, 229] width 161 height 17
click at [470, 200] on button "Não registrar e enviar pedido" at bounding box center [457, 203] width 87 height 16
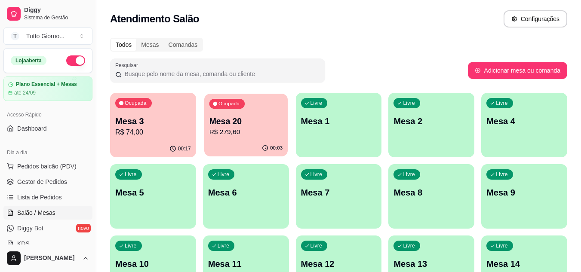
click at [231, 133] on p "R$ 279,60" at bounding box center [246, 132] width 74 height 10
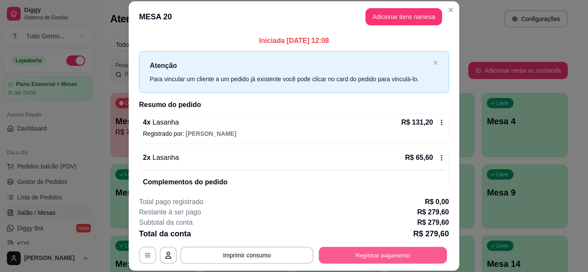
click at [379, 253] on button "Registrar pagamento" at bounding box center [383, 255] width 128 height 17
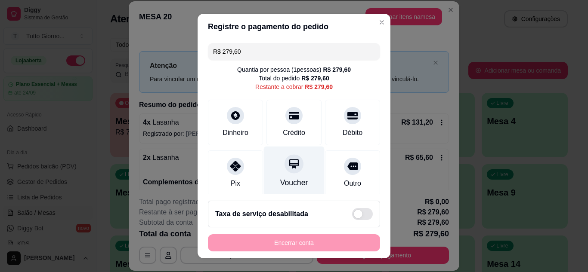
scroll to position [66, 0]
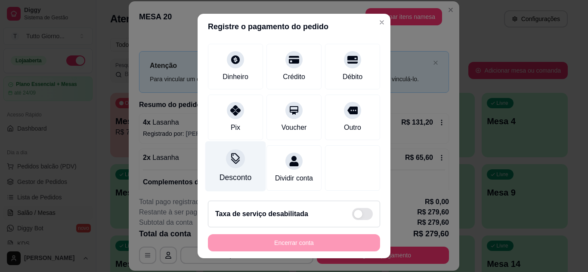
click at [222, 157] on div "Desconto" at bounding box center [235, 166] width 61 height 50
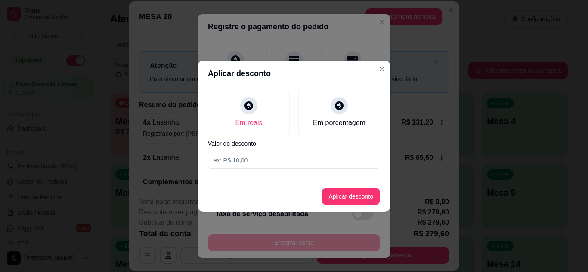
click at [237, 160] on input at bounding box center [294, 160] width 172 height 17
type input "53,43"
click at [330, 195] on button "Aplicar desconto" at bounding box center [351, 196] width 56 height 17
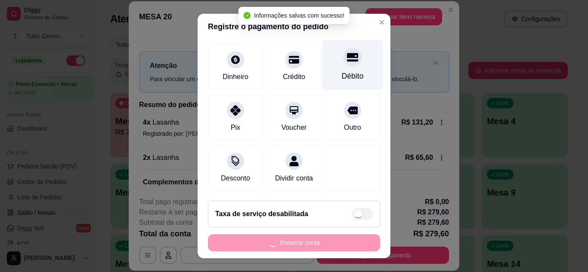
type input "R$ 226,17"
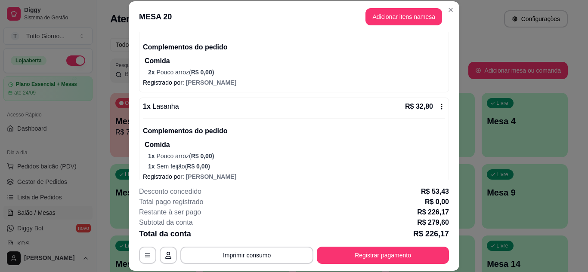
scroll to position [139, 0]
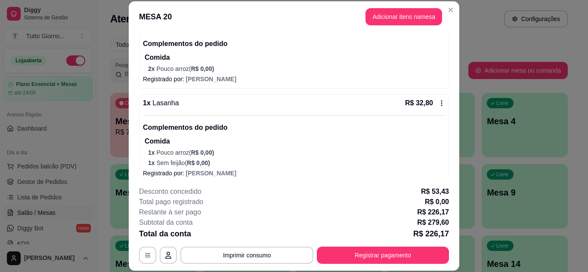
click at [318, 122] on div "Complementos do pedido Comida 1 x Pouco arroz ( R$ 0,00 ) 1 x Sem feijão ( R$ 0…" at bounding box center [294, 141] width 302 height 52
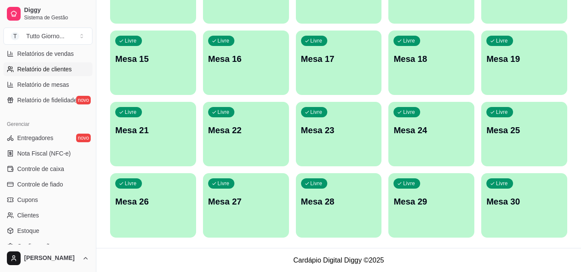
scroll to position [281, 0]
click at [50, 172] on span "Controle de caixa" at bounding box center [40, 169] width 47 height 9
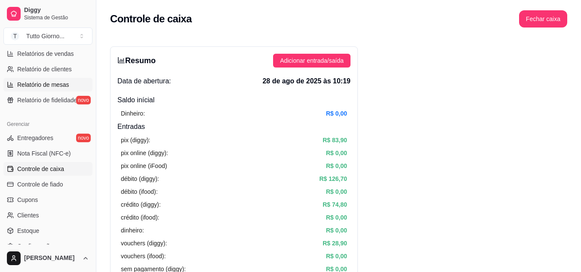
click at [47, 84] on span "Relatório de mesas" at bounding box center [43, 84] width 52 height 9
select select "TOTAL_OF_ORDERS"
select select "7"
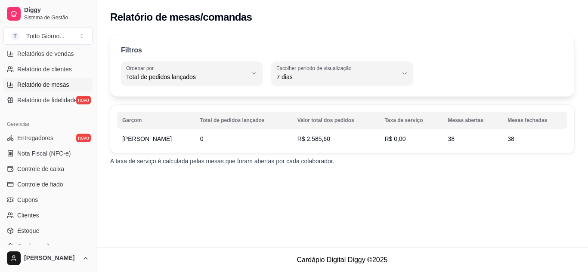
click at [47, 84] on span "Relatório de mesas" at bounding box center [43, 84] width 52 height 9
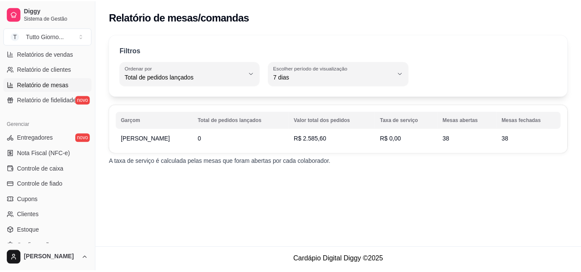
scroll to position [263, 0]
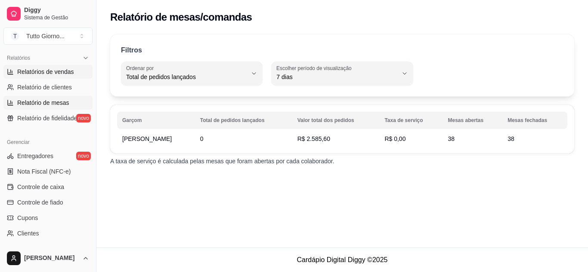
click at [56, 73] on span "Relatórios de vendas" at bounding box center [45, 72] width 57 height 9
select select "ALL"
select select "0"
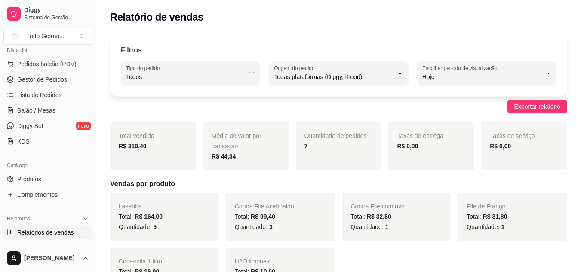
scroll to position [103, 0]
click at [33, 177] on span "Produtos" at bounding box center [29, 179] width 24 height 9
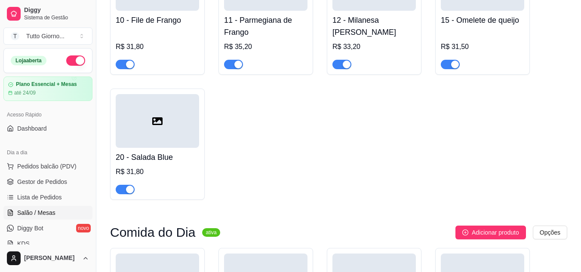
click at [29, 215] on span "Salão / Mesas" at bounding box center [36, 213] width 38 height 9
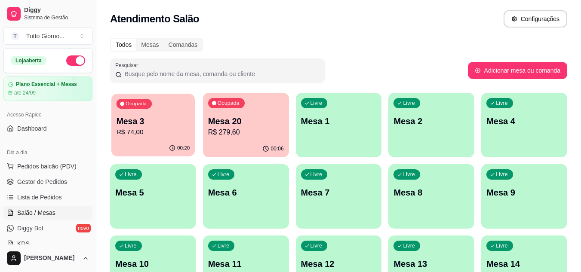
click at [145, 132] on p "R$ 74,00" at bounding box center [154, 132] width 74 height 10
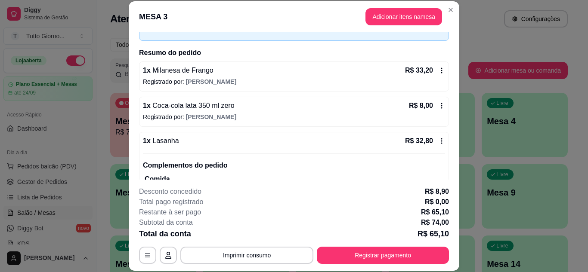
scroll to position [52, 0]
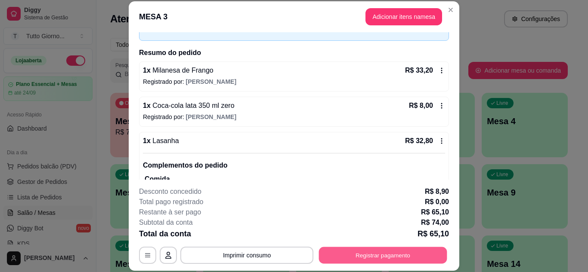
click at [354, 252] on button "Registrar pagamento" at bounding box center [383, 255] width 128 height 17
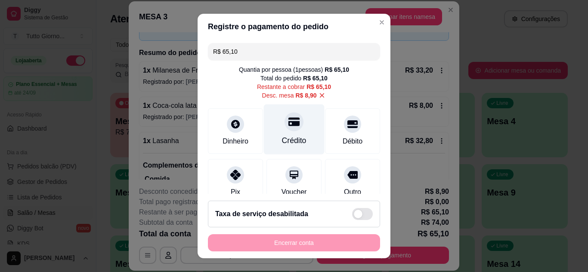
click at [296, 132] on div "Crédito" at bounding box center [294, 129] width 61 height 50
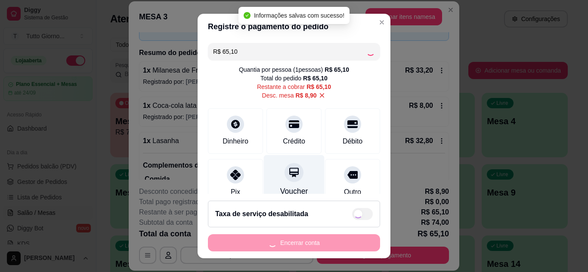
type input "R$ 0,00"
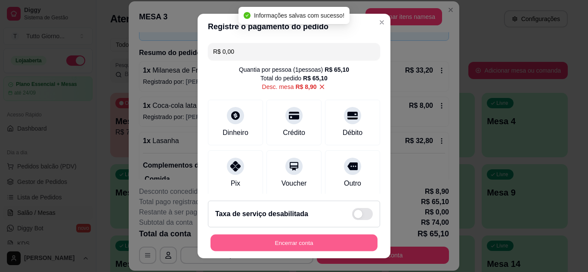
click at [296, 249] on button "Encerrar conta" at bounding box center [293, 243] width 167 height 17
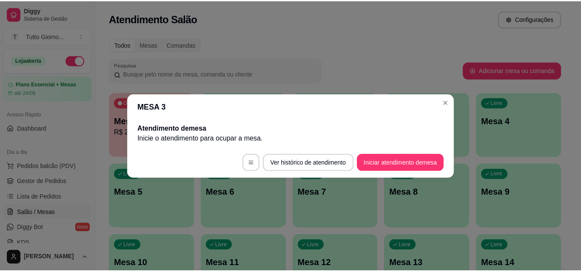
scroll to position [0, 0]
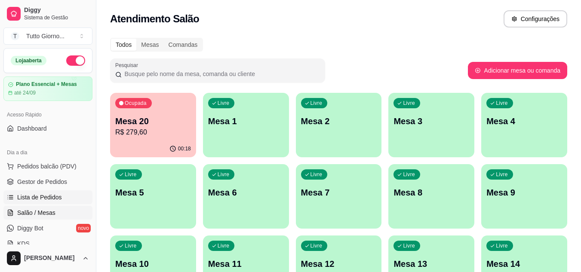
click at [35, 198] on span "Lista de Pedidos" at bounding box center [39, 197] width 45 height 9
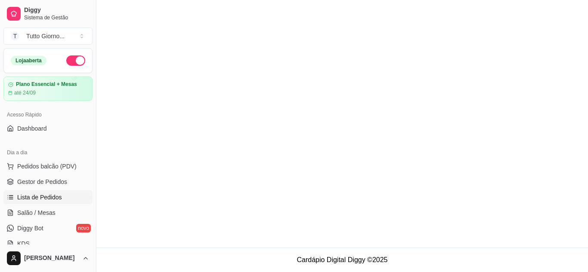
click at [35, 198] on span "Lista de Pedidos" at bounding box center [39, 197] width 45 height 9
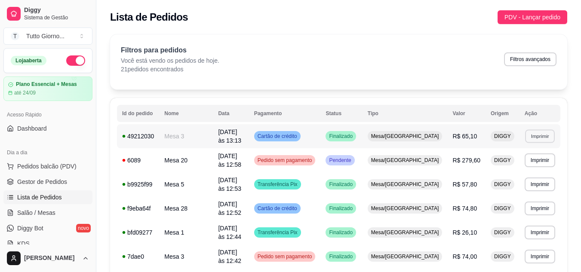
click at [536, 139] on button "Imprimir" at bounding box center [540, 135] width 30 height 13
click at [526, 169] on button "IMPRESSORA" at bounding box center [524, 164] width 60 height 13
click at [48, 212] on span "Salão / Mesas" at bounding box center [36, 213] width 38 height 9
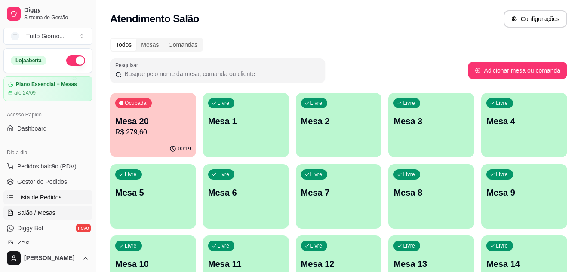
click at [31, 197] on span "Lista de Pedidos" at bounding box center [39, 197] width 45 height 9
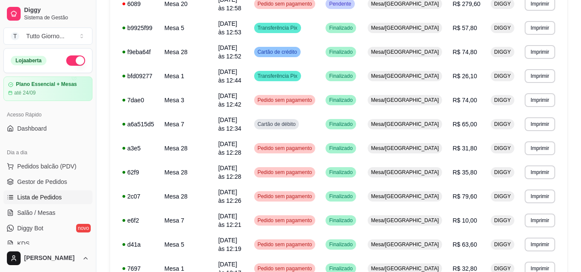
scroll to position [149, 0]
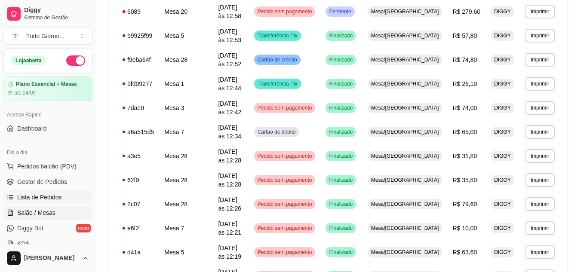
click at [47, 214] on span "Salão / Mesas" at bounding box center [36, 213] width 38 height 9
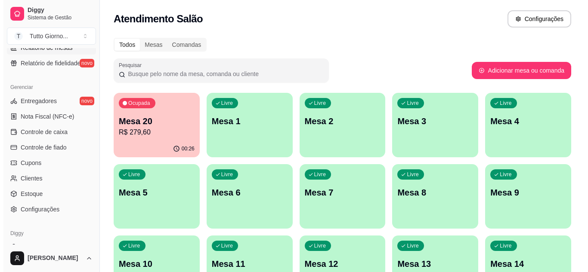
scroll to position [319, 0]
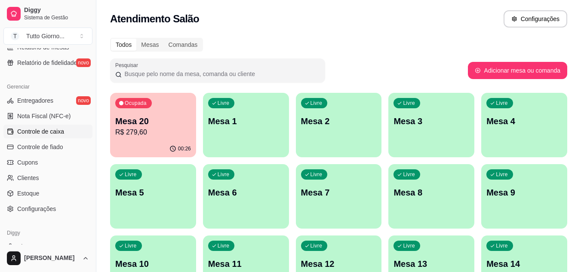
click at [33, 129] on span "Controle de caixa" at bounding box center [40, 131] width 47 height 9
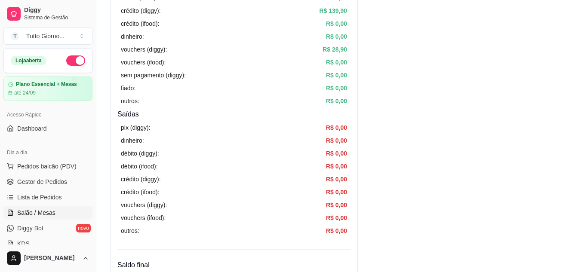
click at [41, 211] on span "Salão / Mesas" at bounding box center [36, 213] width 38 height 9
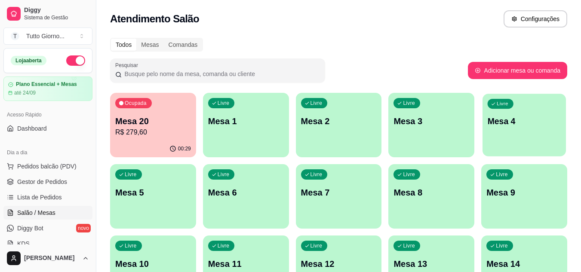
click at [530, 114] on div "Livre Mesa 4" at bounding box center [524, 120] width 83 height 52
click at [505, 137] on div "Livre Mesa 4" at bounding box center [524, 120] width 83 height 52
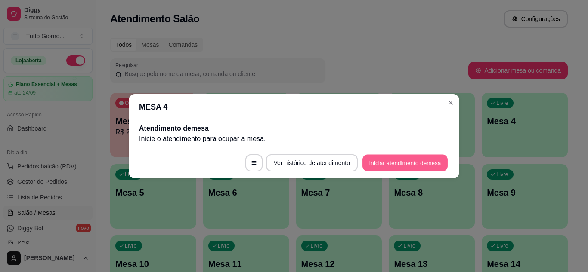
click at [395, 162] on button "Iniciar atendimento de mesa" at bounding box center [404, 162] width 85 height 17
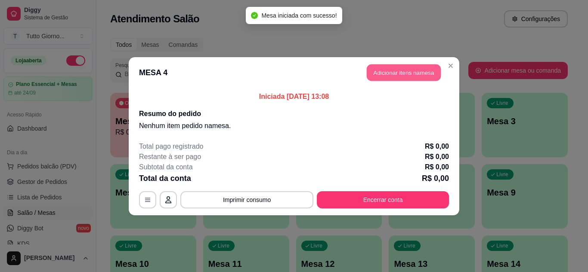
click at [410, 72] on button "Adicionar itens na mesa" at bounding box center [403, 72] width 74 height 17
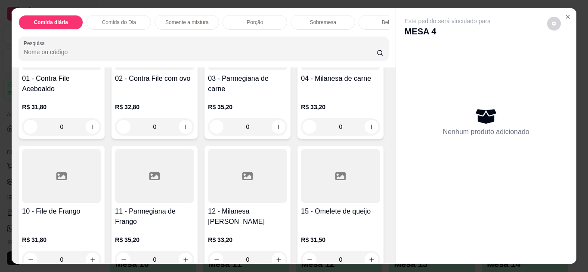
scroll to position [108, 0]
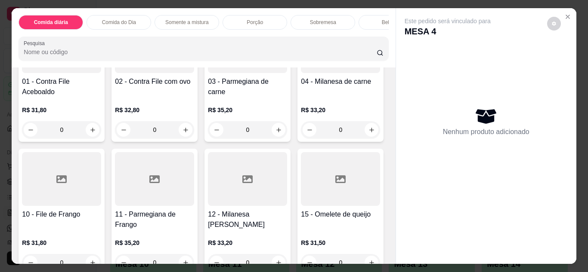
click at [274, 134] on div "0" at bounding box center [247, 129] width 79 height 17
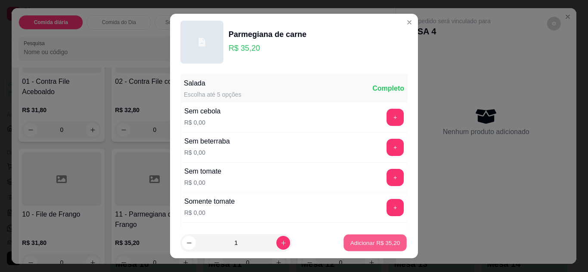
click at [357, 250] on button "Adicionar R$ 35,20" at bounding box center [374, 243] width 63 height 17
type input "1"
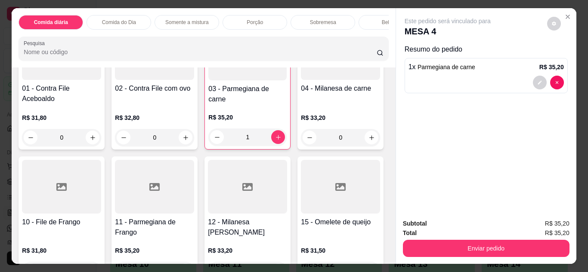
scroll to position [0, 0]
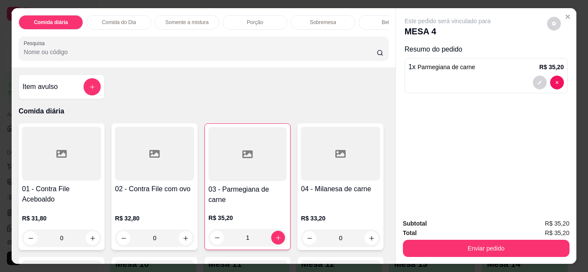
click at [65, 191] on h4 "01 - Contra File Aceboaldo" at bounding box center [61, 194] width 79 height 21
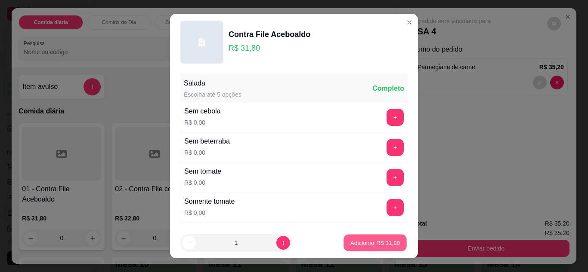
click at [360, 248] on button "Adicionar R$ 31,80" at bounding box center [374, 243] width 63 height 17
type input "1"
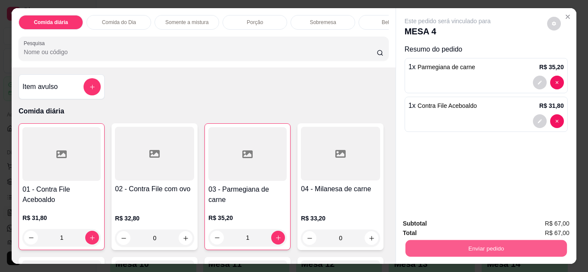
click at [466, 249] on button "Enviar pedido" at bounding box center [485, 248] width 161 height 17
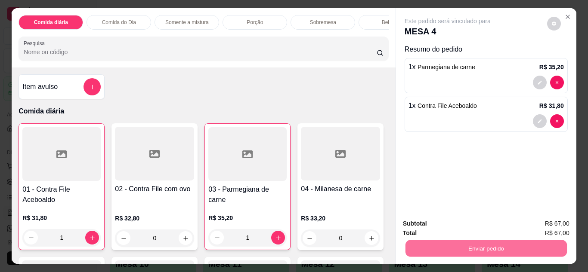
click at [463, 228] on button "Não registrar e enviar pedido" at bounding box center [457, 224] width 87 height 16
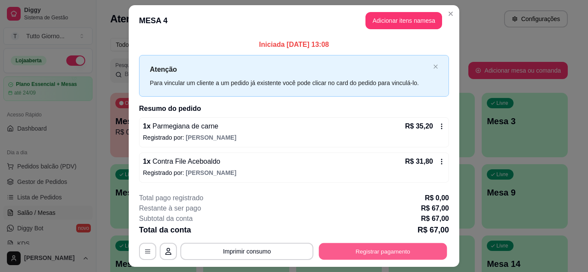
click at [375, 260] on div "**********" at bounding box center [294, 251] width 310 height 17
click at [375, 255] on button "Registrar pagamento" at bounding box center [383, 251] width 132 height 17
click at [347, 255] on button "Registrar pagamento" at bounding box center [383, 251] width 132 height 17
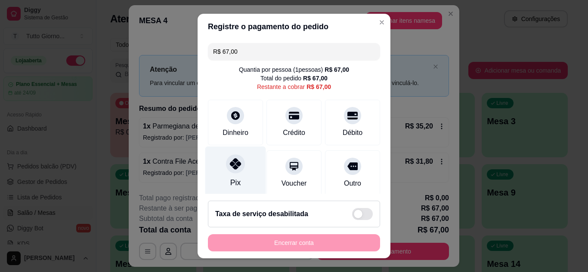
scroll to position [66, 0]
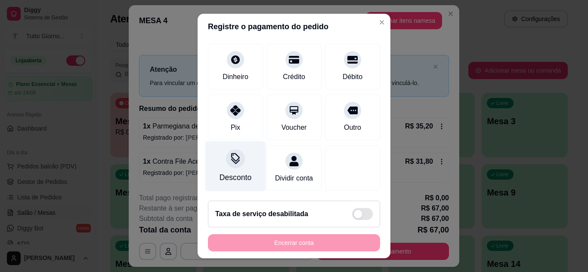
click at [231, 158] on icon at bounding box center [235, 161] width 9 height 6
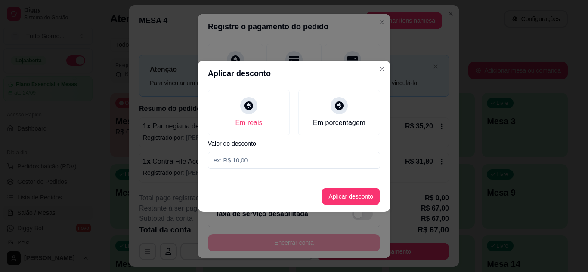
click at [232, 163] on input at bounding box center [294, 160] width 172 height 17
type input "6,10"
click at [349, 197] on button "Aplicar desconto" at bounding box center [351, 196] width 56 height 17
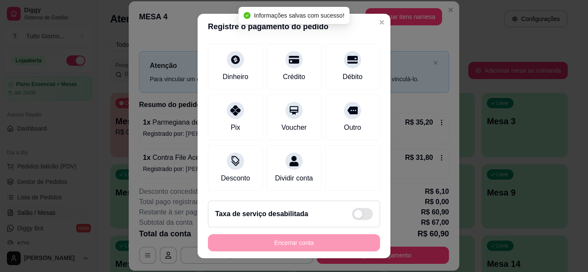
type input "R$ 60,90"
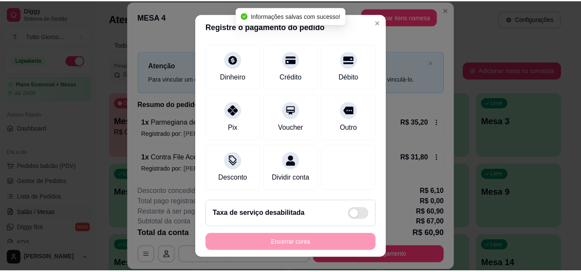
scroll to position [75, 0]
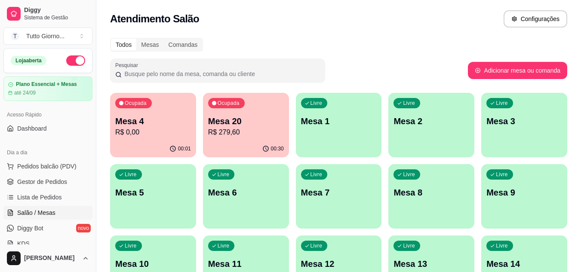
click at [365, 43] on div "Todos Mesas Comandas" at bounding box center [338, 45] width 457 height 14
click at [231, 135] on p "R$ 279,60" at bounding box center [246, 132] width 74 height 10
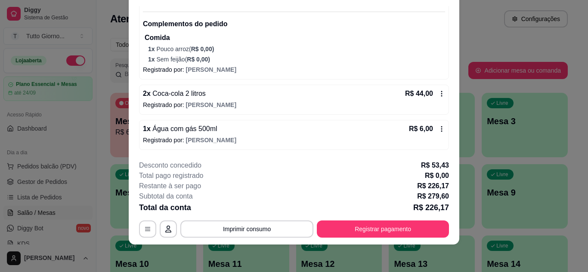
scroll to position [26, 0]
click at [438, 93] on icon at bounding box center [441, 93] width 7 height 7
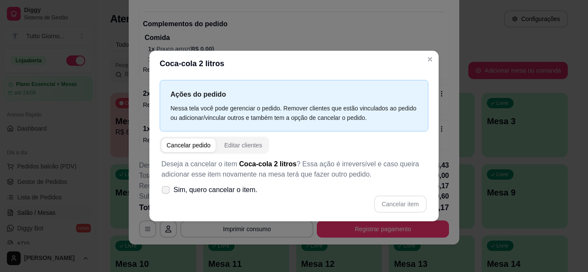
click at [164, 190] on icon at bounding box center [165, 190] width 6 height 5
click at [164, 191] on input "Sim, quero cancelar o item." at bounding box center [164, 194] width 6 height 6
checkbox input "true"
click at [396, 200] on button "Cancelar item" at bounding box center [399, 204] width 51 height 17
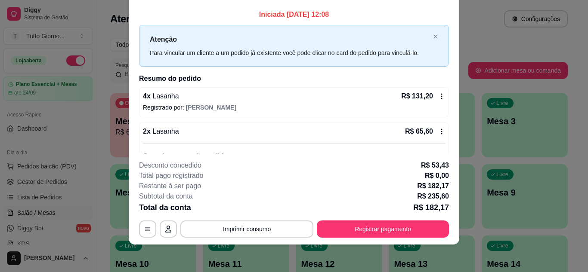
scroll to position [0, 0]
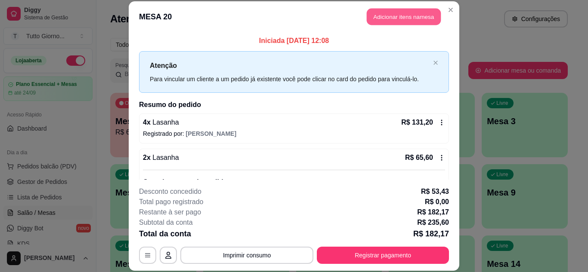
click at [411, 15] on button "Adicionar itens na mesa" at bounding box center [403, 17] width 74 height 17
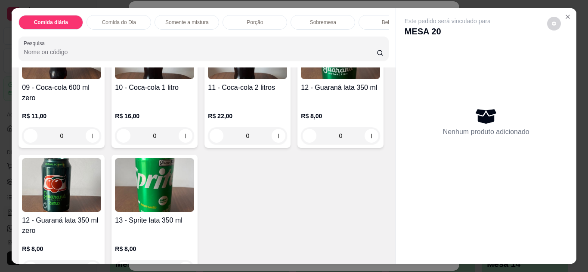
scroll to position [1609, 0]
click at [208, 79] on img at bounding box center [247, 52] width 79 height 54
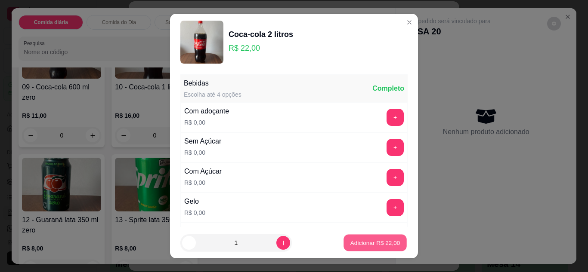
click at [360, 246] on p "Adicionar R$ 22,00" at bounding box center [375, 243] width 50 height 8
type input "1"
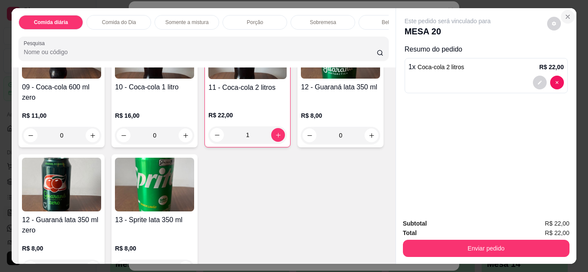
click at [564, 15] on icon "Close" at bounding box center [567, 16] width 7 height 7
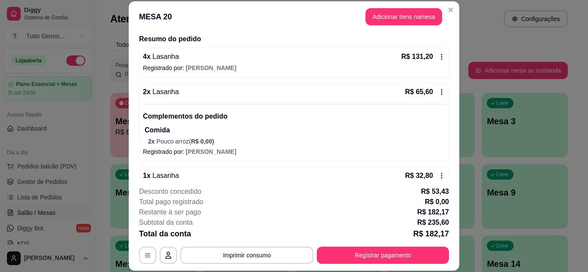
scroll to position [66, 0]
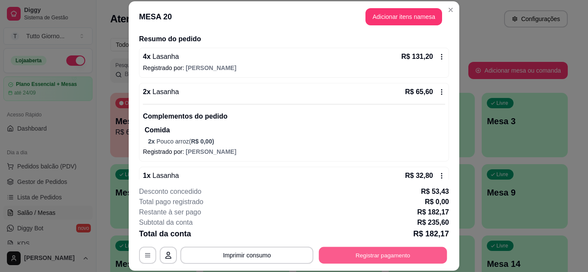
click at [400, 253] on button "Registrar pagamento" at bounding box center [383, 255] width 128 height 17
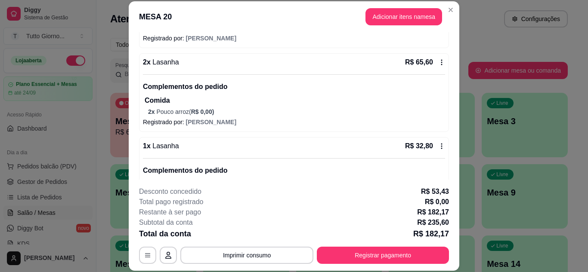
scroll to position [83, 0]
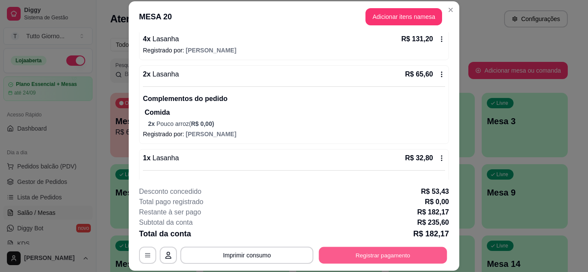
click at [379, 252] on button "Registrar pagamento" at bounding box center [383, 255] width 128 height 17
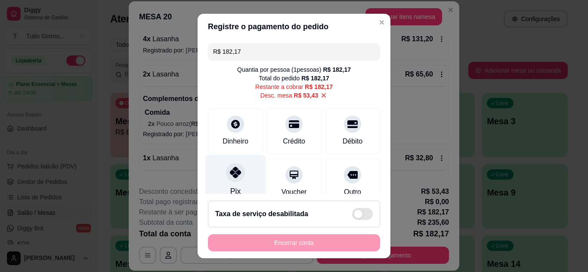
scroll to position [75, 0]
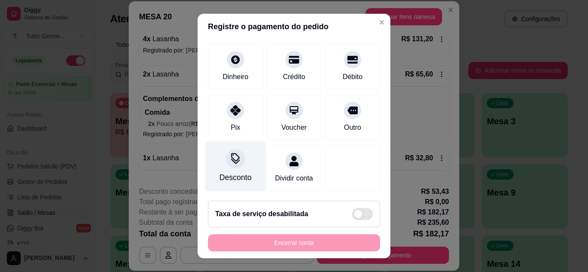
click at [231, 172] on div "Desconto" at bounding box center [235, 177] width 32 height 11
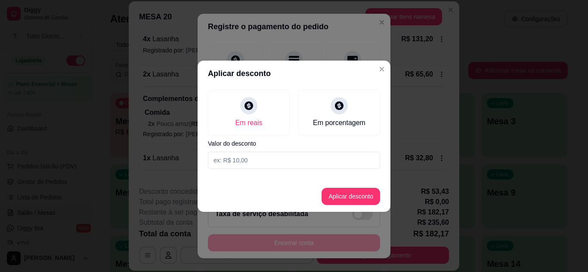
click at [245, 160] on input at bounding box center [294, 160] width 172 height 17
type input "6,30"
click at [360, 197] on button "Aplicar desconto" at bounding box center [351, 196] width 56 height 17
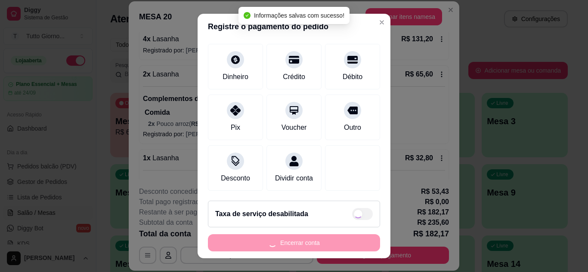
type input "R$ 229,30"
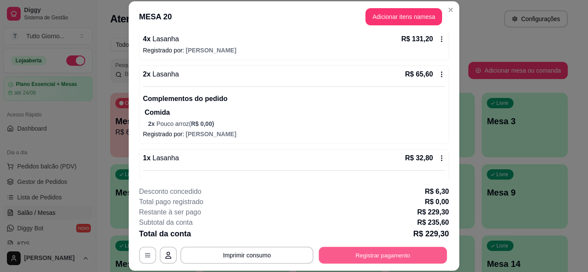
click at [362, 255] on button "Registrar pagamento" at bounding box center [383, 255] width 128 height 17
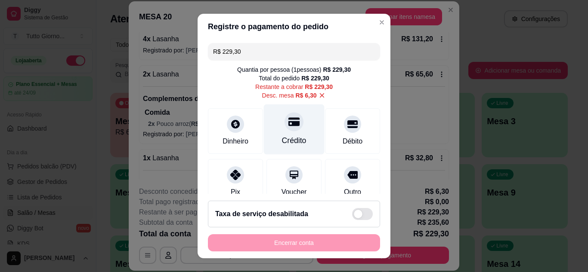
click at [288, 126] on icon at bounding box center [293, 121] width 11 height 11
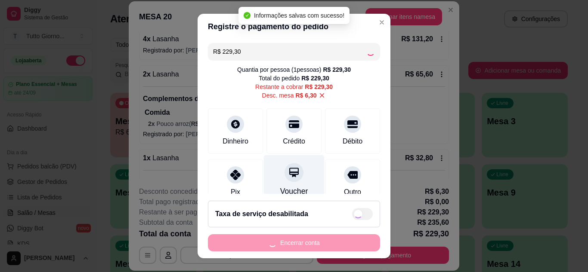
type input "R$ 0,00"
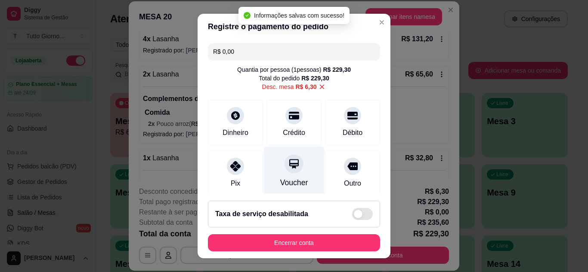
scroll to position [111, 0]
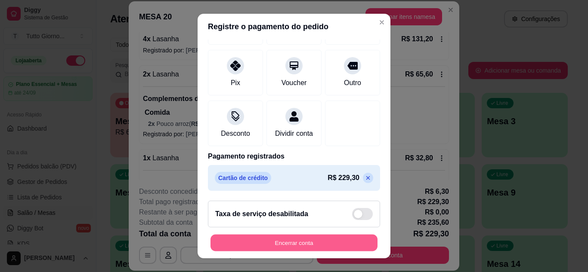
click at [294, 240] on button "Encerrar conta" at bounding box center [293, 243] width 167 height 17
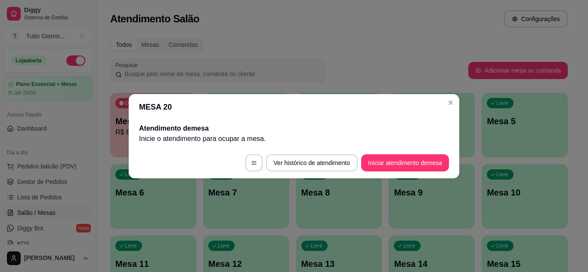
scroll to position [0, 0]
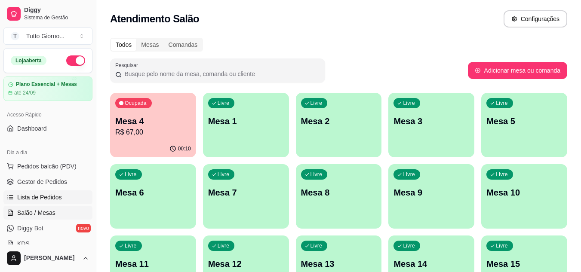
click at [45, 195] on span "Lista de Pedidos" at bounding box center [39, 197] width 45 height 9
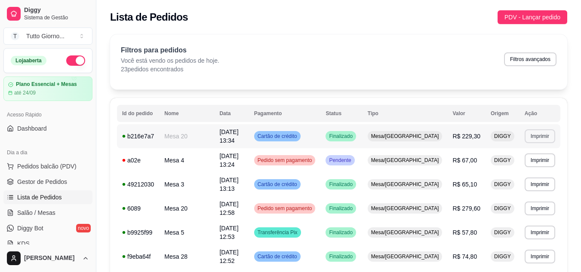
click at [545, 131] on button "Imprimir" at bounding box center [540, 136] width 31 height 14
click at [527, 170] on button "IMPRESSORA" at bounding box center [525, 165] width 62 height 14
click at [542, 136] on button "Imprimir" at bounding box center [540, 135] width 30 height 13
click at [518, 164] on button "IMPRESSORA" at bounding box center [524, 164] width 60 height 13
click at [55, 213] on link "Salão / Mesas" at bounding box center [47, 213] width 89 height 14
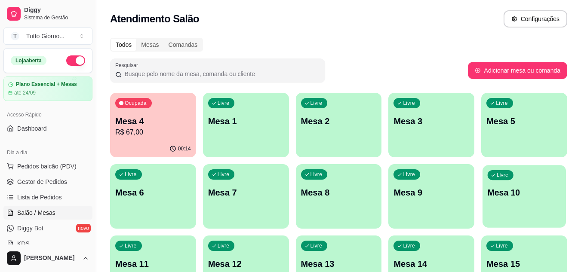
click at [496, 205] on div "Livre Mesa 10" at bounding box center [524, 191] width 83 height 52
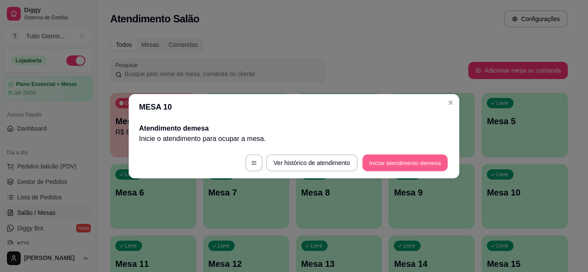
click at [422, 157] on button "Iniciar atendimento de mesa" at bounding box center [404, 162] width 85 height 17
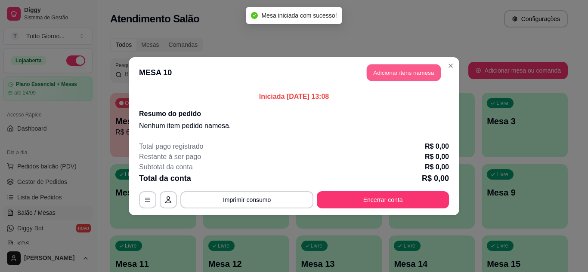
click at [409, 70] on button "Adicionar itens na mesa" at bounding box center [403, 72] width 74 height 17
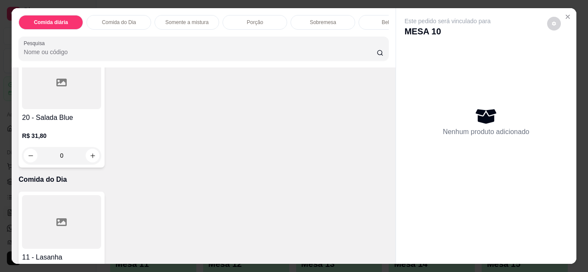
scroll to position [337, 0]
click at [101, 158] on div "0" at bounding box center [61, 156] width 79 height 17
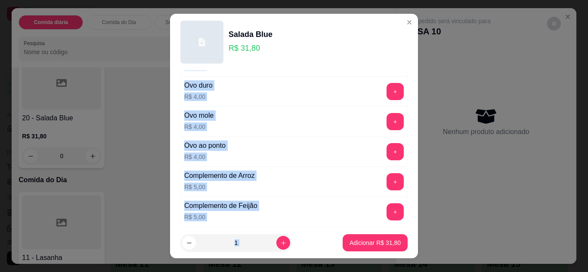
scroll to position [388, 0]
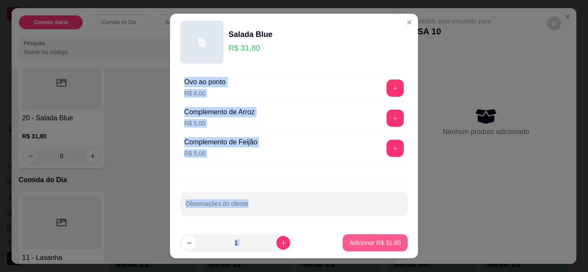
drag, startPoint x: 280, startPoint y: 134, endPoint x: 351, endPoint y: 249, distance: 135.8
click at [351, 249] on section "Salada Blue R$ 31,80 Salada Escolha até 5 opções Completo Sem cebola R$ 0,00 + …" at bounding box center [294, 136] width 248 height 245
click at [351, 249] on button "Adicionar R$ 31,80" at bounding box center [374, 243] width 63 height 17
type input "1"
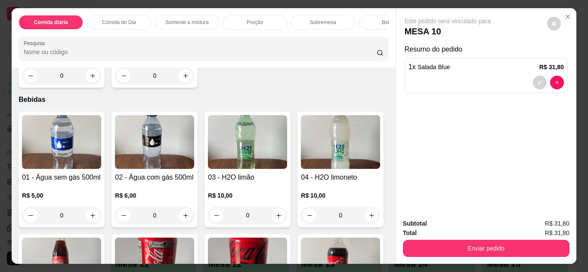
scroll to position [1277, 0]
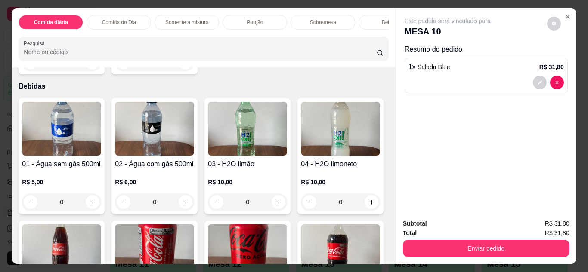
click at [151, 130] on img at bounding box center [154, 129] width 79 height 54
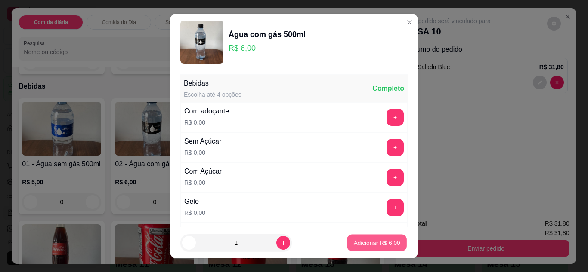
click at [360, 243] on p "Adicionar R$ 6,00" at bounding box center [376, 243] width 46 height 8
type input "1"
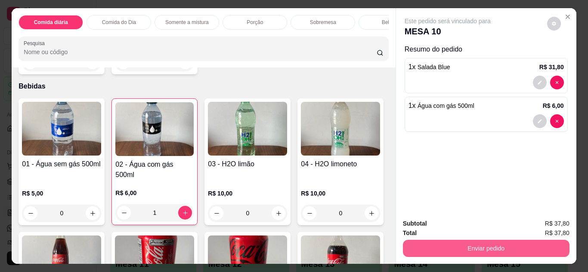
click at [474, 243] on button "Enviar pedido" at bounding box center [486, 248] width 166 height 17
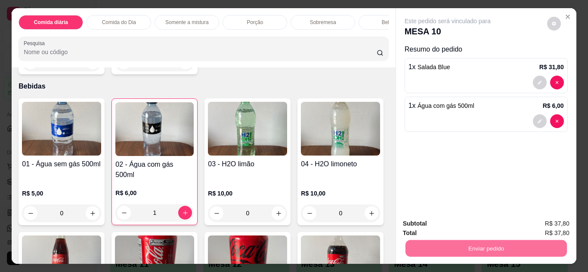
click at [465, 222] on button "Não registrar e enviar pedido" at bounding box center [457, 224] width 87 height 16
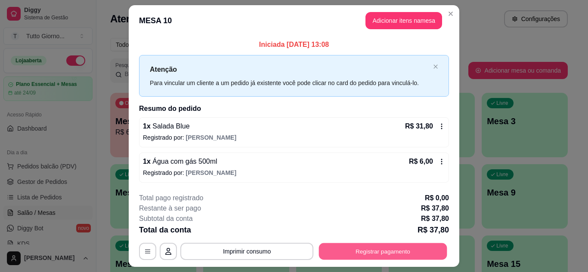
click at [374, 255] on button "Registrar pagamento" at bounding box center [383, 251] width 128 height 17
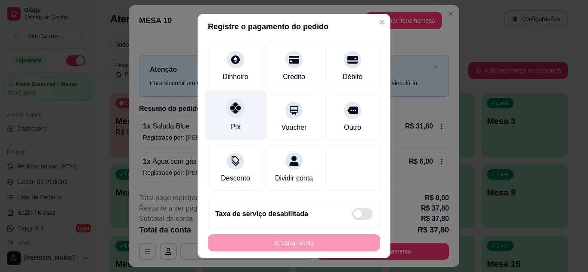
scroll to position [66, 0]
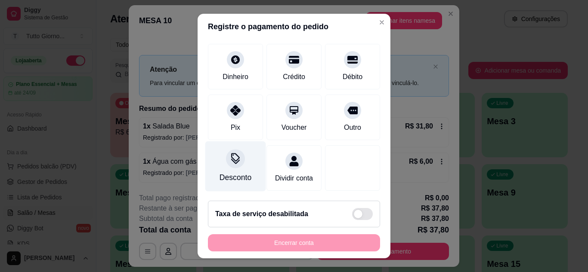
click at [229, 159] on div "Desconto" at bounding box center [235, 166] width 61 height 50
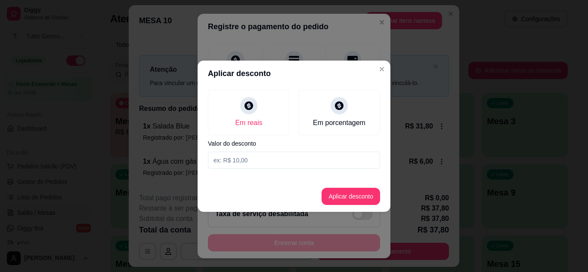
click at [233, 156] on input at bounding box center [294, 160] width 172 height 17
type input "3,90"
click at [345, 194] on button "Aplicar desconto" at bounding box center [350, 196] width 58 height 17
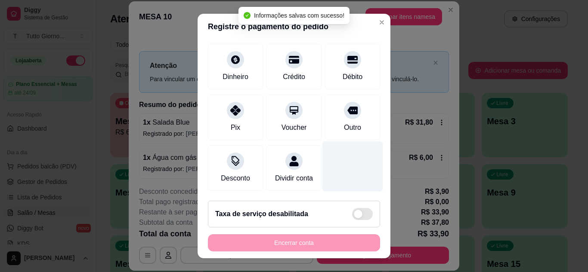
type input "R$ 33,90"
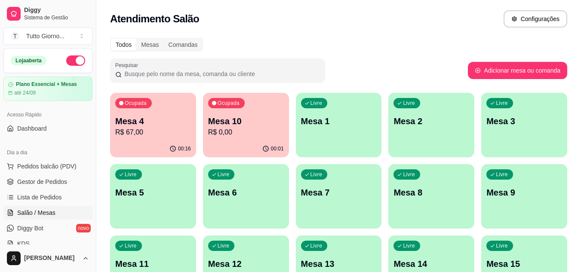
click at [234, 266] on p "Mesa 12" at bounding box center [246, 264] width 76 height 12
click at [236, 262] on p "Mesa 12" at bounding box center [246, 265] width 74 height 12
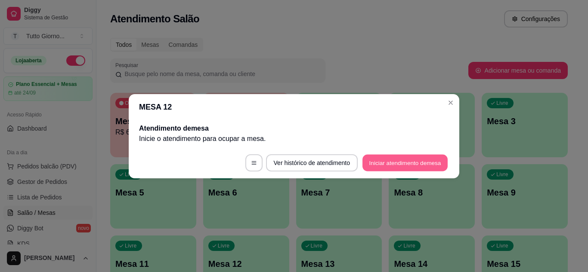
click at [419, 162] on button "Iniciar atendimento de mesa" at bounding box center [404, 162] width 85 height 17
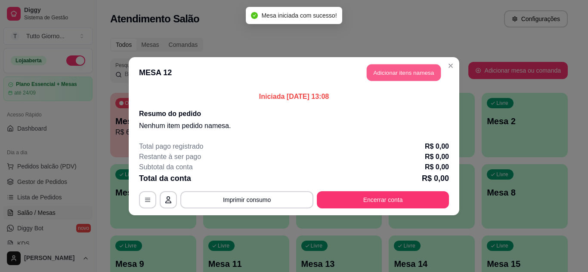
click at [402, 69] on button "Adicionar itens na mesa" at bounding box center [403, 72] width 74 height 17
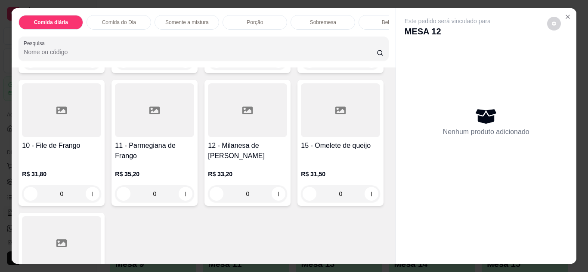
scroll to position [177, 0]
click at [101, 133] on div at bounding box center [61, 110] width 79 height 54
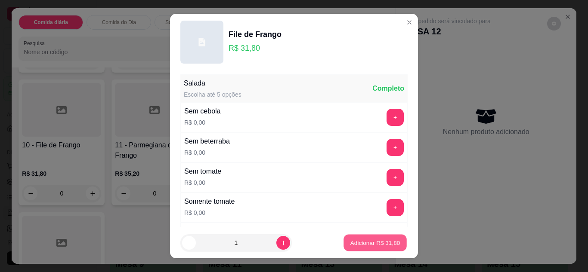
click at [372, 244] on p "Adicionar R$ 31,80" at bounding box center [375, 243] width 50 height 8
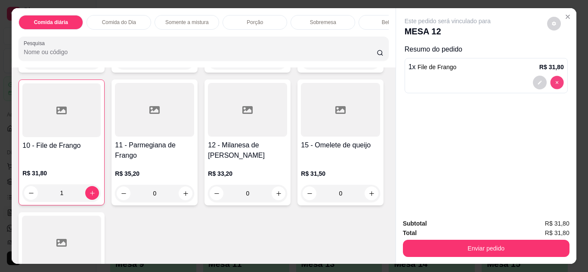
type input "0"
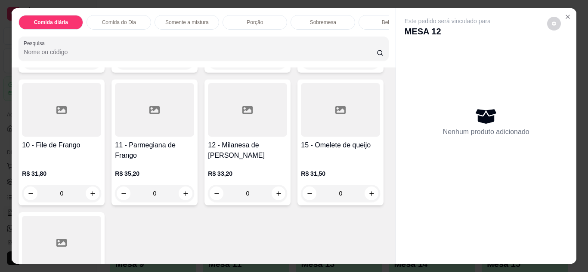
click at [105, 142] on div "10 - File de Frango R$ 31,80 0" at bounding box center [61, 143] width 86 height 126
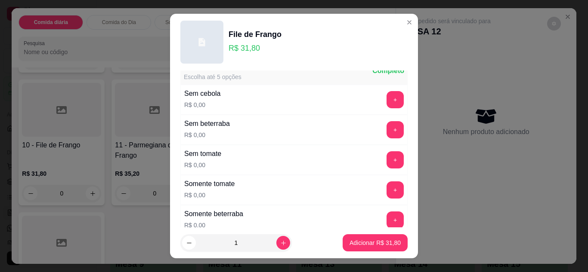
scroll to position [16, 0]
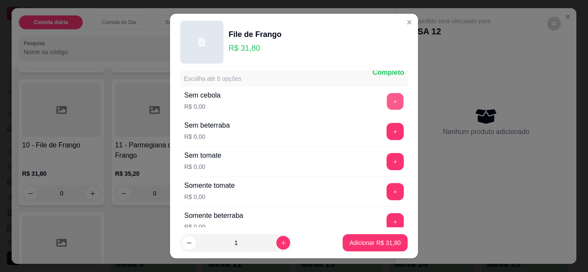
click at [387, 102] on button "+" at bounding box center [395, 101] width 17 height 17
click at [363, 247] on p "Adicionar R$ 31,80" at bounding box center [374, 243] width 51 height 9
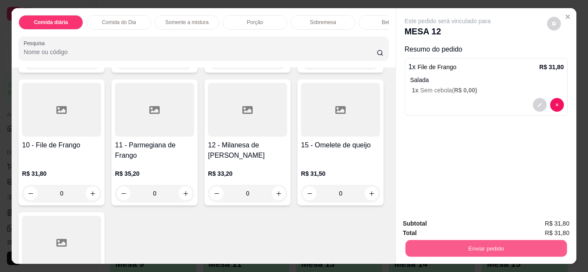
click at [472, 252] on button "Enviar pedido" at bounding box center [485, 248] width 161 height 17
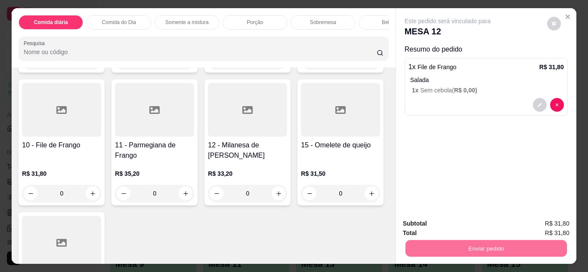
click at [453, 228] on button "Não registrar e enviar pedido" at bounding box center [457, 224] width 87 height 16
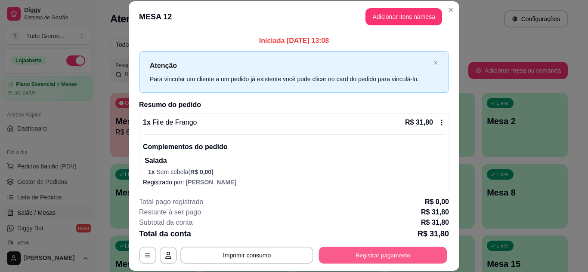
click at [367, 259] on button "Registrar pagamento" at bounding box center [383, 255] width 128 height 17
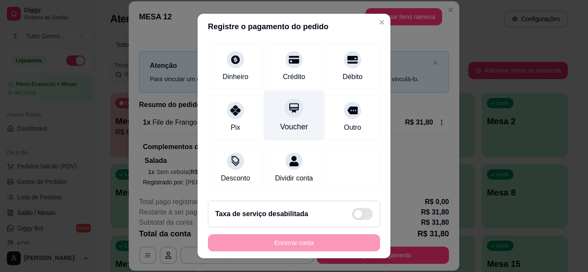
scroll to position [63, 0]
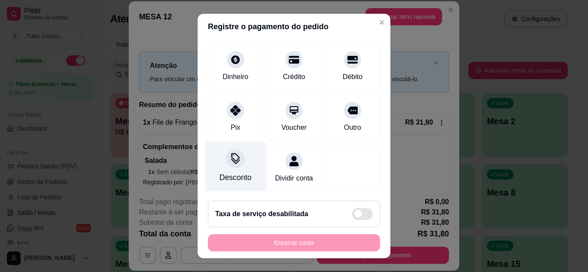
click at [231, 158] on icon at bounding box center [235, 161] width 9 height 6
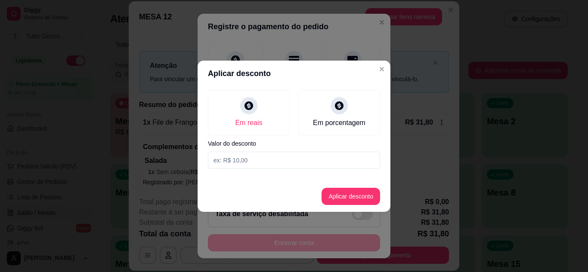
click at [268, 161] on input at bounding box center [294, 160] width 172 height 17
type input "2,90"
click at [369, 197] on button "Aplicar desconto" at bounding box center [351, 196] width 56 height 17
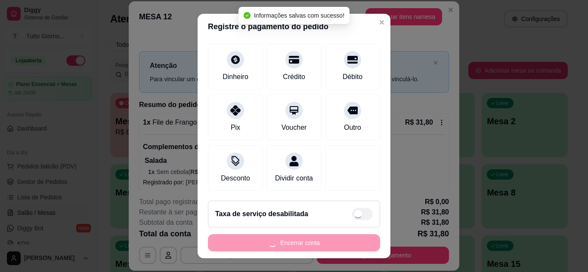
type input "R$ 28,90"
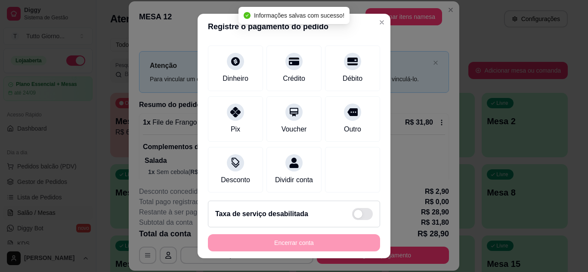
scroll to position [71, 0]
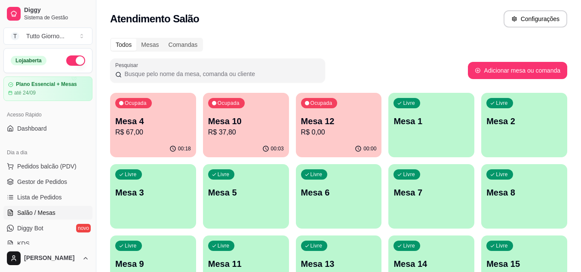
click at [320, 32] on div "Atendimento Salão Configurações" at bounding box center [338, 16] width 485 height 33
click at [231, 202] on div "Livre Mesa 5" at bounding box center [246, 191] width 86 height 54
click at [235, 191] on p "Mesa 5" at bounding box center [246, 193] width 74 height 12
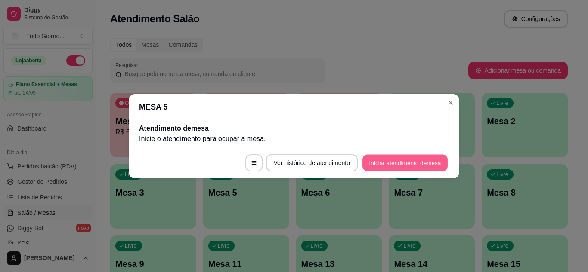
click at [376, 168] on button "Iniciar atendimento de mesa" at bounding box center [404, 162] width 85 height 17
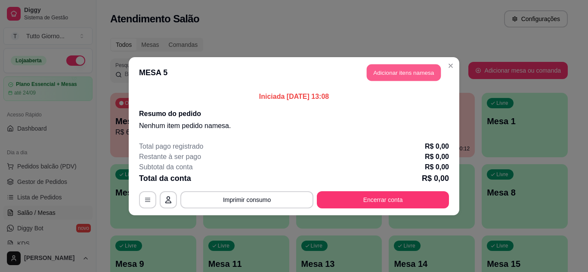
click at [400, 69] on button "Adicionar itens na mesa" at bounding box center [403, 72] width 74 height 17
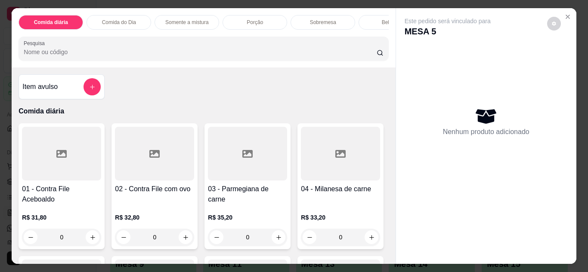
click at [62, 179] on div at bounding box center [61, 154] width 79 height 54
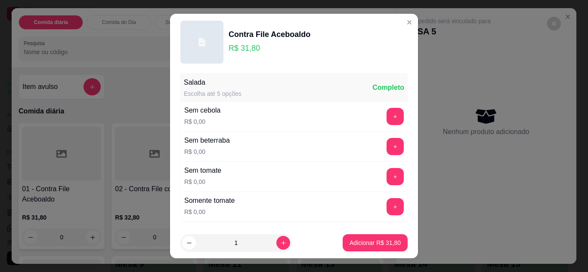
scroll to position [0, 0]
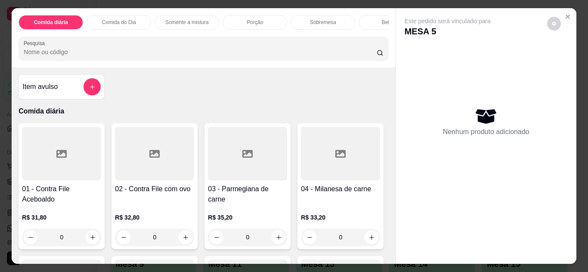
click at [60, 178] on div at bounding box center [61, 154] width 79 height 54
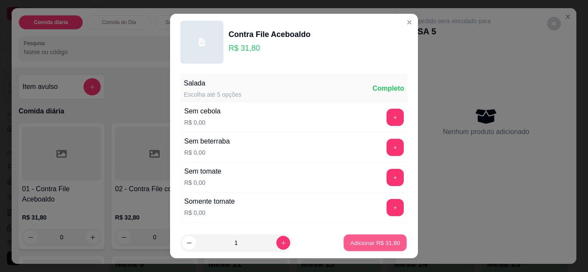
click at [383, 243] on p "Adicionar R$ 31,80" at bounding box center [375, 243] width 50 height 8
type input "1"
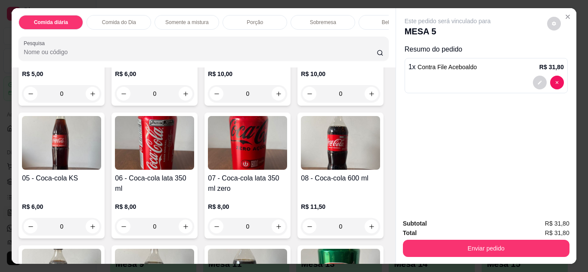
scroll to position [1385, 0]
click at [101, 155] on img at bounding box center [61, 144] width 79 height 54
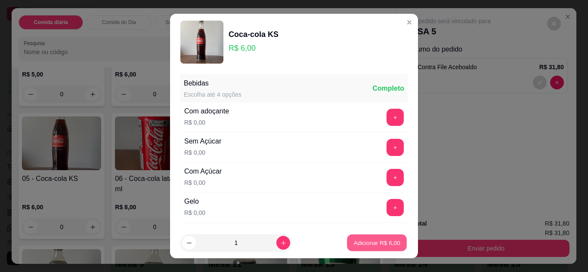
click at [370, 246] on p "Adicionar R$ 6,00" at bounding box center [376, 243] width 46 height 8
type input "1"
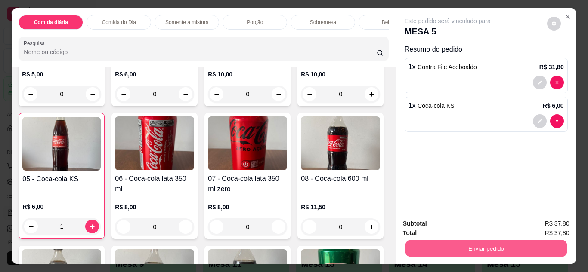
click at [473, 247] on button "Enviar pedido" at bounding box center [485, 248] width 161 height 17
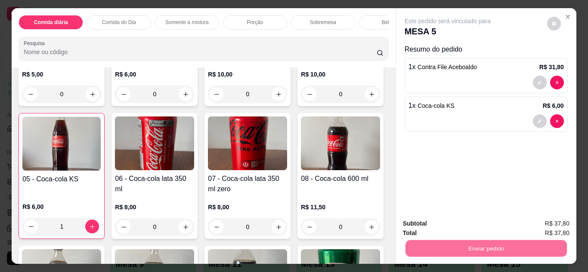
click at [461, 223] on button "Não registrar e enviar pedido" at bounding box center [457, 224] width 87 height 16
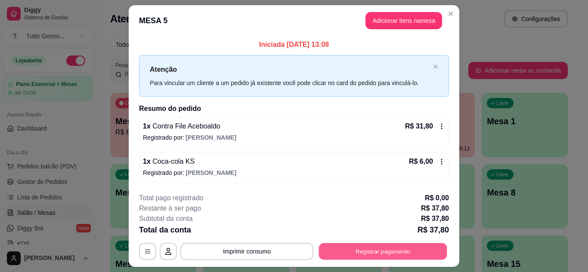
click at [369, 255] on button "Registrar pagamento" at bounding box center [383, 251] width 128 height 17
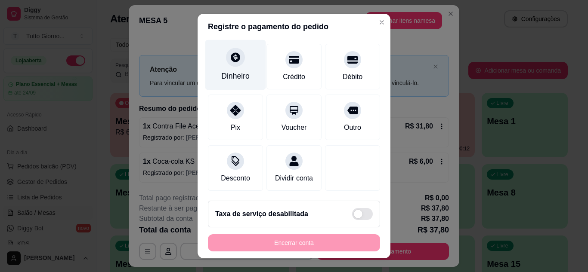
scroll to position [66, 0]
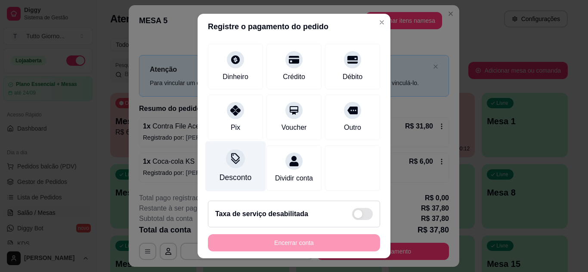
click at [232, 158] on icon at bounding box center [235, 161] width 9 height 6
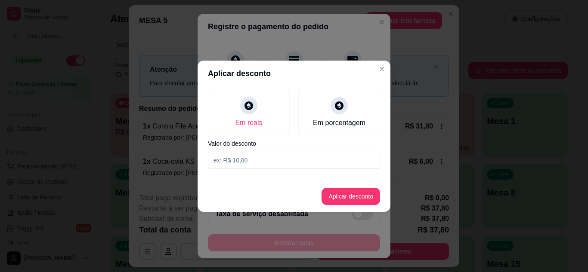
click at [240, 163] on input at bounding box center [294, 160] width 172 height 17
type input "3,90"
click at [354, 191] on button "Aplicar desconto" at bounding box center [351, 196] width 56 height 17
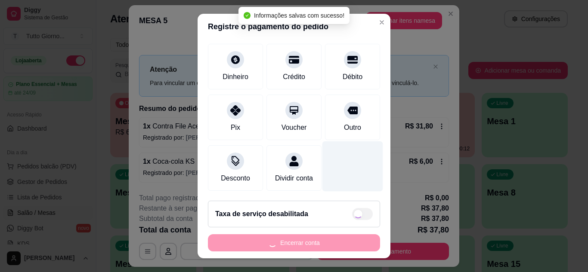
type input "R$ 33,90"
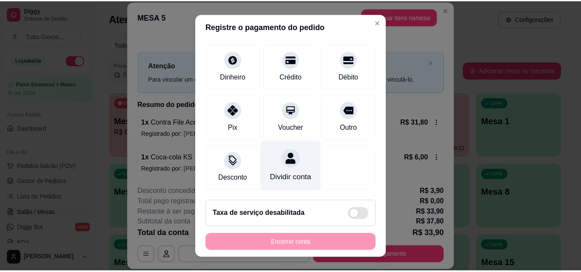
scroll to position [75, 0]
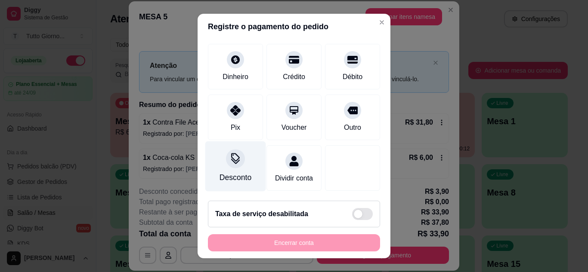
click at [232, 158] on div "Desconto" at bounding box center [235, 166] width 61 height 50
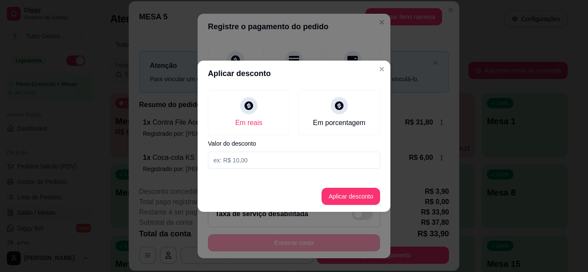
click at [243, 160] on input at bounding box center [294, 160] width 172 height 17
type input "3,40"
click at [347, 191] on button "Aplicar desconto" at bounding box center [351, 196] width 56 height 17
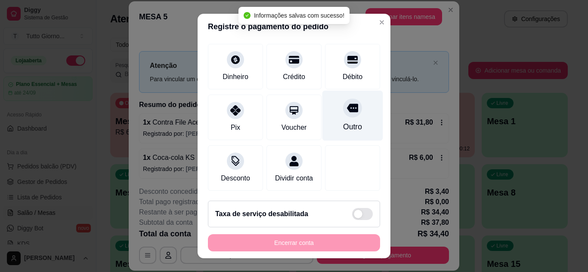
type input "R$ 34,40"
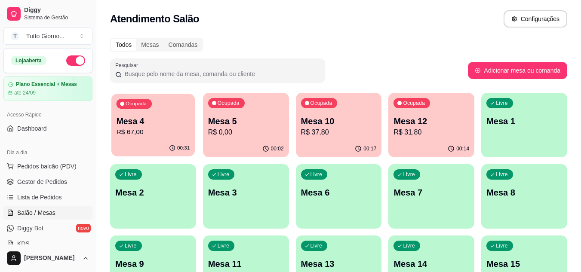
click at [144, 139] on div "Ocupada Mesa 4 R$ 67,00" at bounding box center [152, 117] width 83 height 46
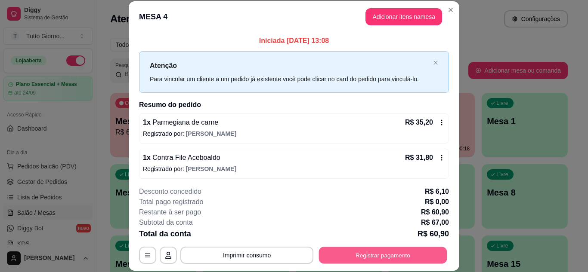
click at [380, 258] on button "Registrar pagamento" at bounding box center [383, 255] width 128 height 17
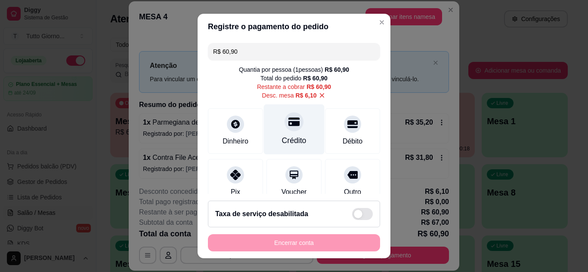
click at [289, 129] on div at bounding box center [293, 121] width 19 height 19
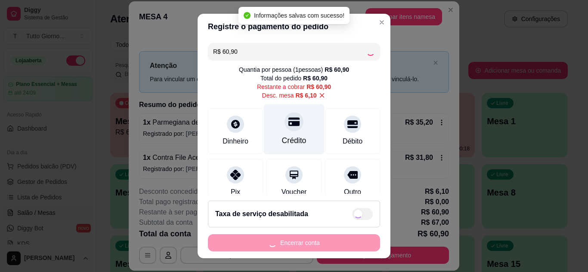
type input "R$ 0,00"
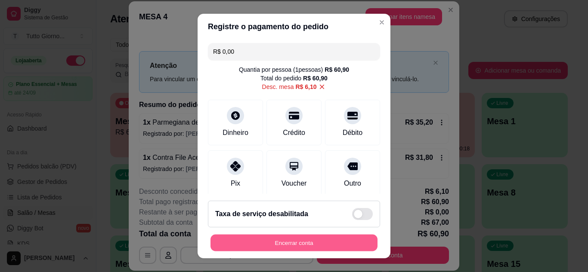
click at [317, 238] on button "Encerrar conta" at bounding box center [293, 243] width 167 height 17
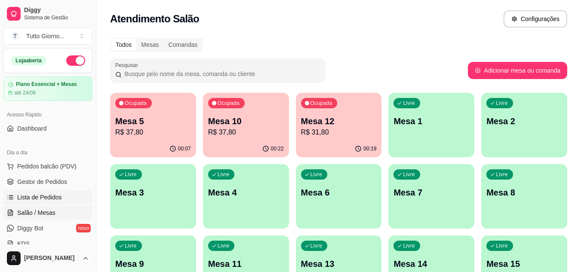
click at [32, 199] on span "Lista de Pedidos" at bounding box center [39, 197] width 45 height 9
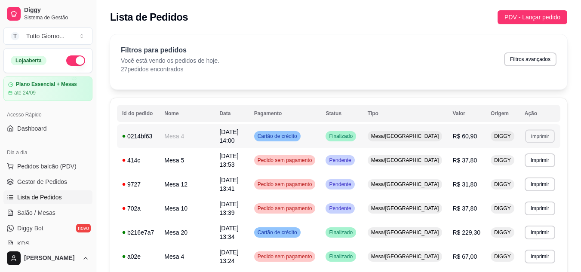
click at [532, 138] on button "Imprimir" at bounding box center [540, 135] width 30 height 13
click at [523, 166] on button "IMPRESSORA" at bounding box center [524, 164] width 60 height 13
click at [40, 216] on span "Salão / Mesas" at bounding box center [36, 213] width 38 height 9
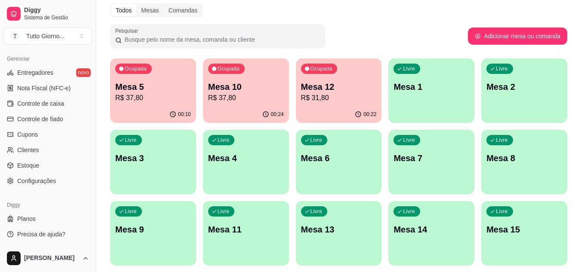
scroll to position [35, 0]
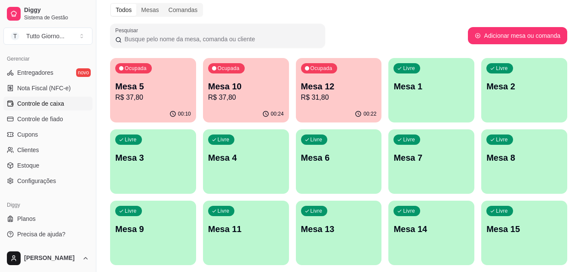
click at [48, 102] on span "Controle de caixa" at bounding box center [40, 103] width 47 height 9
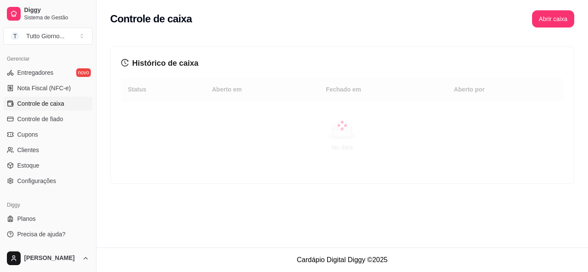
click at [225, 157] on div at bounding box center [342, 125] width 442 height 95
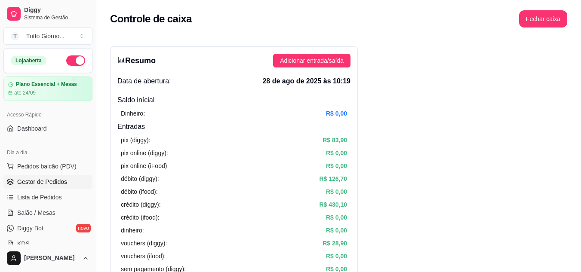
click at [45, 186] on span "Gestor de Pedidos" at bounding box center [42, 182] width 50 height 9
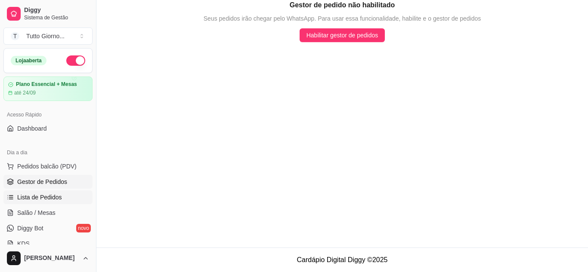
click at [34, 199] on span "Lista de Pedidos" at bounding box center [39, 197] width 45 height 9
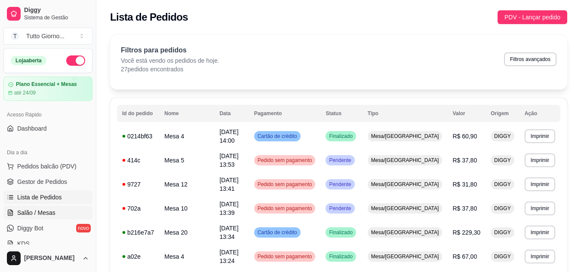
click at [36, 215] on span "Salão / Mesas" at bounding box center [36, 213] width 38 height 9
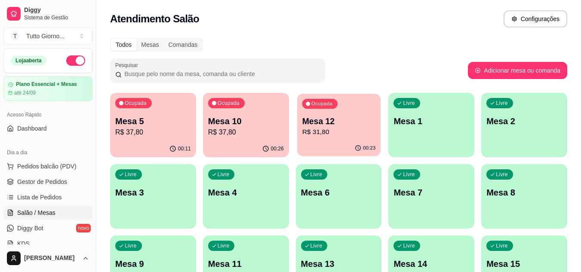
click at [326, 137] on p "R$ 31,80" at bounding box center [339, 132] width 74 height 10
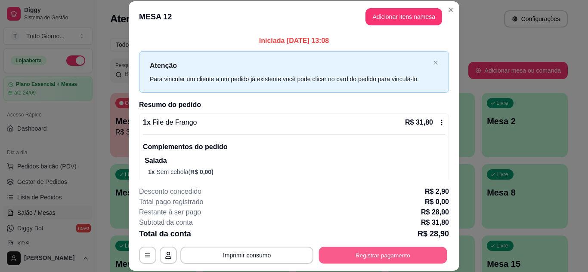
click at [382, 258] on button "Registrar pagamento" at bounding box center [383, 255] width 128 height 17
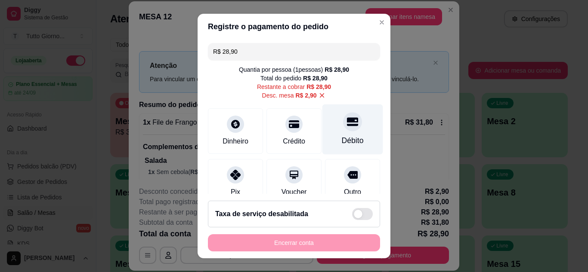
click at [342, 132] on div "Débito" at bounding box center [352, 129] width 61 height 50
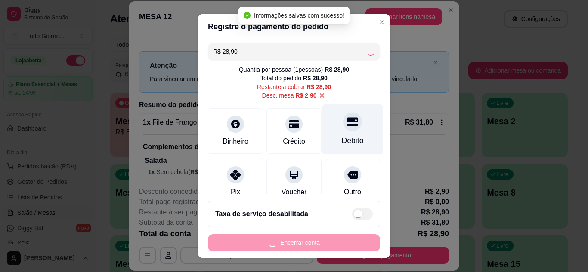
type input "R$ 0,00"
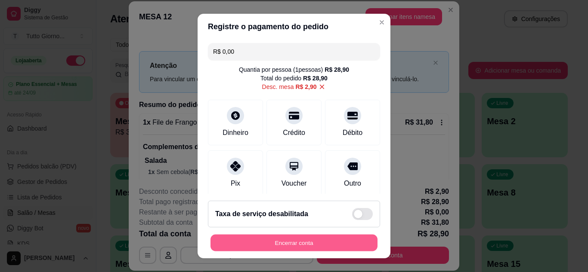
click at [319, 246] on button "Encerrar conta" at bounding box center [293, 243] width 167 height 17
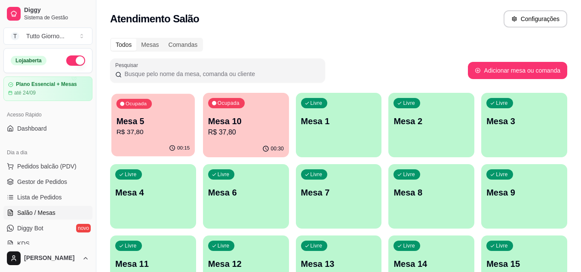
click at [161, 153] on div "00:15" at bounding box center [152, 148] width 83 height 16
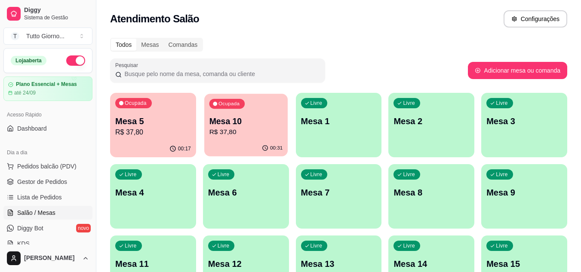
click at [265, 144] on div "00:31" at bounding box center [245, 148] width 83 height 16
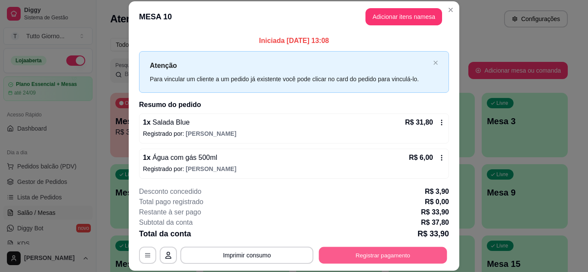
click at [406, 252] on button "Registrar pagamento" at bounding box center [383, 255] width 128 height 17
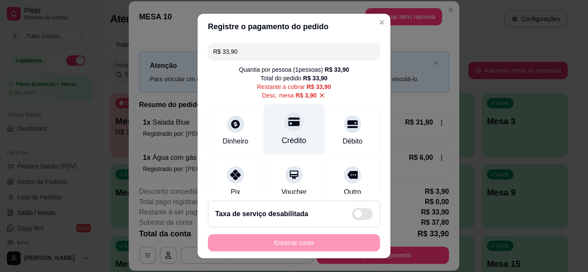
click at [282, 139] on div "Crédito" at bounding box center [294, 140] width 25 height 11
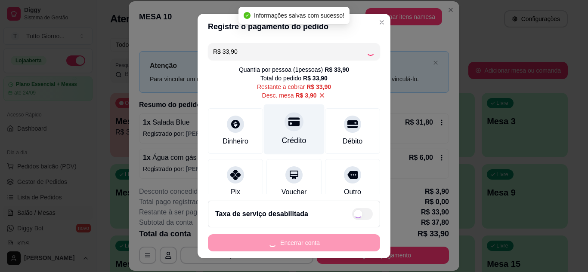
type input "R$ 0,00"
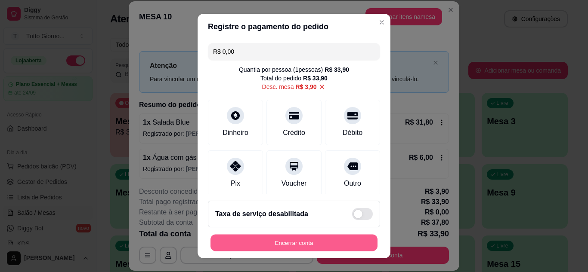
click at [297, 247] on button "Encerrar conta" at bounding box center [293, 243] width 167 height 17
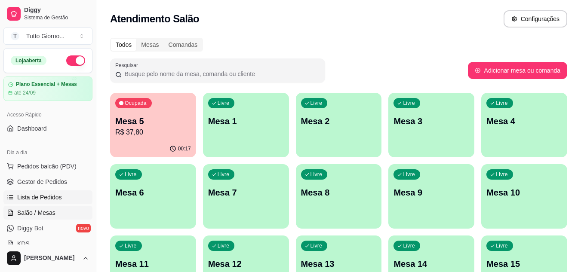
click at [52, 197] on span "Lista de Pedidos" at bounding box center [39, 197] width 45 height 9
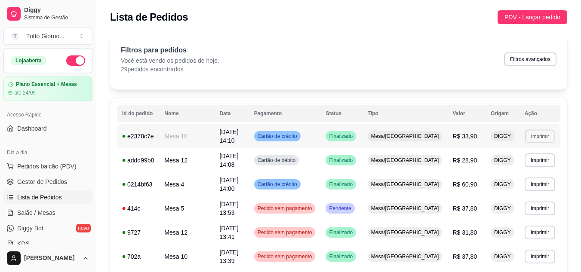
click at [545, 135] on button "Imprimir" at bounding box center [540, 135] width 30 height 13
click at [529, 168] on button "IMPRESSORA" at bounding box center [524, 164] width 60 height 13
click at [537, 139] on button "Imprimir" at bounding box center [540, 135] width 30 height 13
click at [529, 161] on button "IMPRESSORA" at bounding box center [524, 164] width 60 height 13
click at [538, 154] on button "Imprimir" at bounding box center [540, 160] width 30 height 13
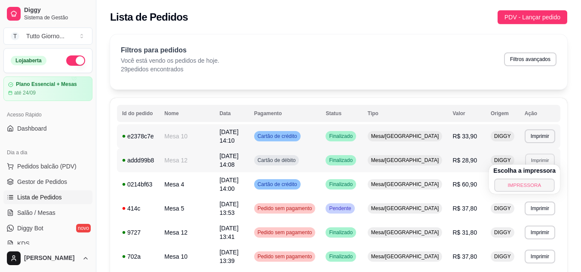
click at [525, 188] on button "IMPRESSORA" at bounding box center [524, 185] width 60 height 13
click at [49, 213] on span "Salão / Mesas" at bounding box center [36, 213] width 38 height 9
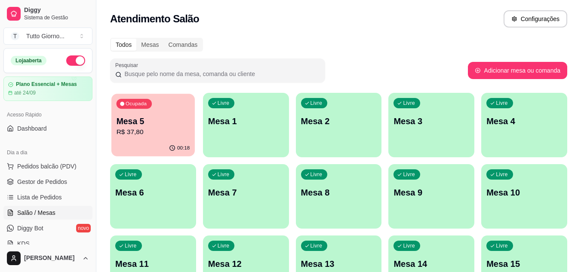
click at [127, 149] on div "00:18" at bounding box center [152, 148] width 83 height 16
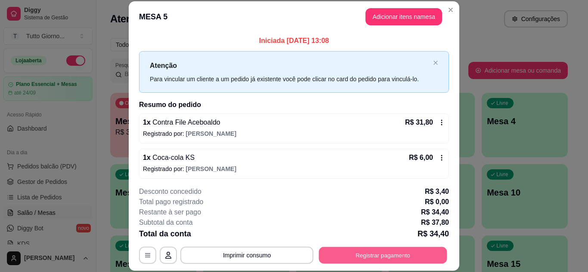
click at [401, 251] on button "Registrar pagamento" at bounding box center [383, 255] width 128 height 17
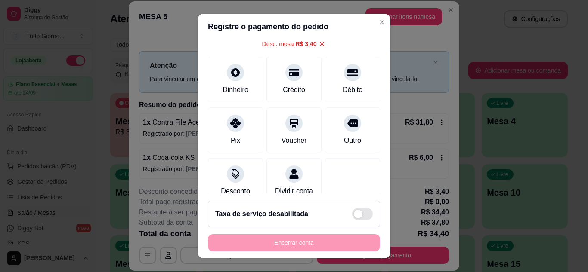
scroll to position [69, 0]
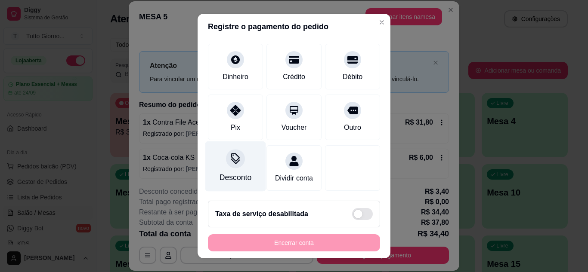
click at [224, 166] on div "Desconto" at bounding box center [235, 166] width 61 height 50
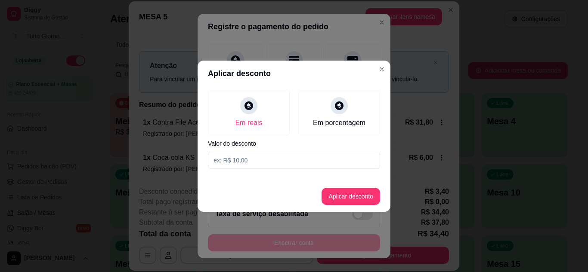
click at [266, 158] on input at bounding box center [294, 160] width 172 height 17
type input "5,12"
click at [348, 203] on button "Aplicar desconto" at bounding box center [351, 196] width 56 height 17
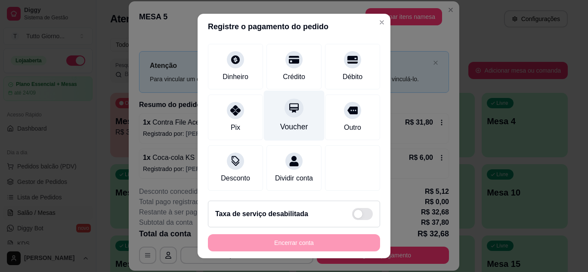
click at [283, 114] on div "Voucher" at bounding box center [294, 115] width 61 height 50
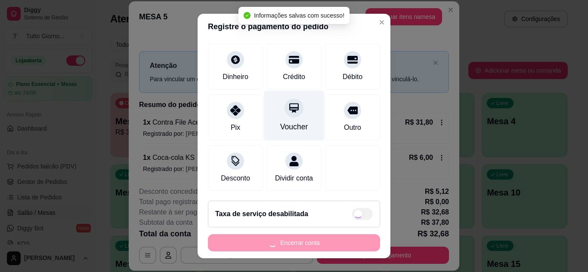
type input "R$ 0,00"
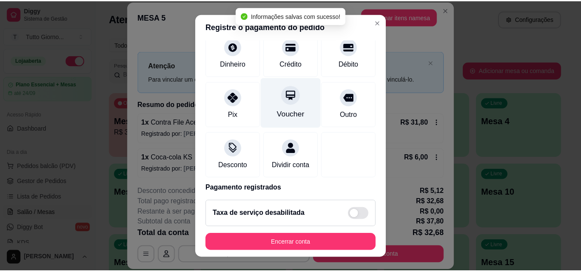
scroll to position [60, 0]
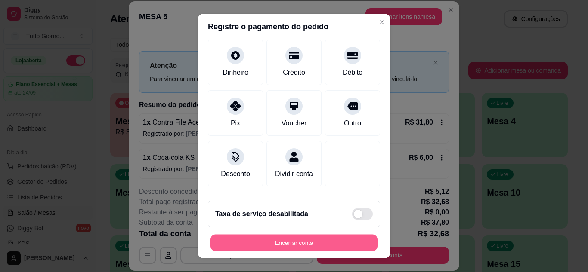
click at [280, 241] on button "Encerrar conta" at bounding box center [293, 243] width 167 height 17
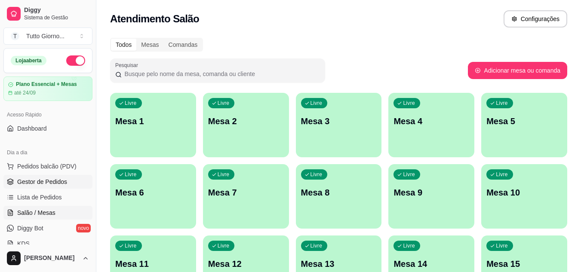
click at [45, 185] on span "Gestor de Pedidos" at bounding box center [42, 182] width 50 height 9
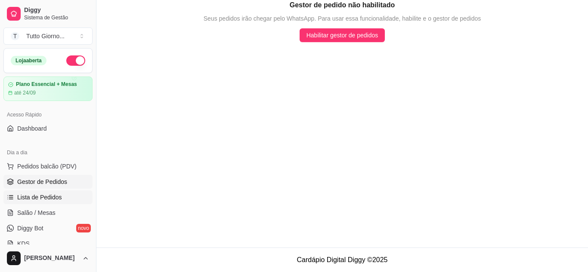
click at [55, 197] on span "Lista de Pedidos" at bounding box center [39, 197] width 45 height 9
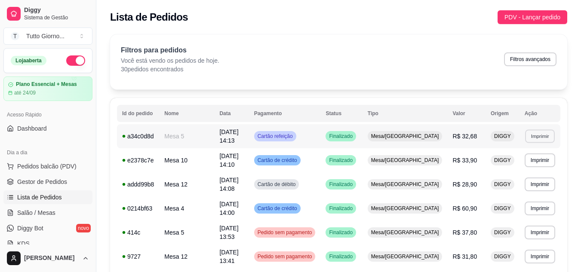
click at [545, 131] on button "Imprimir" at bounding box center [540, 135] width 30 height 13
click at [520, 164] on button "IMPRESSORA" at bounding box center [524, 164] width 60 height 13
click at [48, 211] on span "Salão / Mesas" at bounding box center [36, 213] width 38 height 9
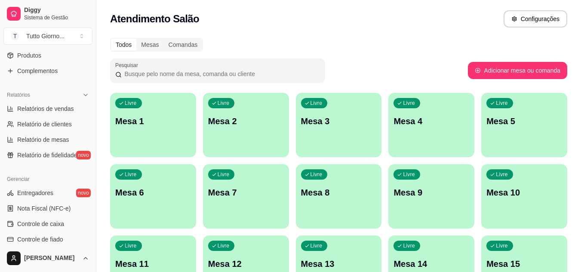
scroll to position [241, 0]
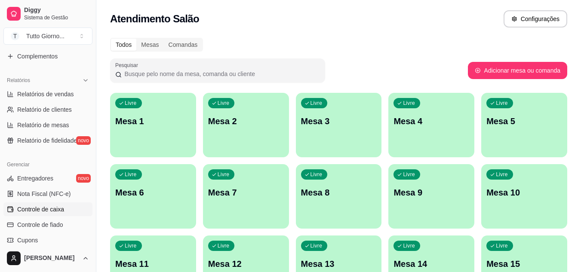
click at [54, 208] on span "Controle de caixa" at bounding box center [40, 209] width 47 height 9
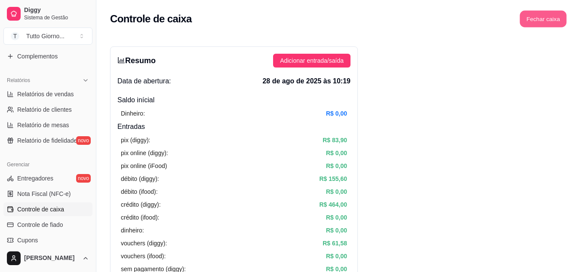
click at [542, 24] on button "Fechar caixa" at bounding box center [543, 19] width 47 height 17
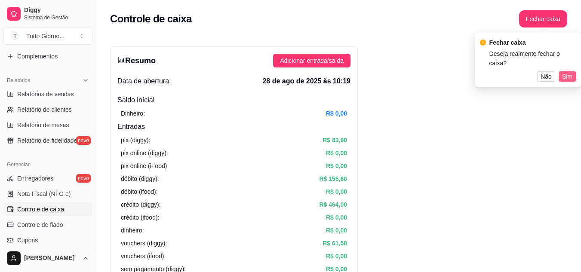
click at [566, 72] on span "Sim" at bounding box center [567, 76] width 10 height 9
